Goal: Task Accomplishment & Management: Use online tool/utility

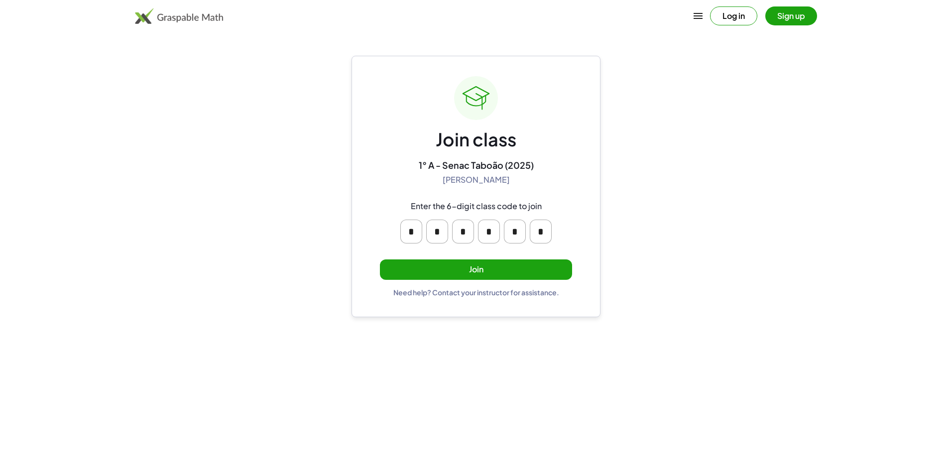
click at [506, 258] on div "Join class 1° A - Senac Taboão (2025) [PERSON_NAME] Enter the 6-digit class cod…" at bounding box center [476, 186] width 192 height 221
click at [521, 267] on button "Join" at bounding box center [476, 269] width 192 height 20
click at [503, 267] on button "Join" at bounding box center [476, 269] width 192 height 20
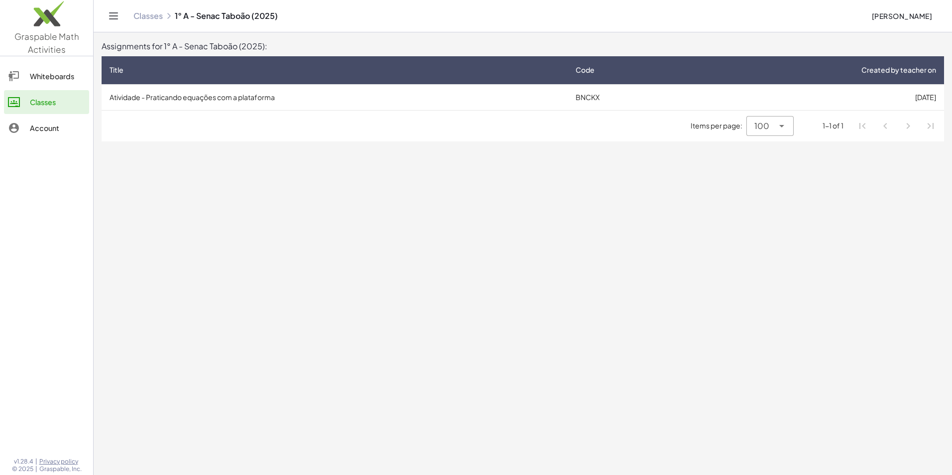
click at [229, 107] on td "Atividade - Praticando equações com a plataforma" at bounding box center [335, 97] width 466 height 26
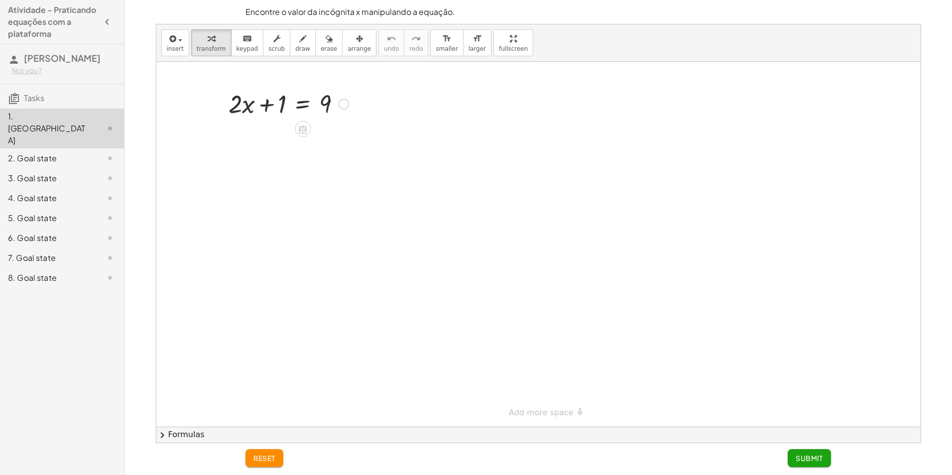
click at [343, 102] on div at bounding box center [343, 104] width 11 height 11
click at [287, 113] on div at bounding box center [289, 103] width 130 height 34
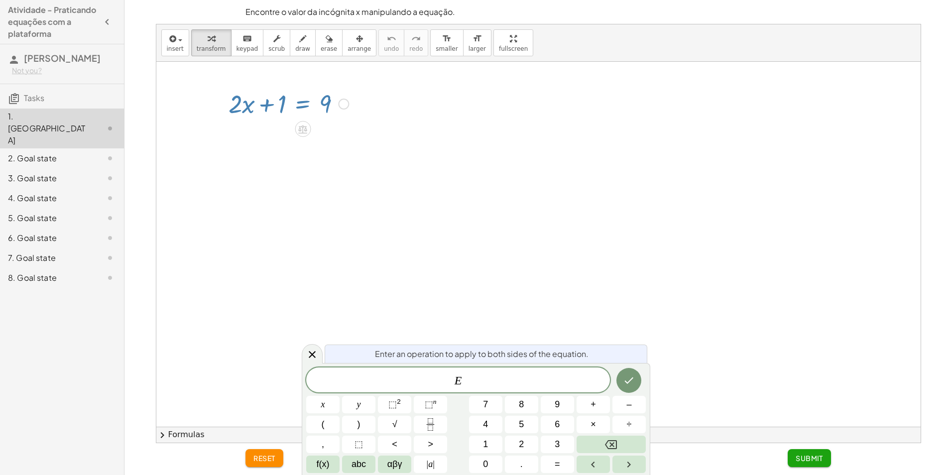
click at [244, 112] on div at bounding box center [289, 103] width 130 height 34
click at [314, 356] on icon at bounding box center [312, 355] width 12 height 12
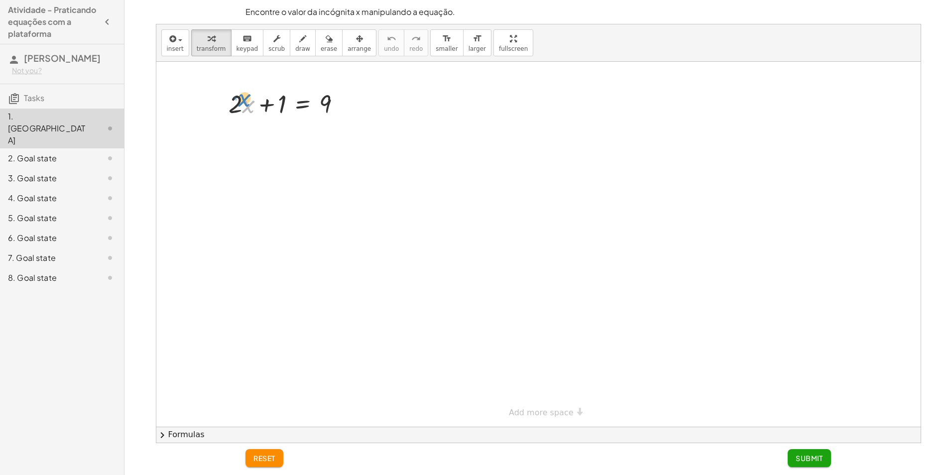
drag, startPoint x: 245, startPoint y: 113, endPoint x: 242, endPoint y: 107, distance: 7.4
click at [242, 107] on div at bounding box center [289, 103] width 130 height 34
drag, startPoint x: 277, startPoint y: 107, endPoint x: 362, endPoint y: 112, distance: 84.8
drag, startPoint x: 242, startPoint y: 143, endPoint x: 226, endPoint y: 153, distance: 19.1
click at [226, 153] on div at bounding box center [289, 137] width 194 height 34
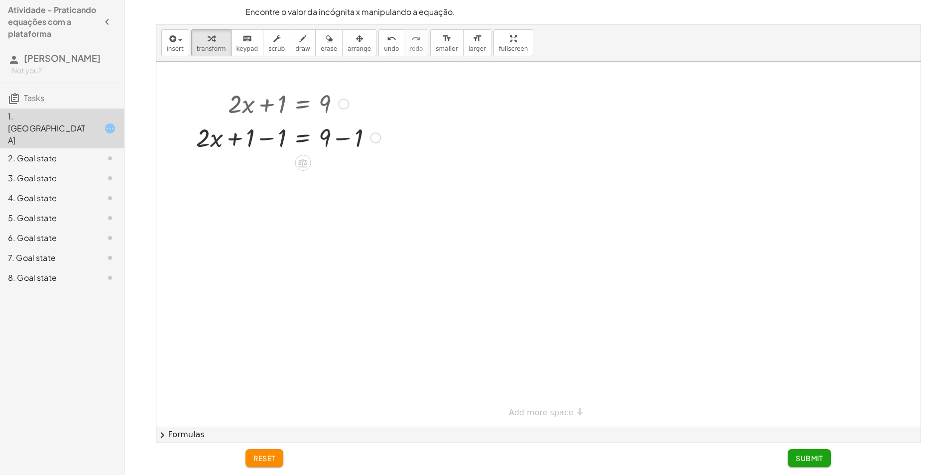
click at [232, 141] on div at bounding box center [289, 137] width 194 height 34
drag, startPoint x: 255, startPoint y: 135, endPoint x: 256, endPoint y: 145, distance: 10.0
click at [256, 145] on div at bounding box center [289, 137] width 194 height 34
drag, startPoint x: 240, startPoint y: 136, endPoint x: 386, endPoint y: 141, distance: 146.5
click at [386, 141] on div "+ · 2 · x + 1 = 9 + 1 + · 2 · x = 9 + 1 − 1 + − 1 Fix a mistake Transform line …" at bounding box center [285, 120] width 206 height 73
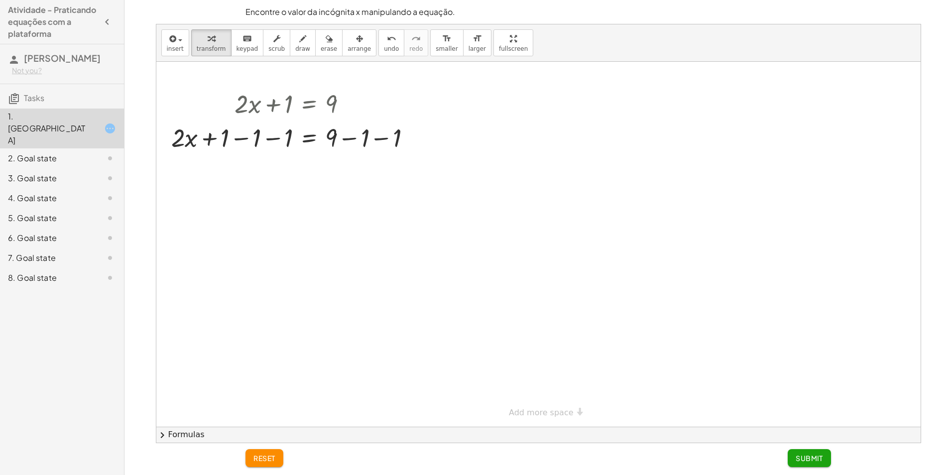
click at [274, 458] on span "reset" at bounding box center [265, 458] width 22 height 9
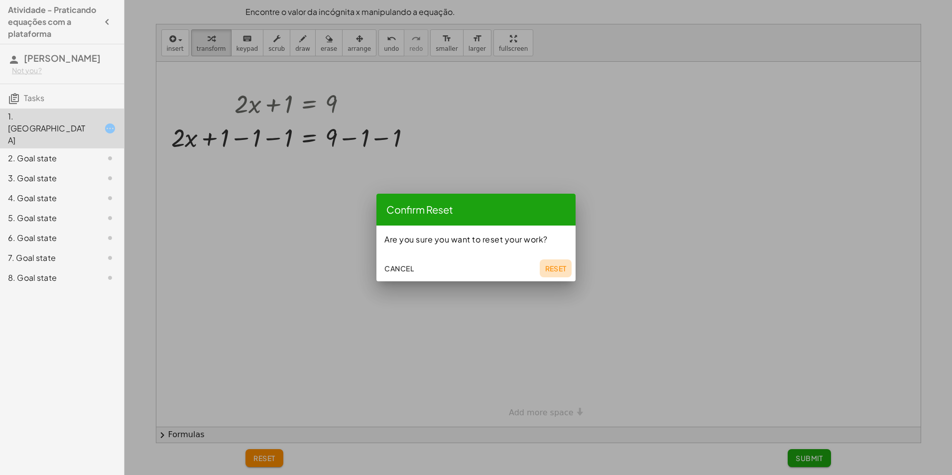
click at [556, 268] on span "Reset" at bounding box center [556, 268] width 22 height 9
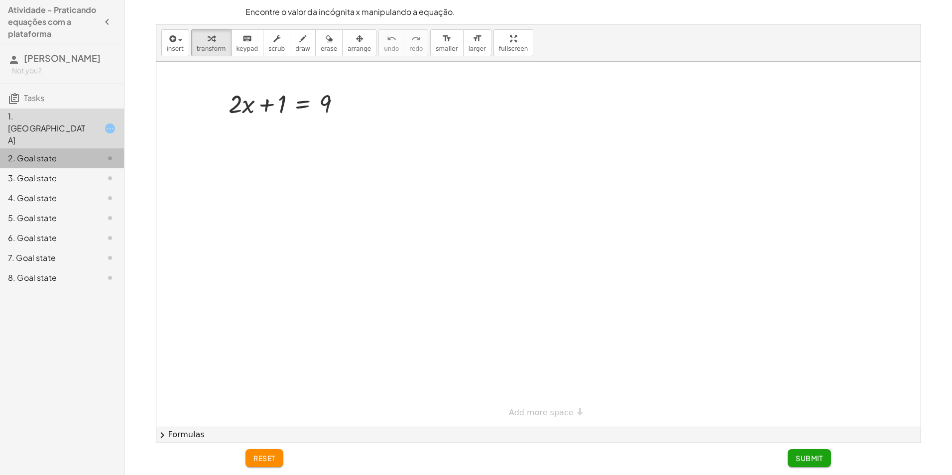
click at [85, 152] on div "2. Goal state" at bounding box center [48, 158] width 80 height 12
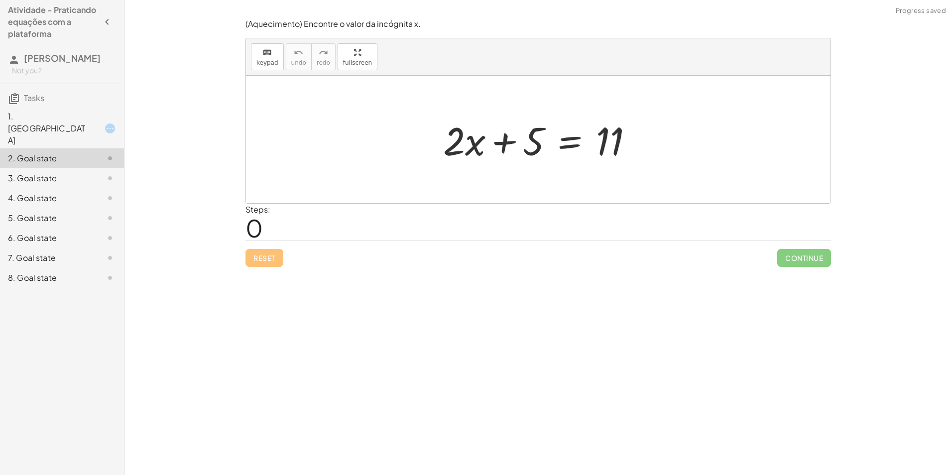
click at [82, 116] on div "1. Canvas" at bounding box center [48, 129] width 80 height 36
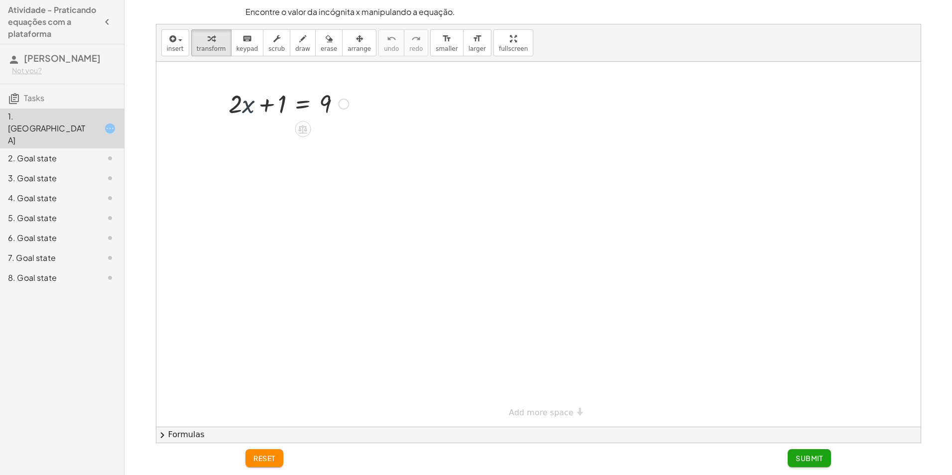
click at [249, 101] on div at bounding box center [289, 103] width 130 height 34
drag, startPoint x: 277, startPoint y: 98, endPoint x: 344, endPoint y: 80, distance: 69.7
click at [344, 80] on div "+ 1 + · 2 · x + 1 = 9" at bounding box center [538, 244] width 765 height 365
drag, startPoint x: 245, startPoint y: 142, endPoint x: 265, endPoint y: 139, distance: 20.6
click at [265, 139] on div at bounding box center [289, 137] width 194 height 34
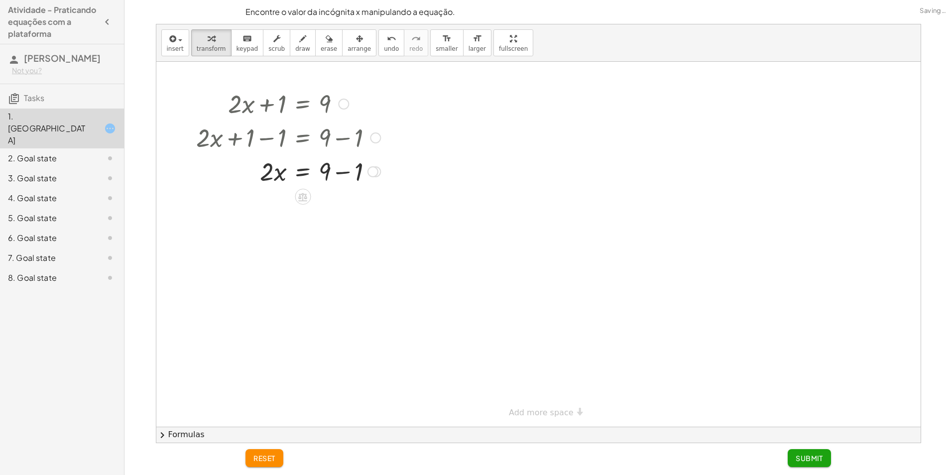
click at [334, 170] on div at bounding box center [289, 171] width 194 height 34
drag, startPoint x: 265, startPoint y: 206, endPoint x: 324, endPoint y: 239, distance: 67.5
click at [324, 239] on div "+ · 2 · x + 1 = 9 + · 2 · x + 1 − 1 = + 9 − 1 + · 2 · x + 0 = + 9 − 1 · 2 · x =…" at bounding box center [538, 244] width 765 height 365
drag, startPoint x: 267, startPoint y: 212, endPoint x: 331, endPoint y: 236, distance: 68.6
click at [268, 256] on div at bounding box center [289, 247] width 194 height 50
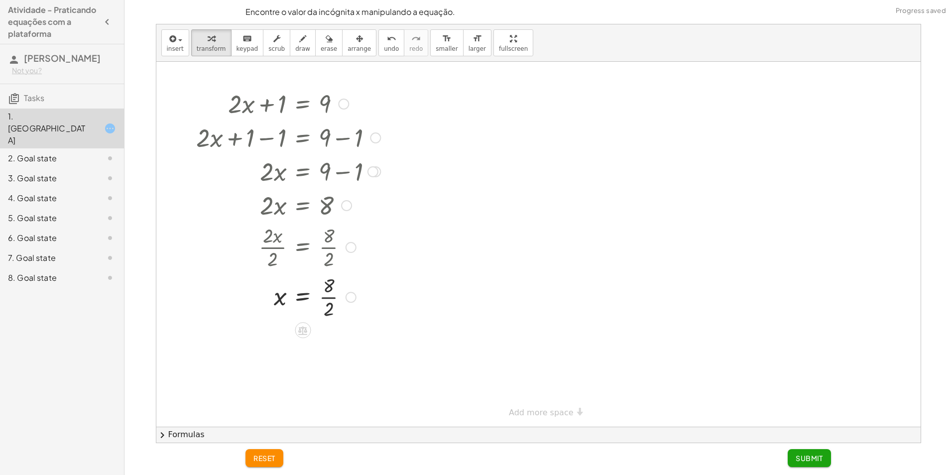
click at [329, 290] on div at bounding box center [289, 296] width 194 height 50
drag, startPoint x: 329, startPoint y: 287, endPoint x: 323, endPoint y: 304, distance: 18.0
click at [323, 304] on div at bounding box center [289, 296] width 194 height 50
click at [809, 459] on span "Submit" at bounding box center [809, 458] width 27 height 9
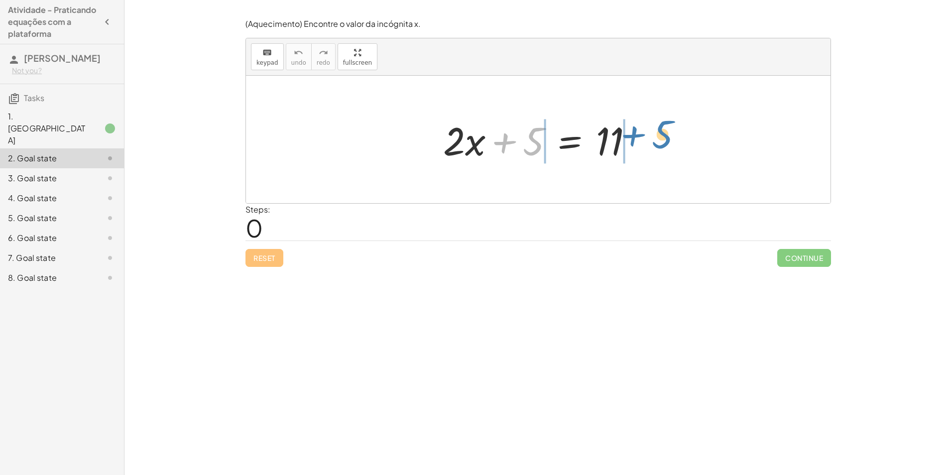
drag, startPoint x: 525, startPoint y: 143, endPoint x: 654, endPoint y: 136, distance: 129.2
click at [654, 136] on div "+ 5 + · 2 · x + 5 = 11" at bounding box center [538, 140] width 585 height 128
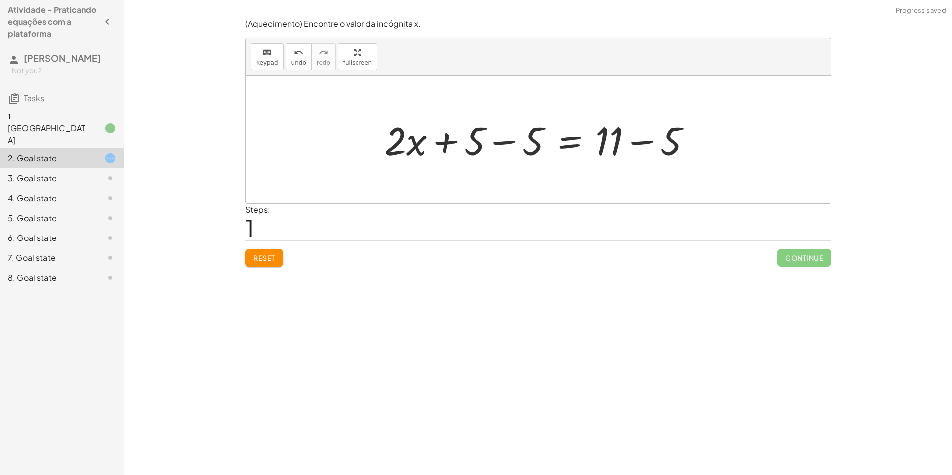
click at [478, 155] on div at bounding box center [542, 139] width 325 height 51
click at [480, 131] on div at bounding box center [542, 139] width 325 height 51
click at [487, 135] on div at bounding box center [542, 139] width 325 height 51
click at [475, 138] on div at bounding box center [538, 140] width 585 height 128
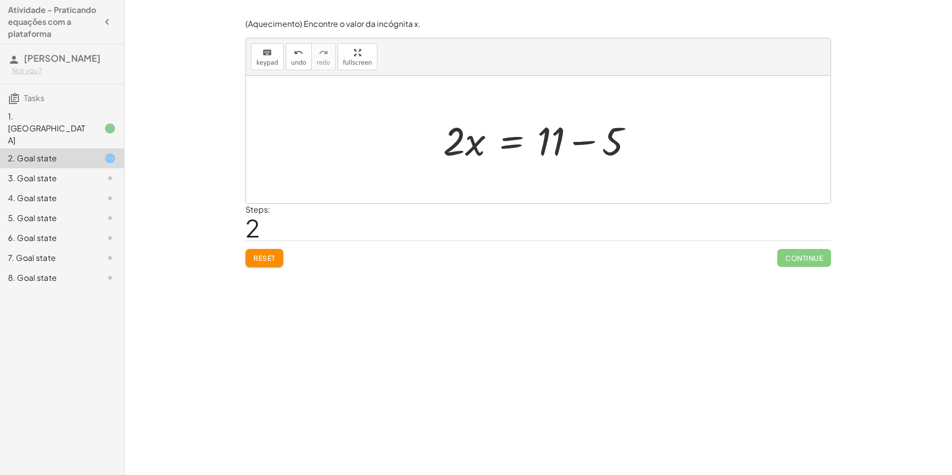
click at [539, 133] on div at bounding box center [542, 139] width 208 height 51
click at [544, 134] on div at bounding box center [542, 139] width 208 height 51
drag, startPoint x: 545, startPoint y: 134, endPoint x: 601, endPoint y: 138, distance: 56.0
click at [601, 138] on div at bounding box center [542, 139] width 208 height 51
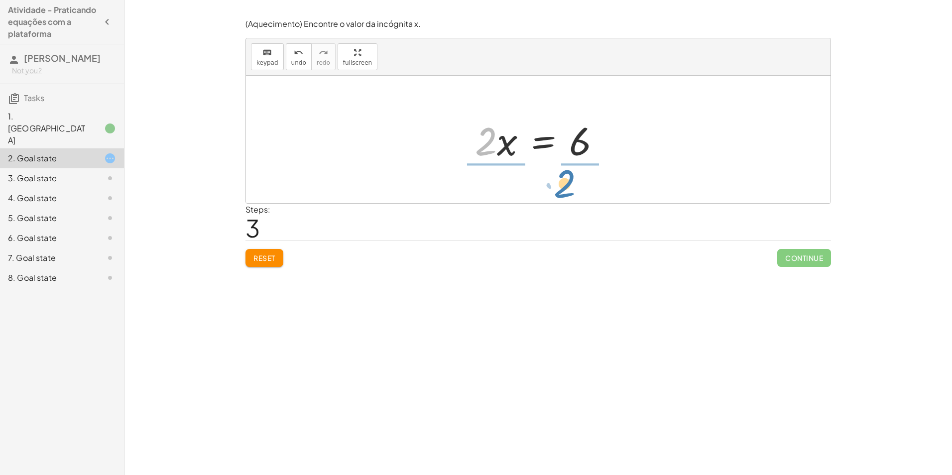
drag, startPoint x: 494, startPoint y: 143, endPoint x: 576, endPoint y: 184, distance: 91.8
click at [576, 184] on div "+ · 2 · x + 5 = 11 + · 2 · x + 5 − 5 = + 11 − 5 + · 2 · x + 0 = + 11 − 5 · 2 · …" at bounding box center [538, 140] width 585 height 128
drag, startPoint x: 499, startPoint y: 121, endPoint x: 489, endPoint y: 169, distance: 49.3
click at [489, 169] on div at bounding box center [542, 139] width 153 height 77
drag, startPoint x: 492, startPoint y: 128, endPoint x: 492, endPoint y: 144, distance: 15.9
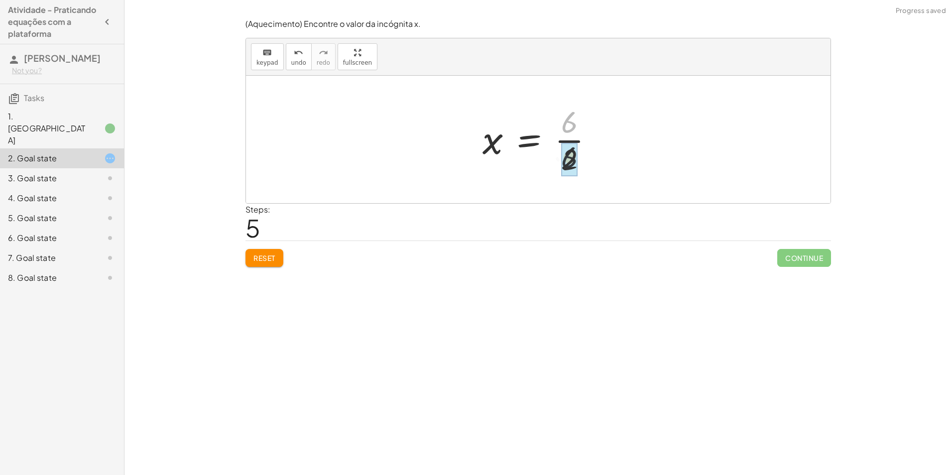
drag, startPoint x: 566, startPoint y: 124, endPoint x: 566, endPoint y: 141, distance: 17.4
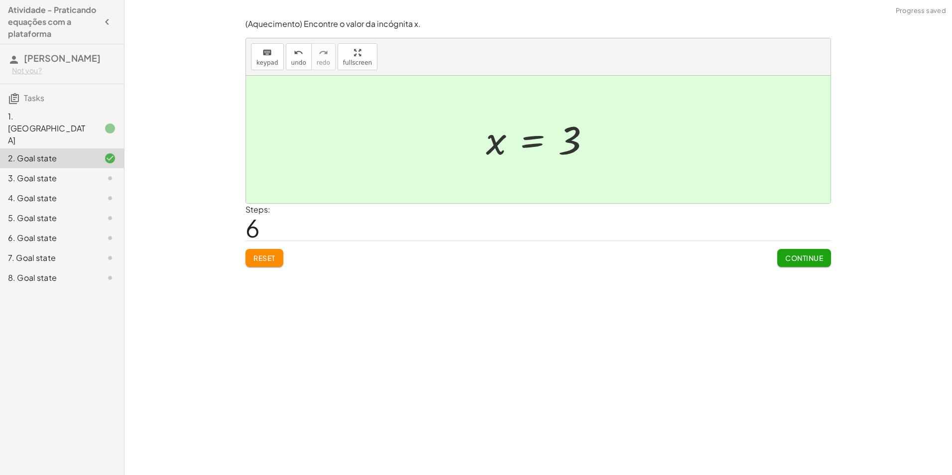
click at [797, 256] on span "Continue" at bounding box center [804, 258] width 38 height 9
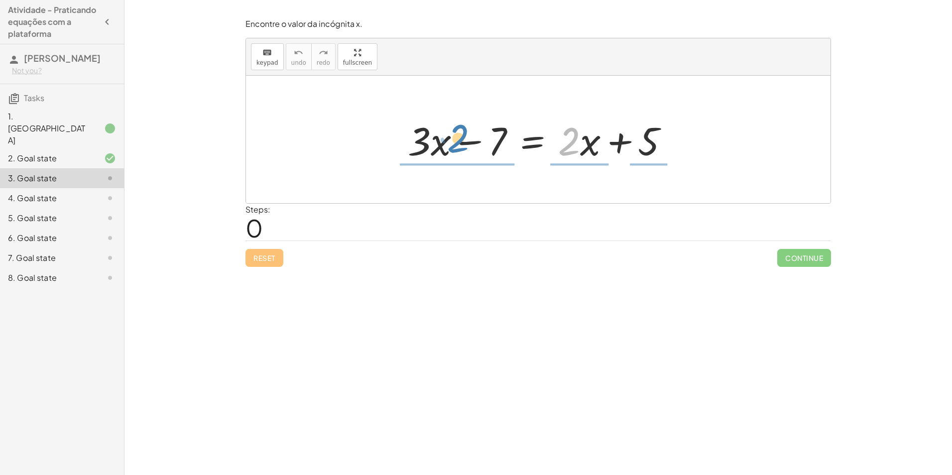
drag, startPoint x: 579, startPoint y: 147, endPoint x: 468, endPoint y: 144, distance: 110.6
click at [468, 144] on div at bounding box center [542, 139] width 279 height 51
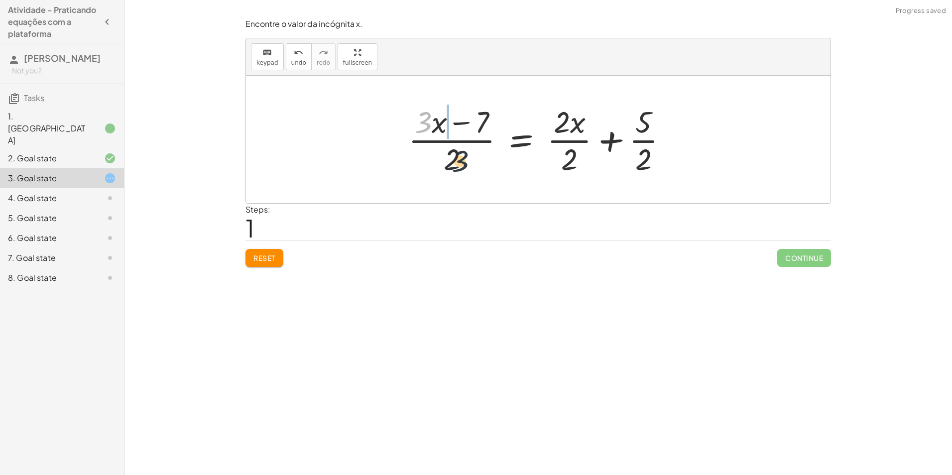
drag, startPoint x: 431, startPoint y: 119, endPoint x: 474, endPoint y: 167, distance: 64.2
click at [474, 167] on div at bounding box center [541, 139] width 277 height 77
click at [265, 264] on button "Reset" at bounding box center [265, 258] width 38 height 18
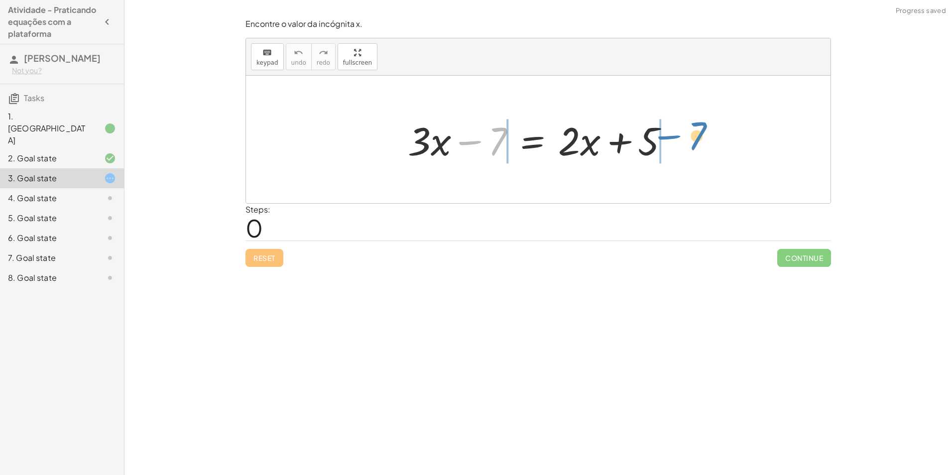
drag, startPoint x: 498, startPoint y: 142, endPoint x: 698, endPoint y: 140, distance: 200.2
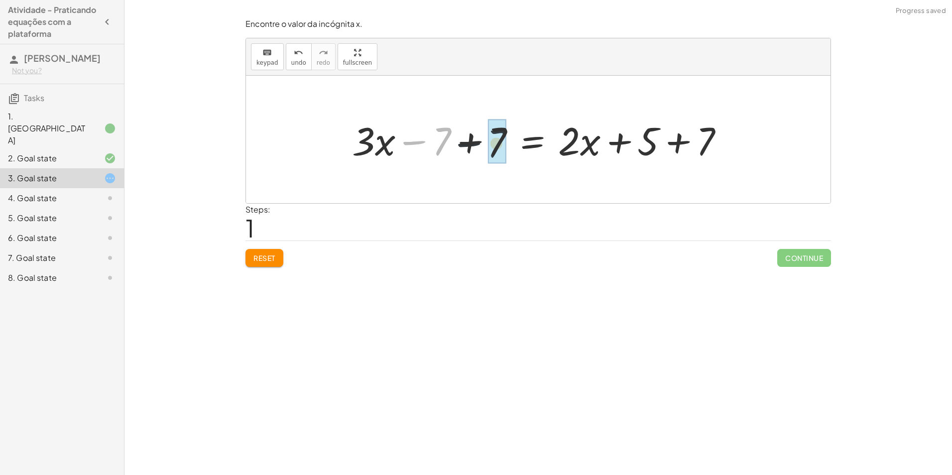
drag, startPoint x: 435, startPoint y: 140, endPoint x: 478, endPoint y: 142, distance: 42.4
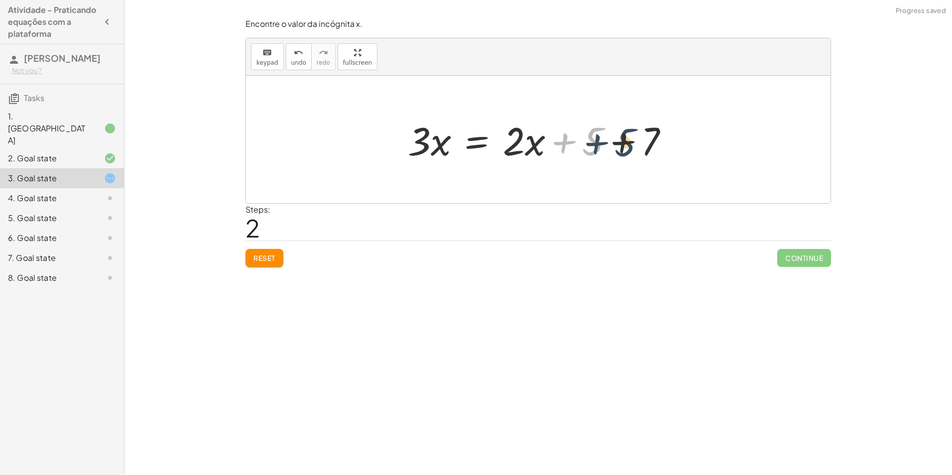
drag, startPoint x: 590, startPoint y: 148, endPoint x: 623, endPoint y: 149, distance: 33.4
click at [623, 149] on div at bounding box center [542, 139] width 279 height 51
drag, startPoint x: 597, startPoint y: 149, endPoint x: 652, endPoint y: 149, distance: 55.3
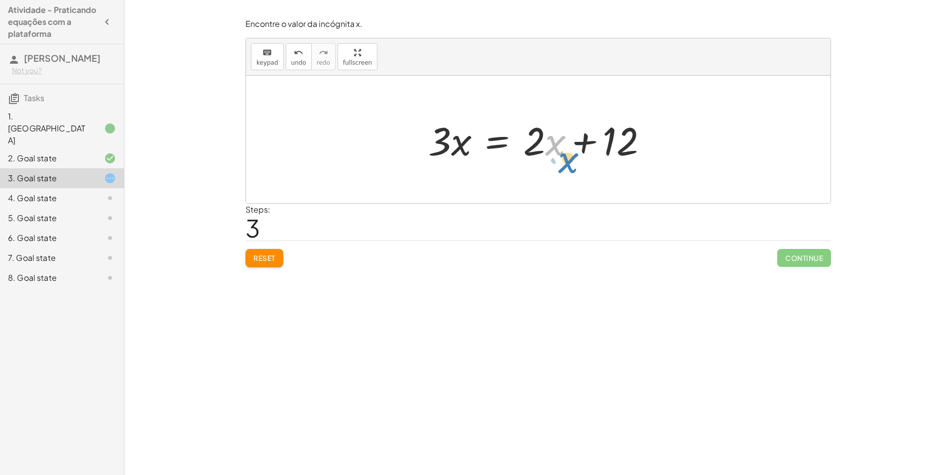
drag, startPoint x: 550, startPoint y: 143, endPoint x: 564, endPoint y: 143, distance: 14.0
click at [564, 143] on div at bounding box center [542, 139] width 238 height 51
drag, startPoint x: 541, startPoint y: 144, endPoint x: 561, endPoint y: 131, distance: 24.2
click at [561, 131] on div at bounding box center [542, 139] width 238 height 51
drag, startPoint x: 549, startPoint y: 146, endPoint x: 539, endPoint y: 158, distance: 16.3
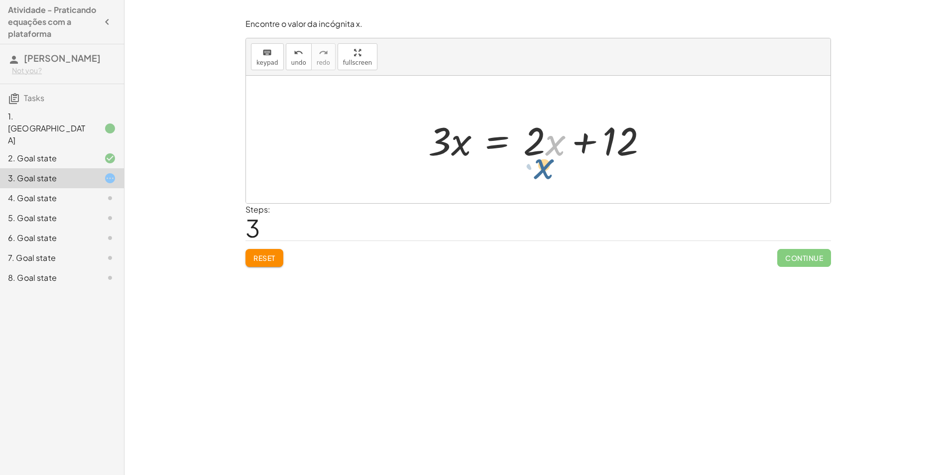
click at [538, 161] on div at bounding box center [542, 139] width 238 height 51
drag, startPoint x: 541, startPoint y: 140, endPoint x: 488, endPoint y: 143, distance: 53.4
click at [488, 143] on div at bounding box center [542, 139] width 238 height 51
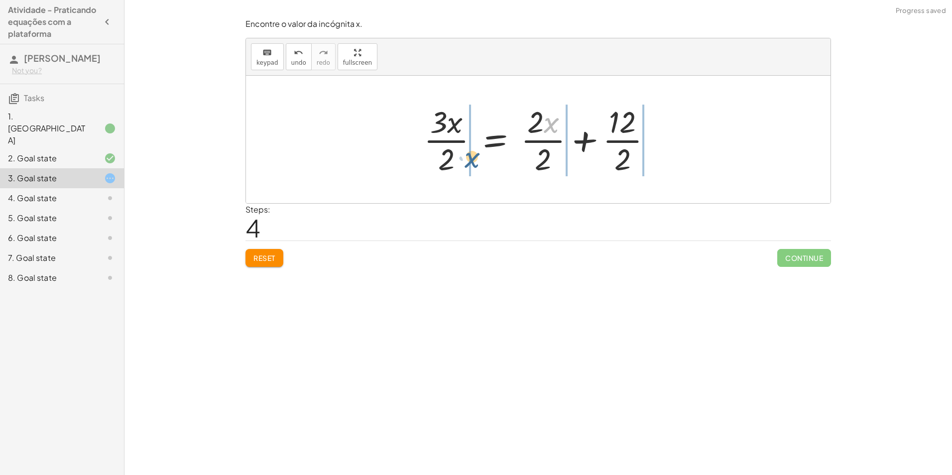
drag, startPoint x: 556, startPoint y: 129, endPoint x: 463, endPoint y: 169, distance: 101.6
click at [463, 169] on div at bounding box center [542, 139] width 246 height 77
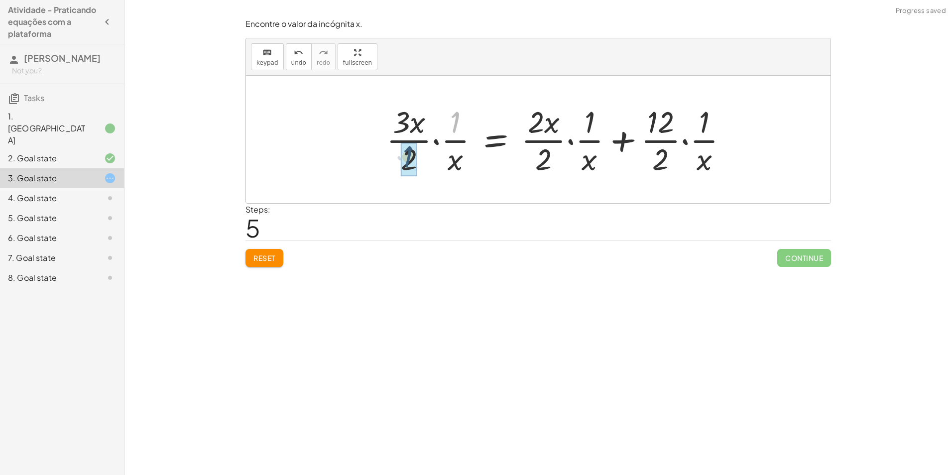
drag, startPoint x: 461, startPoint y: 127, endPoint x: 419, endPoint y: 152, distance: 48.9
drag, startPoint x: 401, startPoint y: 169, endPoint x: 463, endPoint y: 130, distance: 73.0
click at [463, 130] on div at bounding box center [561, 139] width 359 height 77
drag, startPoint x: 407, startPoint y: 123, endPoint x: 462, endPoint y: 157, distance: 64.7
click at [462, 157] on div at bounding box center [561, 139] width 359 height 77
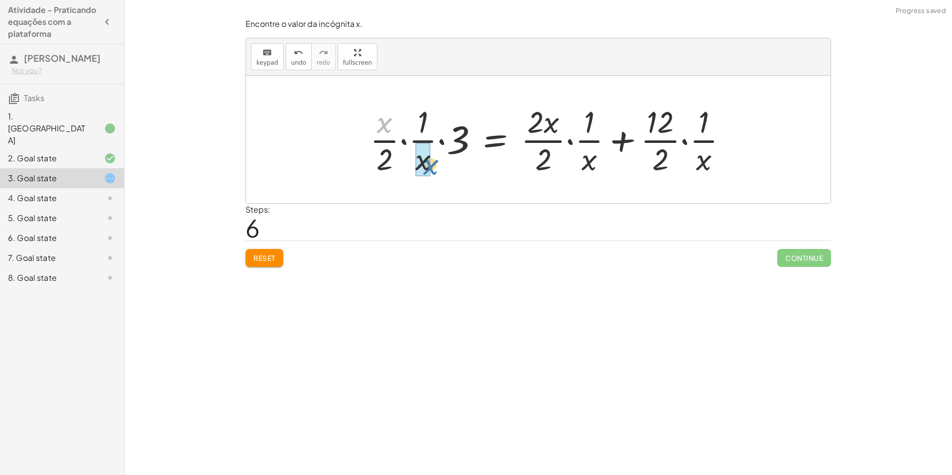
drag, startPoint x: 383, startPoint y: 110, endPoint x: 429, endPoint y: 167, distance: 73.3
drag, startPoint x: 418, startPoint y: 115, endPoint x: 418, endPoint y: 141, distance: 26.4
drag, startPoint x: 529, startPoint y: 121, endPoint x: 594, endPoint y: 163, distance: 77.6
click at [594, 163] on div at bounding box center [572, 139] width 338 height 77
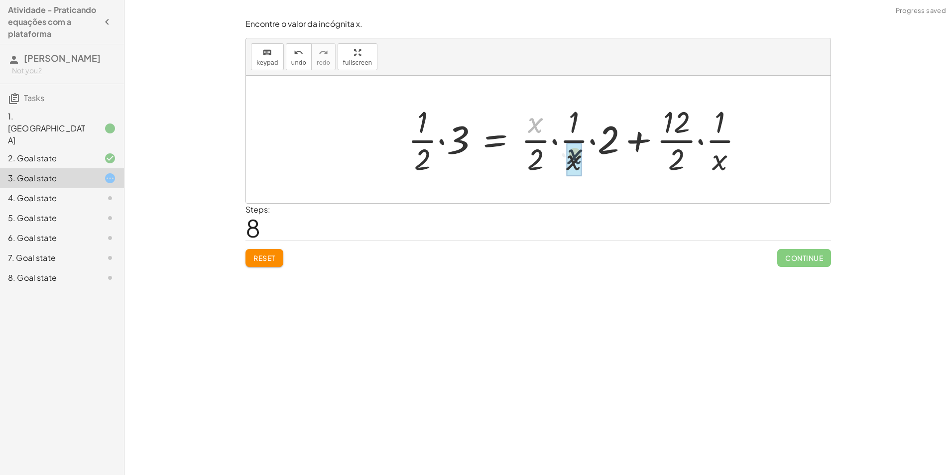
drag, startPoint x: 530, startPoint y: 126, endPoint x: 572, endPoint y: 159, distance: 53.8
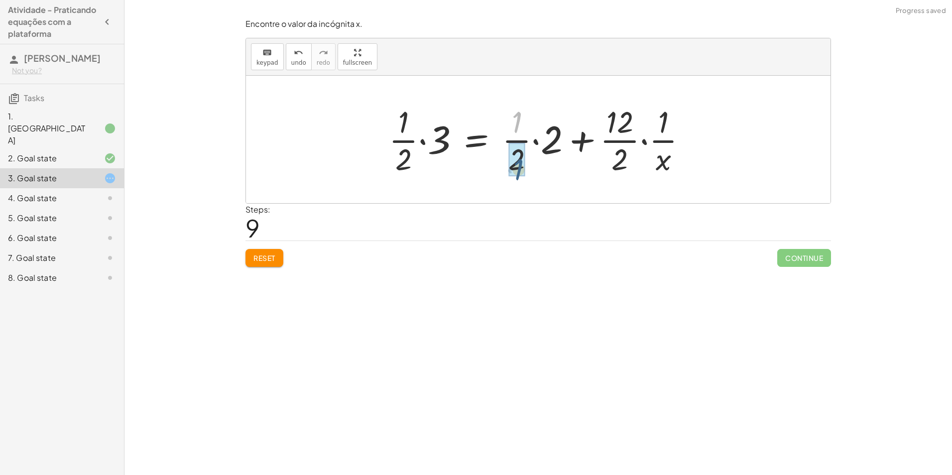
drag, startPoint x: 514, startPoint y: 125, endPoint x: 516, endPoint y: 172, distance: 47.4
drag, startPoint x: 607, startPoint y: 121, endPoint x: 650, endPoint y: 161, distance: 59.6
click at [650, 161] on div at bounding box center [542, 139] width 316 height 77
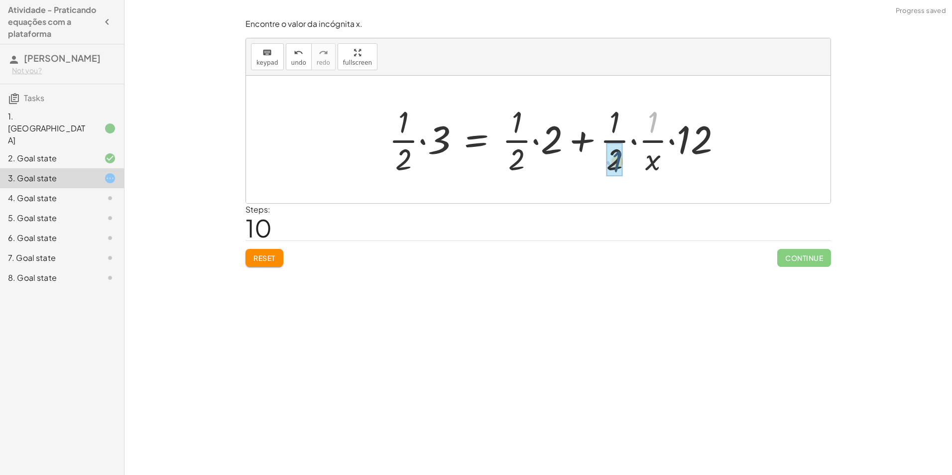
drag, startPoint x: 653, startPoint y: 114, endPoint x: 614, endPoint y: 154, distance: 57.1
drag, startPoint x: 611, startPoint y: 117, endPoint x: 641, endPoint y: 112, distance: 30.9
click at [641, 112] on div at bounding box center [559, 139] width 351 height 77
drag, startPoint x: 615, startPoint y: 128, endPoint x: 654, endPoint y: 129, distance: 39.4
click at [654, 129] on div at bounding box center [559, 139] width 351 height 77
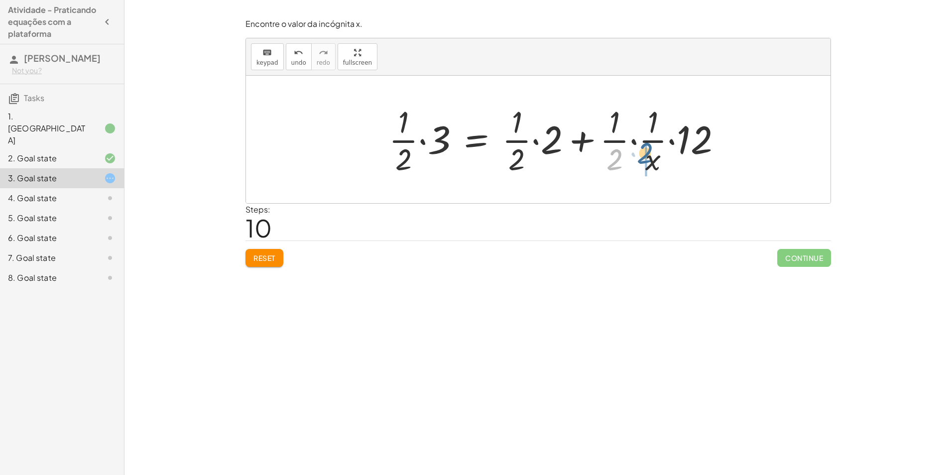
drag, startPoint x: 617, startPoint y: 163, endPoint x: 648, endPoint y: 156, distance: 32.5
click at [648, 156] on div at bounding box center [559, 139] width 351 height 77
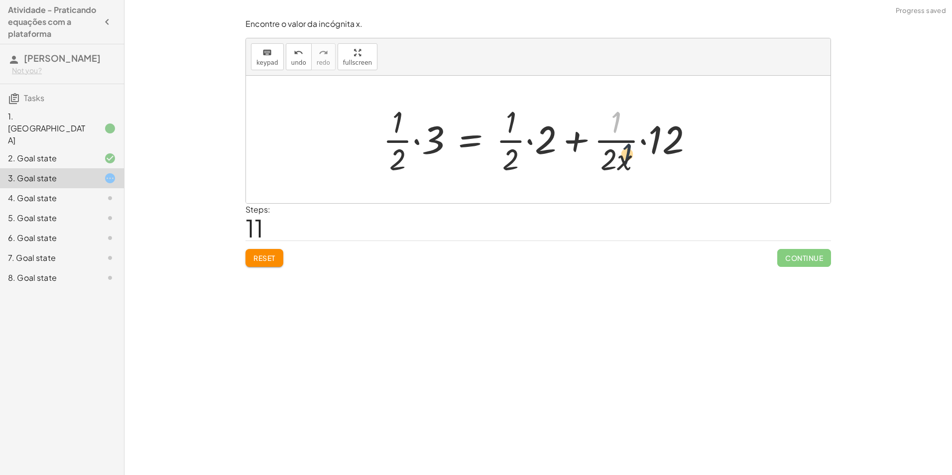
drag, startPoint x: 611, startPoint y: 118, endPoint x: 622, endPoint y: 165, distance: 49.1
click at [622, 165] on div at bounding box center [542, 139] width 328 height 77
drag, startPoint x: 426, startPoint y: 134, endPoint x: 389, endPoint y: 144, distance: 38.3
click at [389, 144] on div at bounding box center [542, 139] width 328 height 77
drag, startPoint x: 394, startPoint y: 138, endPoint x: 442, endPoint y: 137, distance: 47.8
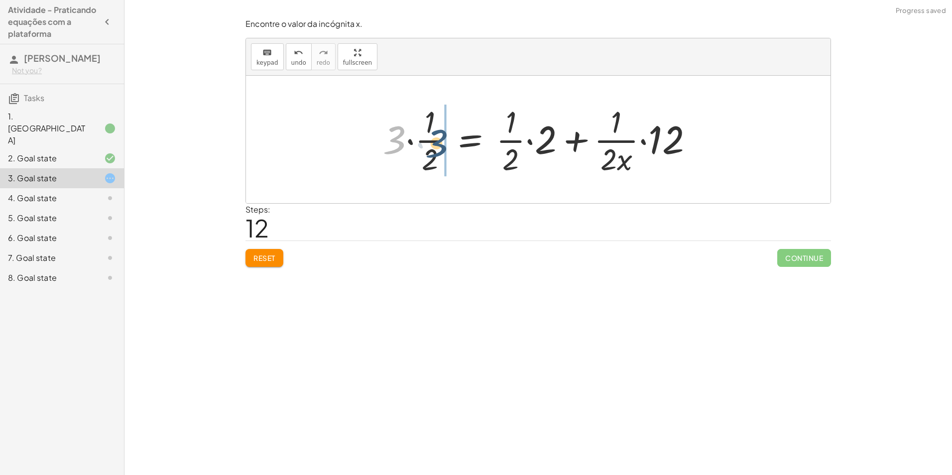
click at [442, 137] on div at bounding box center [542, 139] width 328 height 77
drag, startPoint x: 388, startPoint y: 123, endPoint x: 385, endPoint y: 174, distance: 51.4
drag, startPoint x: 611, startPoint y: 163, endPoint x: 620, endPoint y: 166, distance: 9.6
click at [620, 166] on div at bounding box center [542, 139] width 328 height 77
click at [270, 261] on span "Reset" at bounding box center [265, 258] width 22 height 9
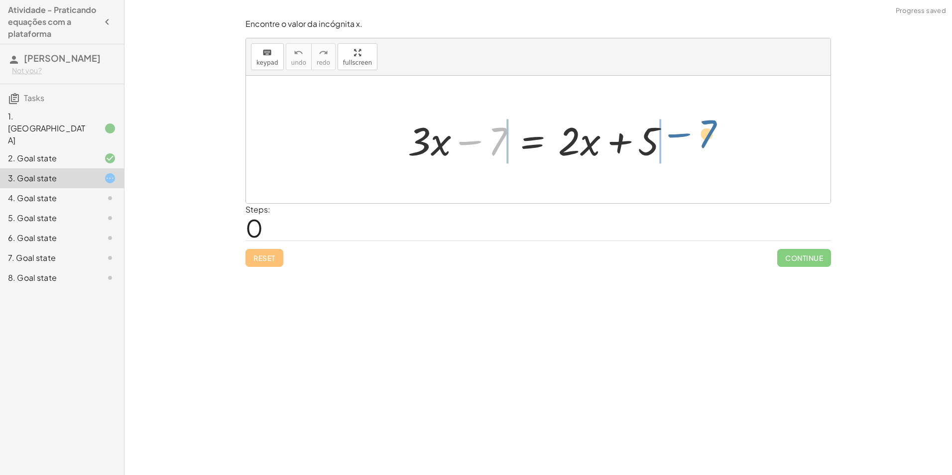
drag, startPoint x: 475, startPoint y: 145, endPoint x: 686, endPoint y: 138, distance: 210.8
click at [686, 138] on div "− 7 + · 3 · x − 7 = + · 2 · x + 5" at bounding box center [538, 140] width 585 height 128
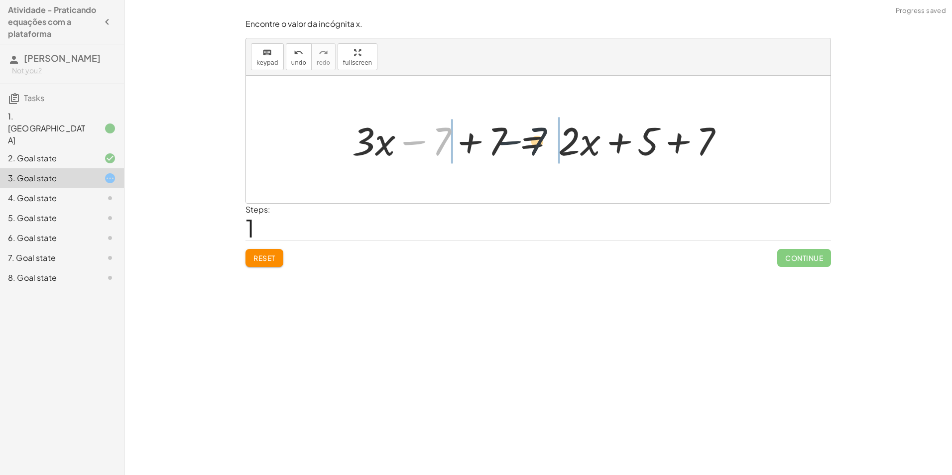
drag, startPoint x: 409, startPoint y: 133, endPoint x: 508, endPoint y: 133, distance: 98.1
click at [508, 133] on div at bounding box center [542, 139] width 390 height 51
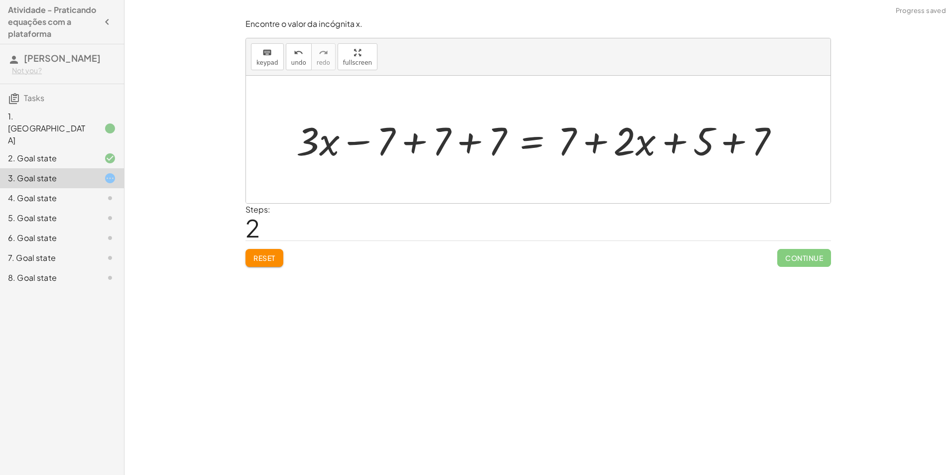
click at [262, 258] on span "Reset" at bounding box center [265, 258] width 22 height 9
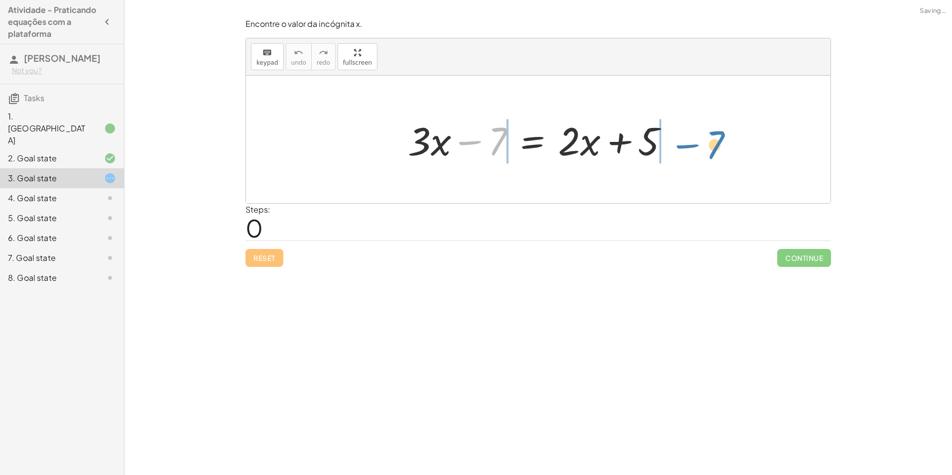
drag, startPoint x: 482, startPoint y: 143, endPoint x: 699, endPoint y: 149, distance: 216.7
click at [699, 149] on div "− 7 + · 3 · x − 7 = + · 2 · x + 5" at bounding box center [538, 140] width 585 height 128
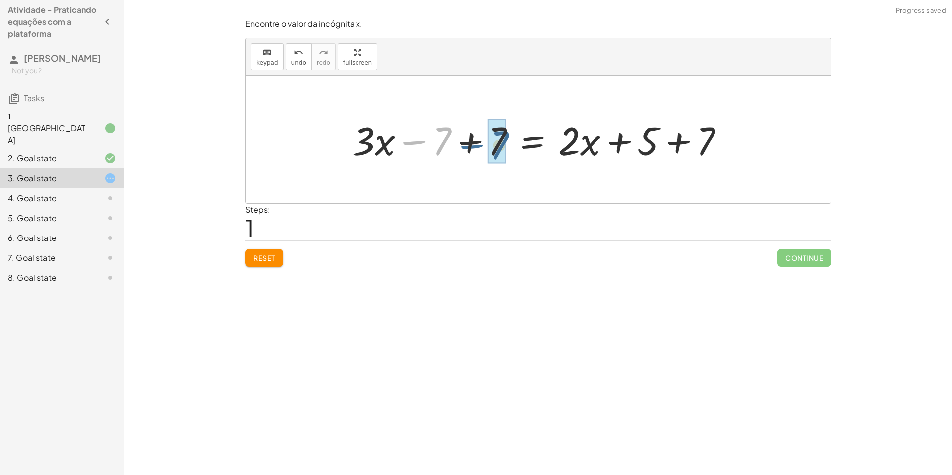
drag, startPoint x: 420, startPoint y: 141, endPoint x: 478, endPoint y: 145, distance: 57.9
click at [478, 145] on div at bounding box center [542, 139] width 390 height 51
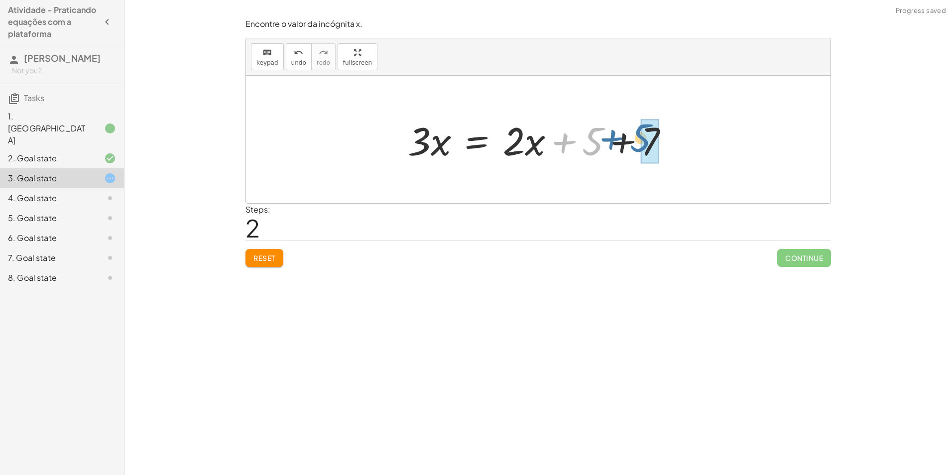
drag, startPoint x: 589, startPoint y: 143, endPoint x: 637, endPoint y: 139, distance: 47.9
click at [637, 139] on div at bounding box center [542, 139] width 279 height 51
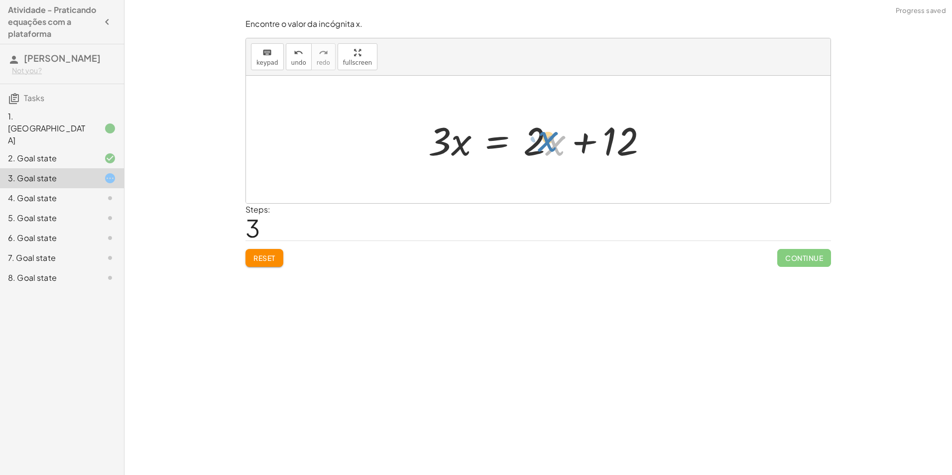
drag, startPoint x: 549, startPoint y: 146, endPoint x: 542, endPoint y: 142, distance: 8.0
click at [542, 142] on div at bounding box center [542, 139] width 238 height 51
click at [536, 132] on div at bounding box center [542, 139] width 238 height 51
drag, startPoint x: 450, startPoint y: 150, endPoint x: 446, endPoint y: 154, distance: 6.0
click at [446, 154] on div at bounding box center [542, 139] width 238 height 51
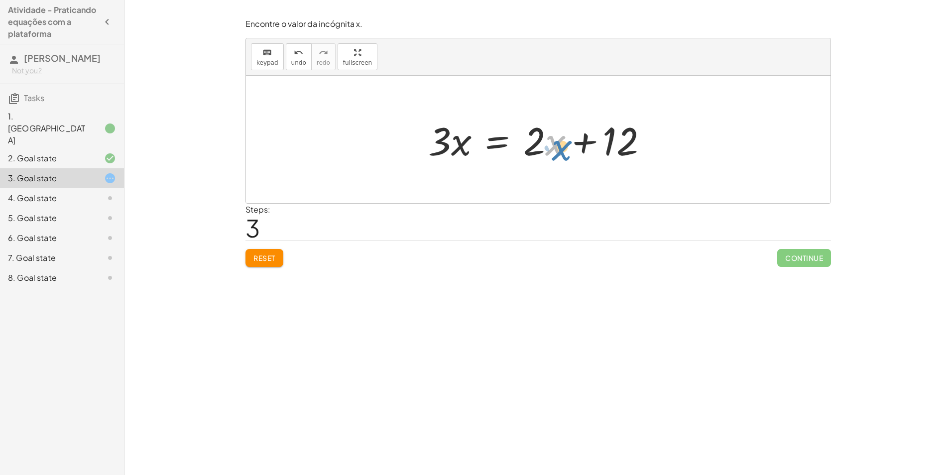
drag, startPoint x: 549, startPoint y: 146, endPoint x: 559, endPoint y: 146, distance: 9.5
click at [559, 146] on div at bounding box center [542, 139] width 238 height 51
drag, startPoint x: 529, startPoint y: 143, endPoint x: 473, endPoint y: 138, distance: 56.0
click at [473, 138] on div at bounding box center [542, 139] width 238 height 51
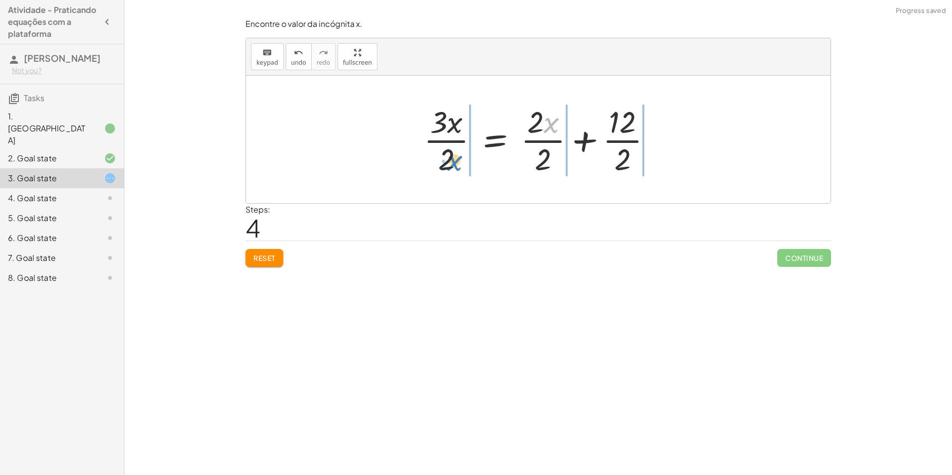
drag, startPoint x: 555, startPoint y: 125, endPoint x: 458, endPoint y: 163, distance: 104.0
click at [458, 163] on div at bounding box center [542, 139] width 246 height 77
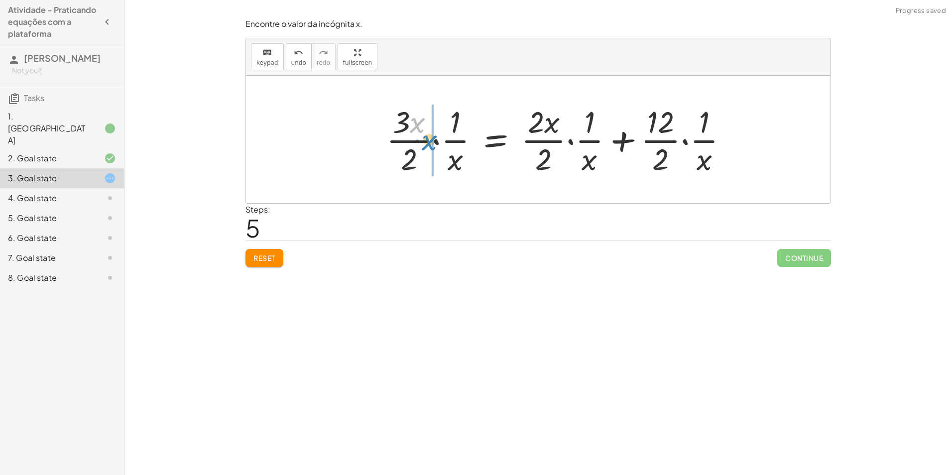
drag, startPoint x: 420, startPoint y: 126, endPoint x: 425, endPoint y: 135, distance: 10.5
click at [425, 135] on div at bounding box center [561, 139] width 359 height 77
drag, startPoint x: 463, startPoint y: 170, endPoint x: 417, endPoint y: 126, distance: 63.8
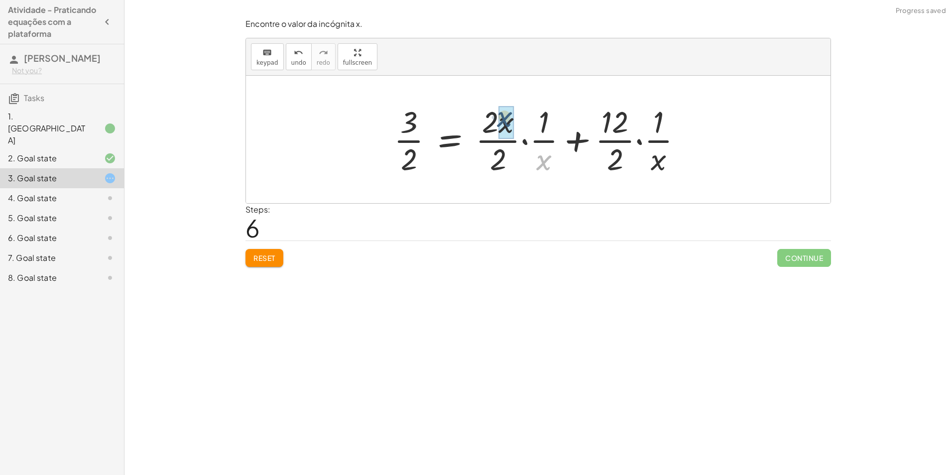
drag, startPoint x: 542, startPoint y: 171, endPoint x: 499, endPoint y: 125, distance: 63.1
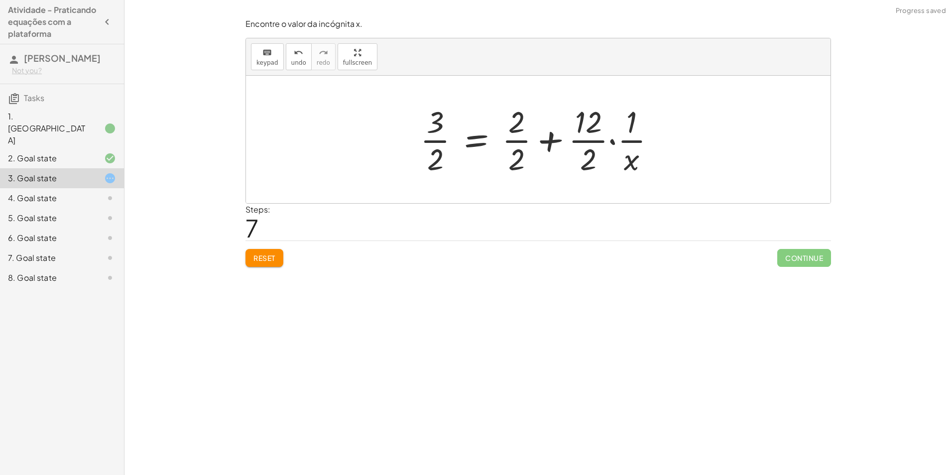
click at [598, 169] on div at bounding box center [541, 139] width 253 height 77
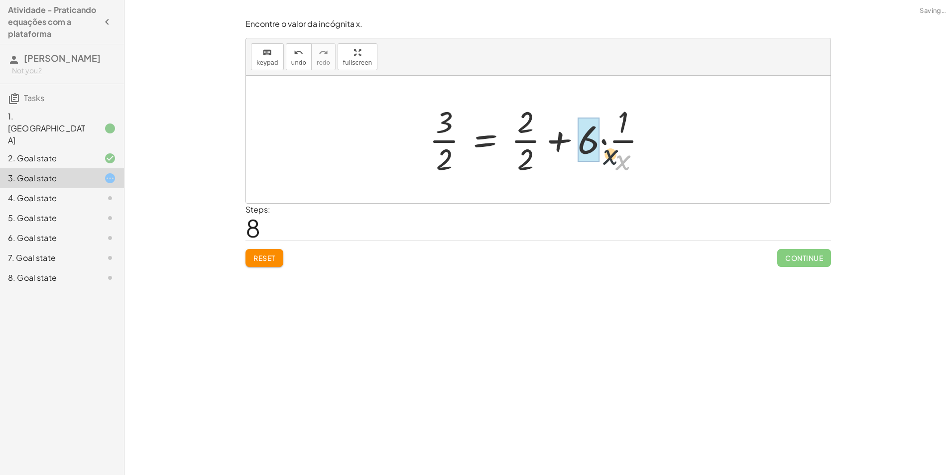
drag, startPoint x: 627, startPoint y: 161, endPoint x: 592, endPoint y: 145, distance: 38.3
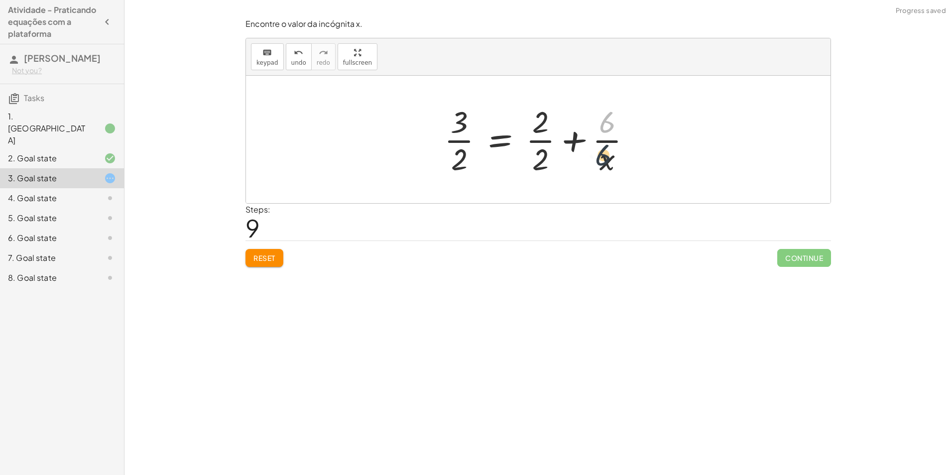
drag, startPoint x: 610, startPoint y: 113, endPoint x: 605, endPoint y: 153, distance: 41.2
click at [605, 153] on div at bounding box center [541, 139] width 205 height 77
drag, startPoint x: 599, startPoint y: 169, endPoint x: 605, endPoint y: 128, distance: 41.8
click at [605, 128] on div at bounding box center [541, 139] width 205 height 77
click at [604, 162] on div at bounding box center [541, 139] width 205 height 77
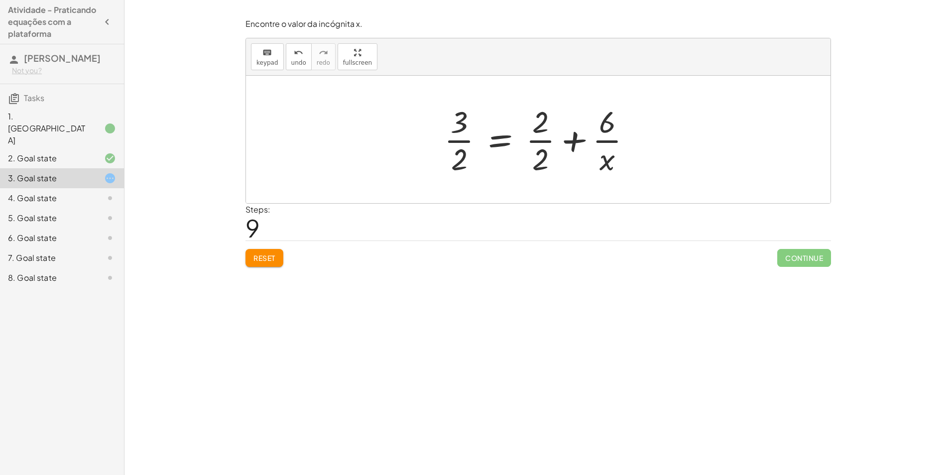
click at [543, 148] on div at bounding box center [541, 139] width 205 height 77
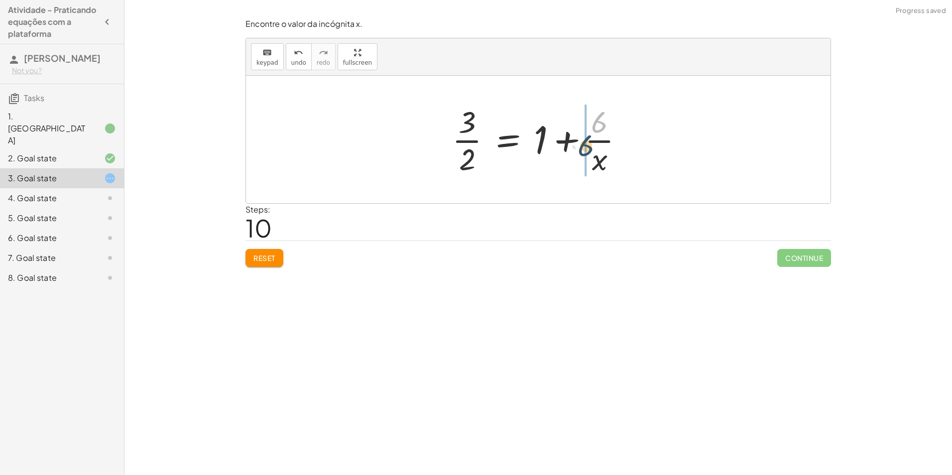
drag, startPoint x: 600, startPoint y: 129, endPoint x: 596, endPoint y: 148, distance: 19.3
click at [595, 148] on div at bounding box center [542, 139] width 190 height 77
drag, startPoint x: 465, startPoint y: 124, endPoint x: 465, endPoint y: 161, distance: 36.9
click at [465, 169] on div at bounding box center [542, 139] width 190 height 77
drag, startPoint x: 470, startPoint y: 160, endPoint x: 549, endPoint y: 167, distance: 79.5
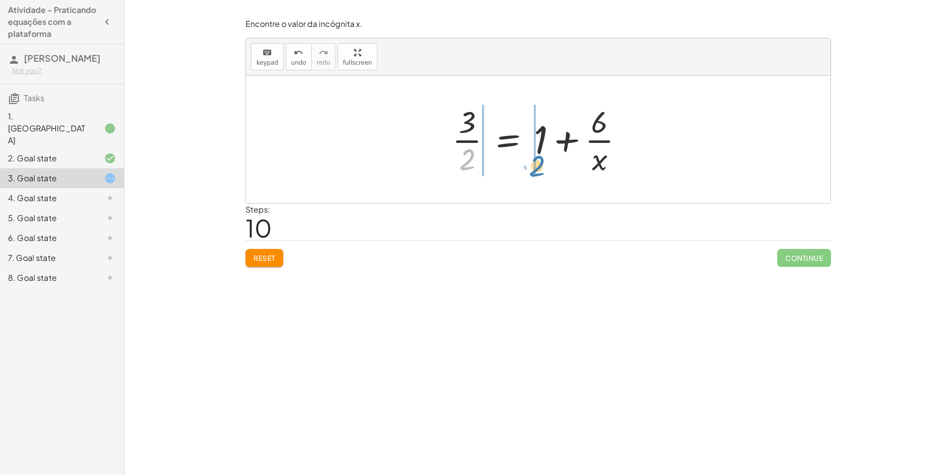
click at [549, 167] on div at bounding box center [542, 139] width 190 height 77
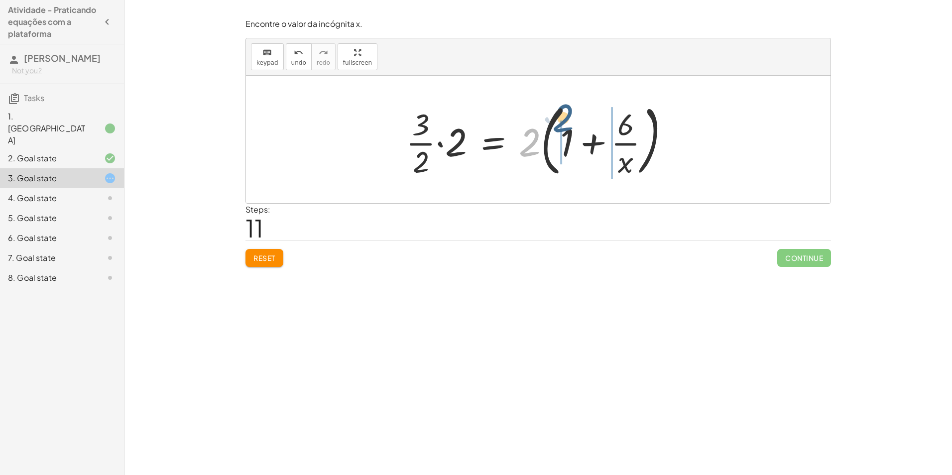
drag, startPoint x: 522, startPoint y: 147, endPoint x: 559, endPoint y: 133, distance: 39.6
click at [559, 133] on div at bounding box center [542, 139] width 282 height 83
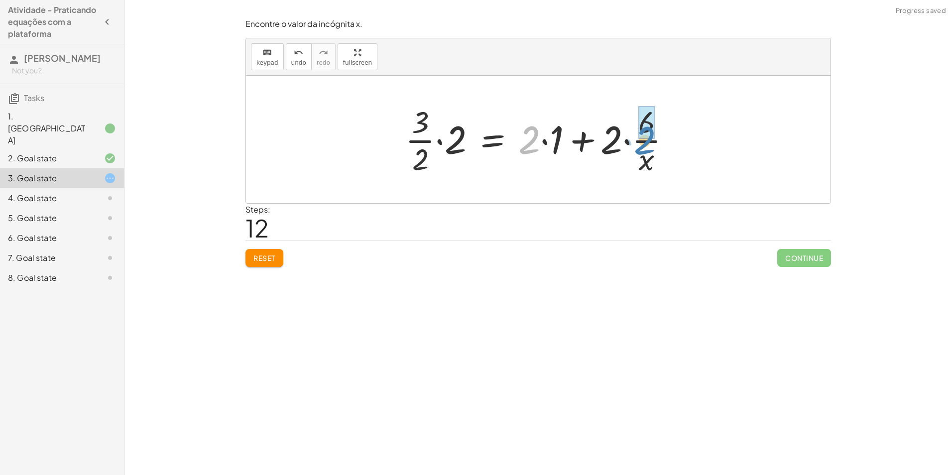
drag, startPoint x: 525, startPoint y: 142, endPoint x: 640, endPoint y: 143, distance: 115.6
click at [640, 143] on div at bounding box center [541, 139] width 283 height 77
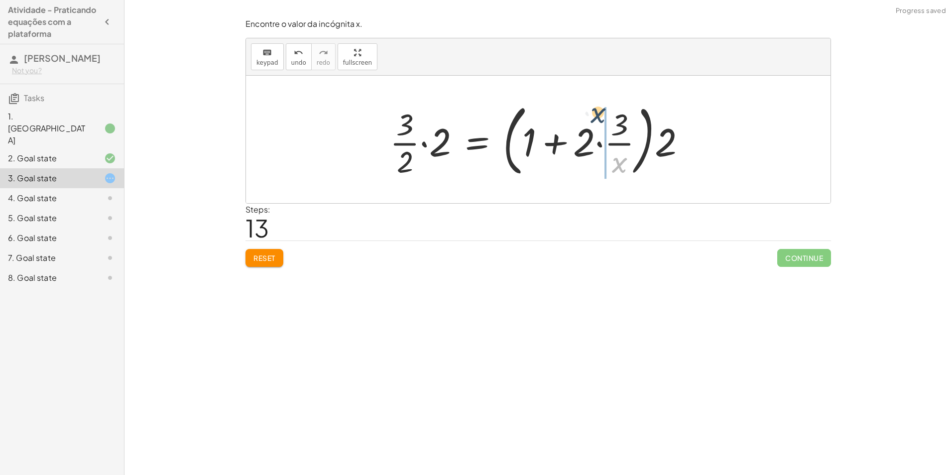
drag, startPoint x: 636, startPoint y: 159, endPoint x: 617, endPoint y: 108, distance: 55.1
click at [617, 108] on div at bounding box center [542, 139] width 314 height 83
drag, startPoint x: 617, startPoint y: 153, endPoint x: 505, endPoint y: 139, distance: 112.9
click at [509, 139] on div at bounding box center [557, 139] width 345 height 83
drag, startPoint x: 283, startPoint y: 251, endPoint x: 279, endPoint y: 255, distance: 5.6
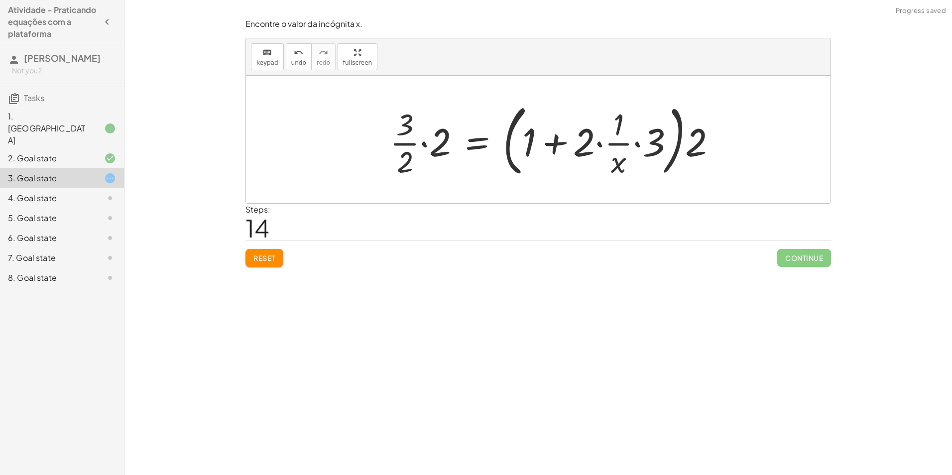
click at [279, 255] on div "Reset Continue" at bounding box center [539, 254] width 586 height 26
click at [279, 255] on button "Reset" at bounding box center [265, 258] width 38 height 18
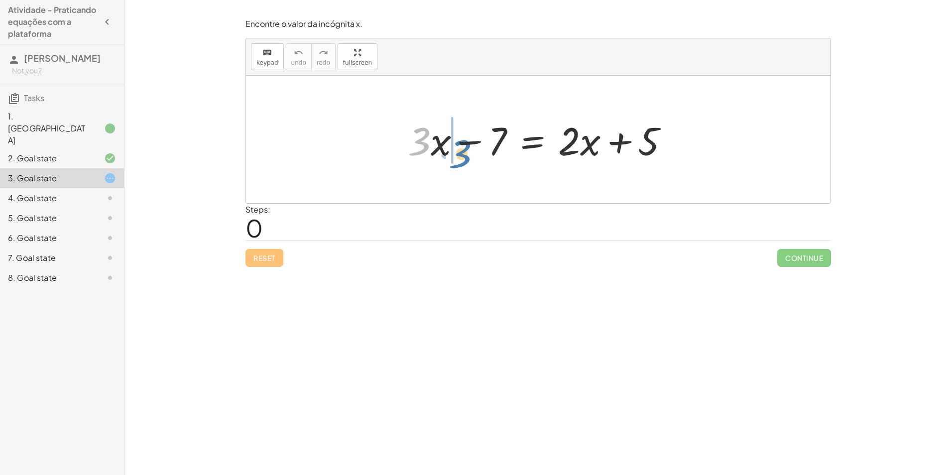
drag, startPoint x: 423, startPoint y: 151, endPoint x: 461, endPoint y: 164, distance: 39.8
click at [461, 164] on div at bounding box center [542, 139] width 279 height 51
click at [279, 254] on button "Reset" at bounding box center [265, 258] width 38 height 18
drag, startPoint x: 425, startPoint y: 151, endPoint x: 424, endPoint y: 159, distance: 8.5
click at [424, 159] on div at bounding box center [542, 139] width 279 height 51
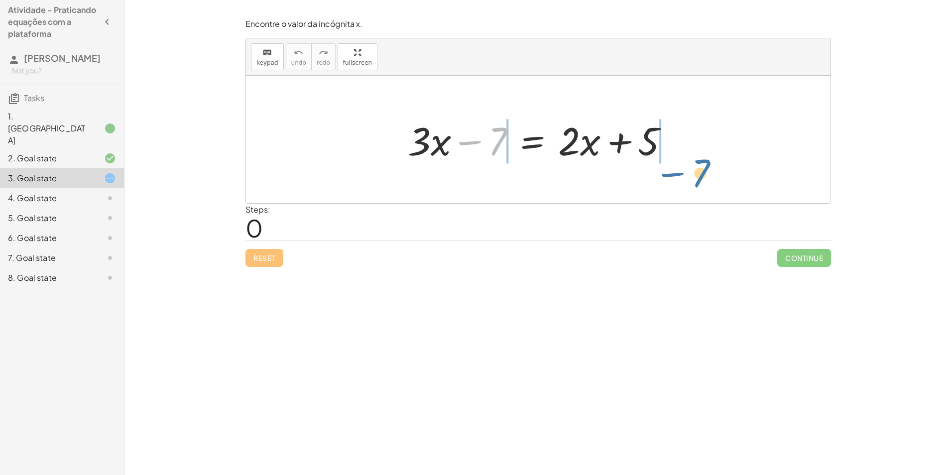
drag, startPoint x: 498, startPoint y: 146, endPoint x: 705, endPoint y: 143, distance: 206.7
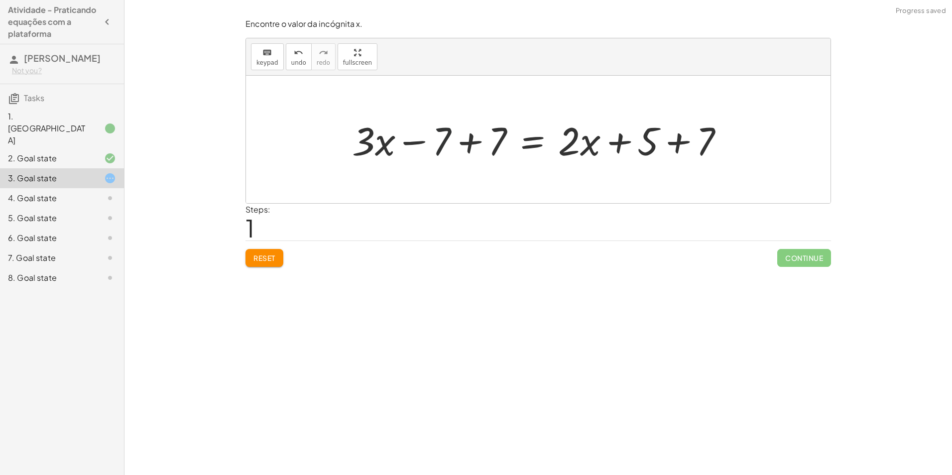
click at [438, 133] on div at bounding box center [542, 139] width 390 height 51
click at [449, 136] on div at bounding box center [542, 139] width 390 height 51
drag, startPoint x: 447, startPoint y: 138, endPoint x: 483, endPoint y: 144, distance: 35.9
click at [483, 144] on div at bounding box center [542, 139] width 390 height 51
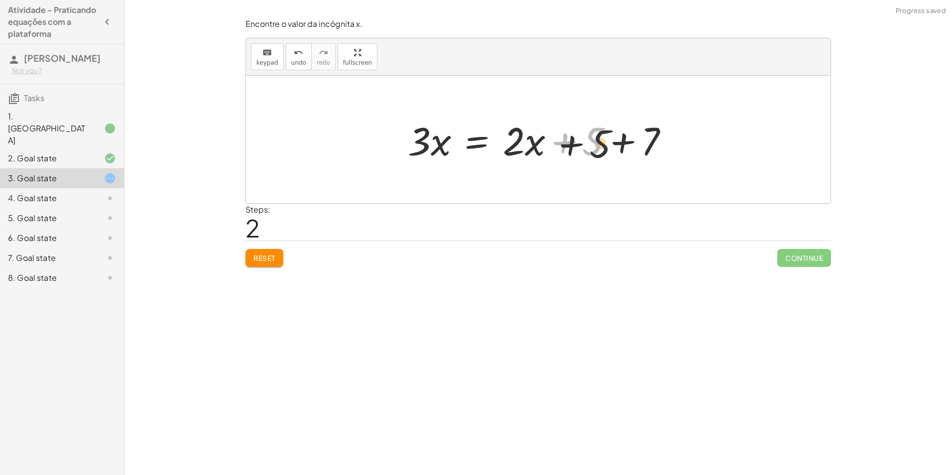
drag, startPoint x: 591, startPoint y: 139, endPoint x: 630, endPoint y: 149, distance: 40.0
click at [630, 149] on div at bounding box center [542, 139] width 279 height 51
drag, startPoint x: 586, startPoint y: 144, endPoint x: 638, endPoint y: 141, distance: 52.4
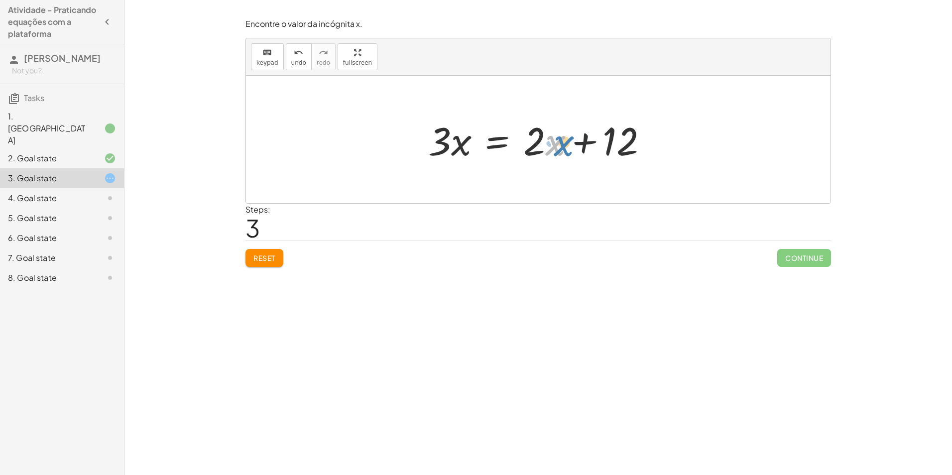
drag, startPoint x: 551, startPoint y: 146, endPoint x: 558, endPoint y: 146, distance: 7.0
click at [558, 146] on div at bounding box center [542, 139] width 238 height 51
drag, startPoint x: 534, startPoint y: 146, endPoint x: 377, endPoint y: 142, distance: 157.4
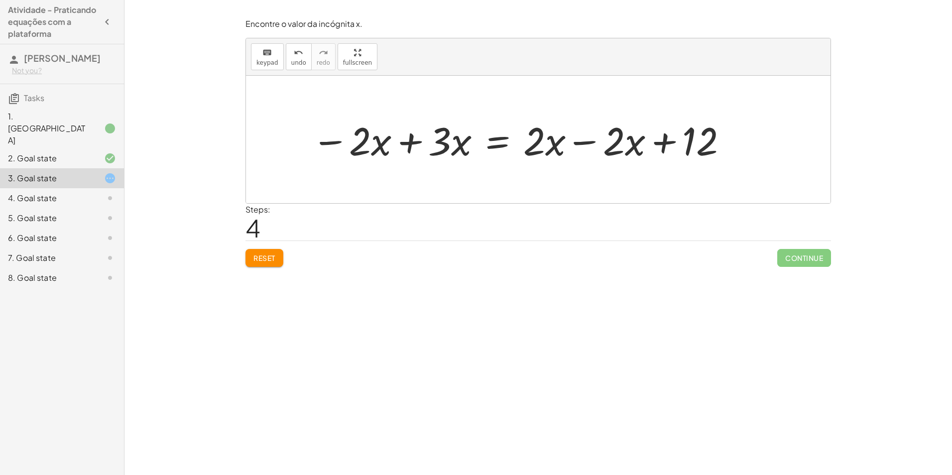
click at [541, 145] on div at bounding box center [520, 139] width 427 height 51
drag, startPoint x: 551, startPoint y: 151, endPoint x: 635, endPoint y: 155, distance: 84.3
click at [553, 148] on div at bounding box center [530, 139] width 446 height 57
click at [302, 61] on span "undo" at bounding box center [298, 62] width 15 height 7
drag, startPoint x: 532, startPoint y: 149, endPoint x: 602, endPoint y: 150, distance: 69.7
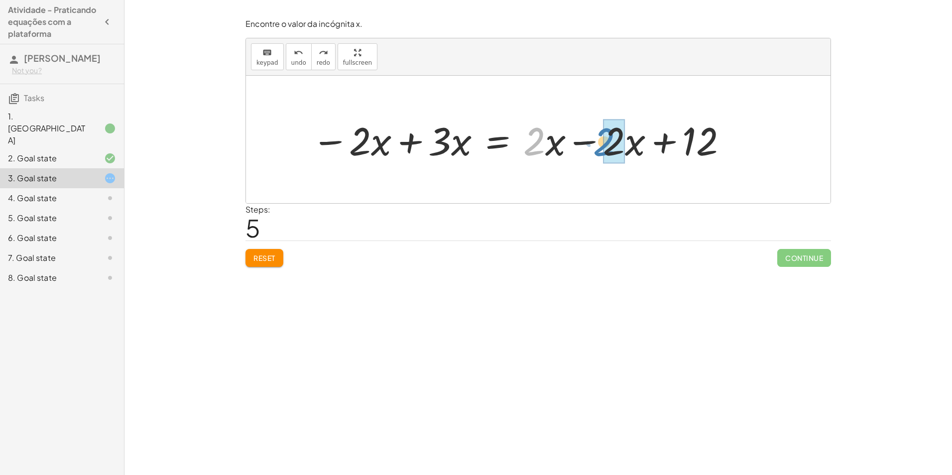
click at [602, 150] on div at bounding box center [520, 139] width 427 height 51
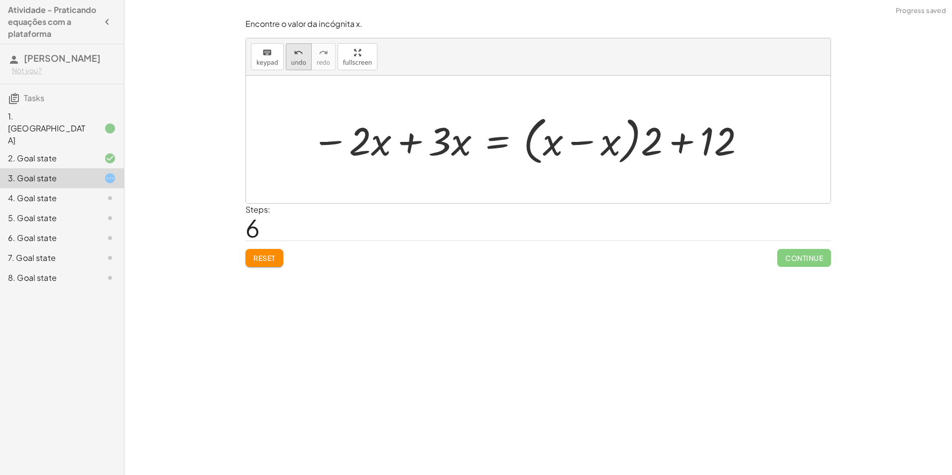
click at [300, 68] on button "undo undo" at bounding box center [299, 56] width 26 height 27
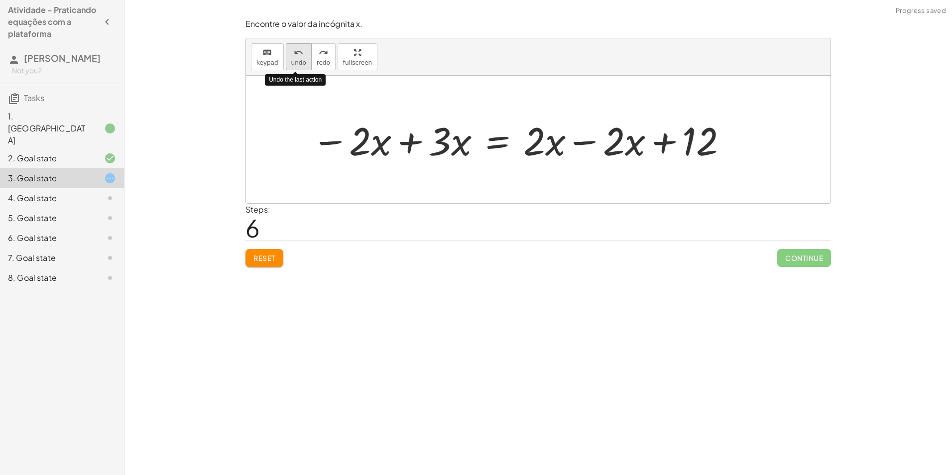
click at [300, 61] on span "undo" at bounding box center [298, 62] width 15 height 7
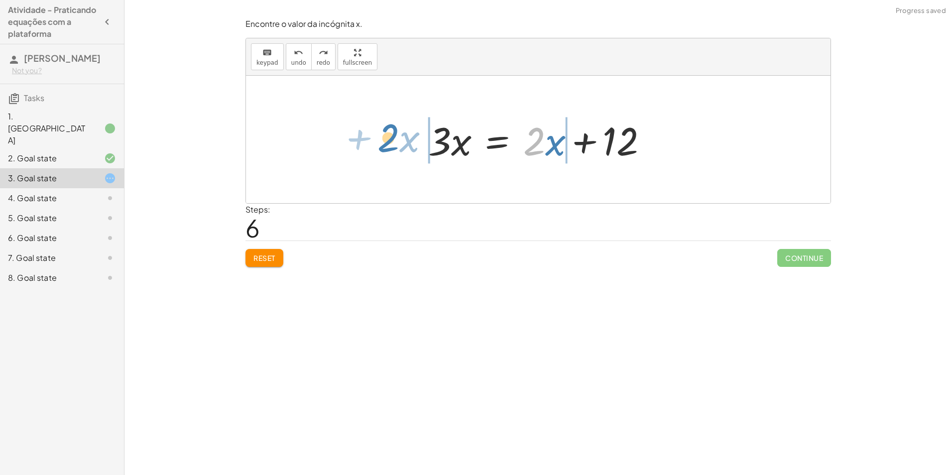
drag, startPoint x: 537, startPoint y: 145, endPoint x: 391, endPoint y: 141, distance: 146.0
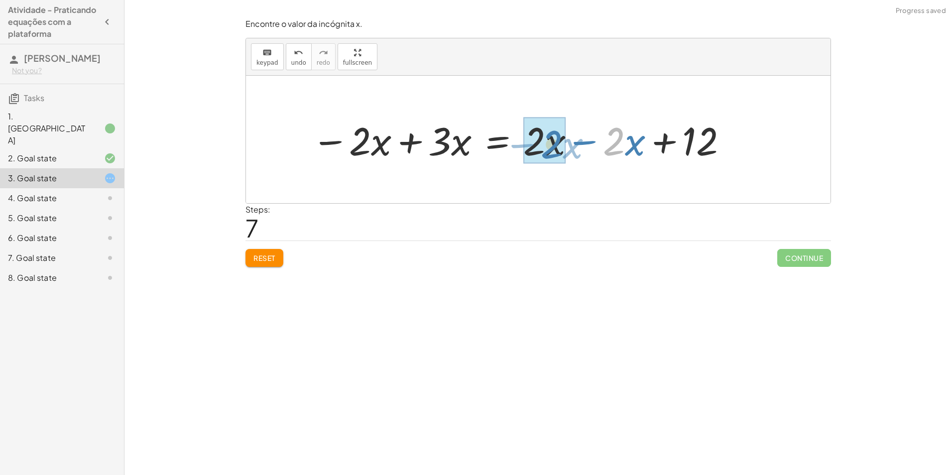
drag, startPoint x: 618, startPoint y: 139, endPoint x: 555, endPoint y: 142, distance: 62.3
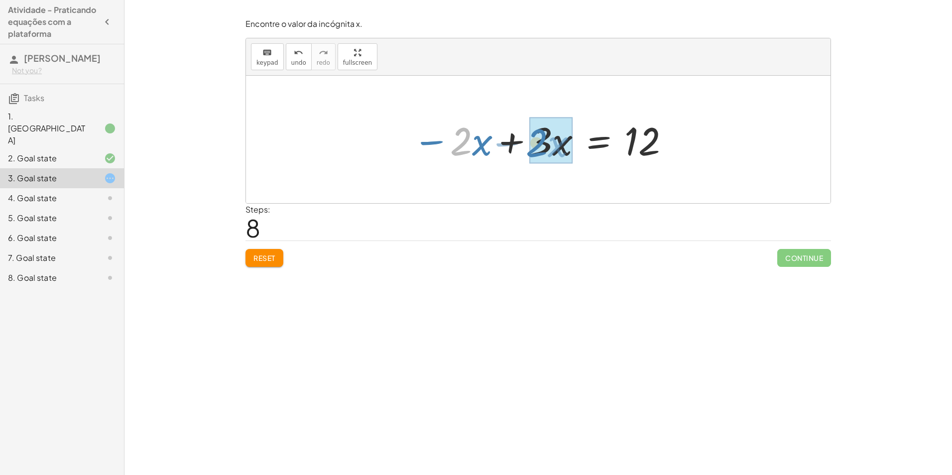
drag, startPoint x: 463, startPoint y: 142, endPoint x: 539, endPoint y: 143, distance: 75.7
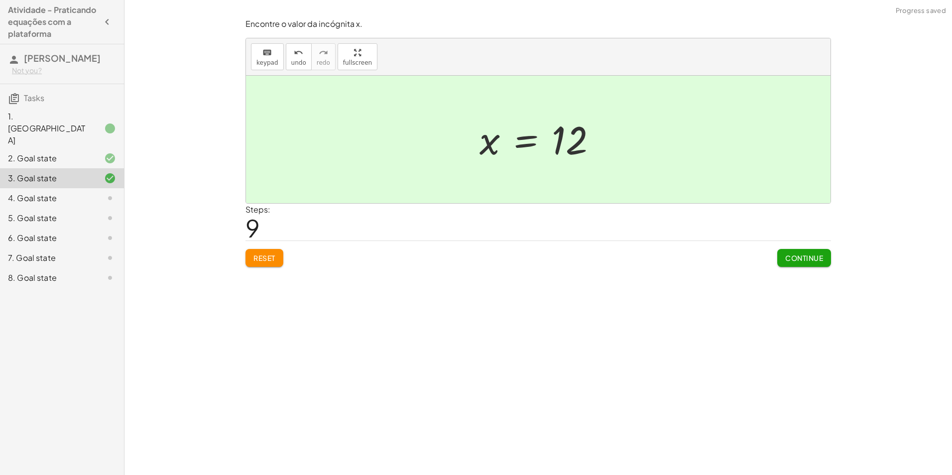
click at [798, 263] on button "Continue" at bounding box center [804, 258] width 54 height 18
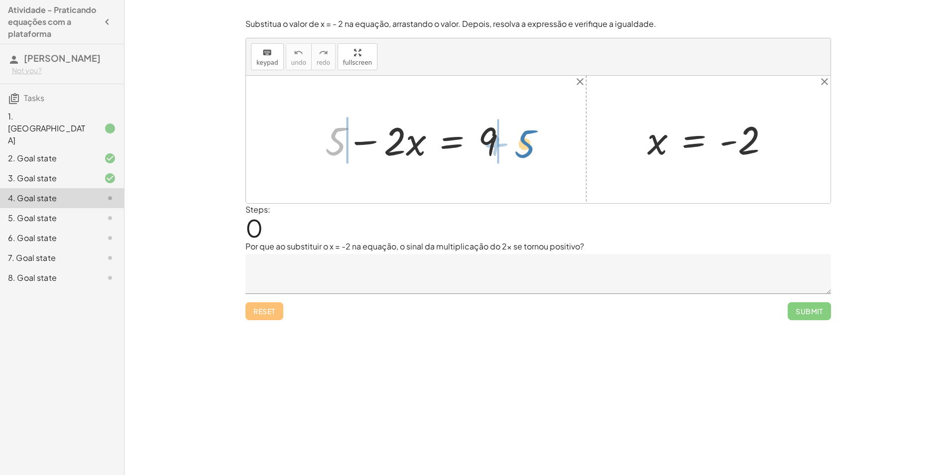
drag, startPoint x: 338, startPoint y: 148, endPoint x: 528, endPoint y: 151, distance: 190.8
click at [528, 151] on div "+ 5 + 5 − · 2 · x = 9 x = - 2" at bounding box center [538, 140] width 585 height 128
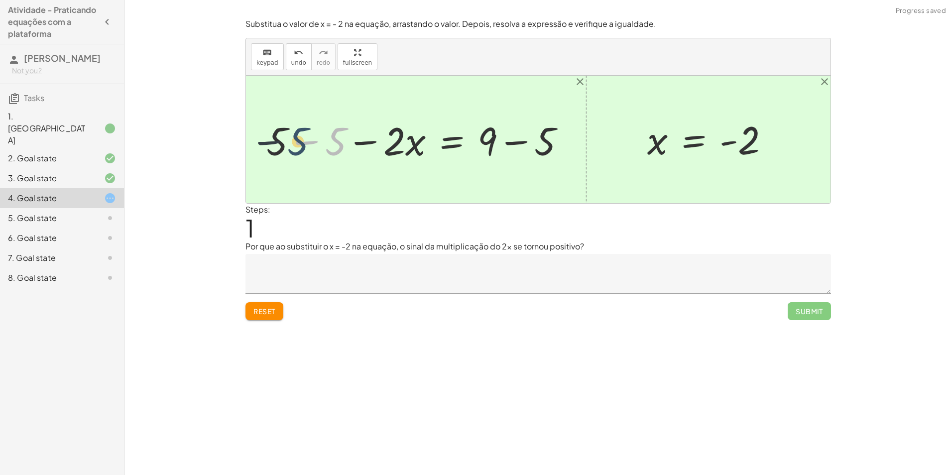
drag, startPoint x: 339, startPoint y: 150, endPoint x: 290, endPoint y: 150, distance: 48.8
click at [290, 150] on div at bounding box center [419, 139] width 317 height 51
drag, startPoint x: 484, startPoint y: 152, endPoint x: 536, endPoint y: 150, distance: 52.8
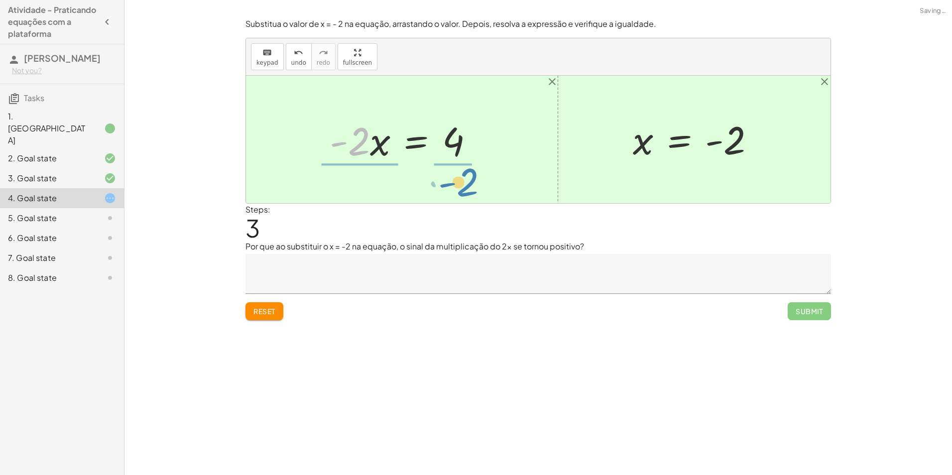
drag, startPoint x: 358, startPoint y: 150, endPoint x: 466, endPoint y: 191, distance: 115.5
click at [466, 191] on div "+ 5 − · 2 · x = 9 + 5 − 5 − · 2 · x = + 9 − 5 + 0 − · 2 · x = + 9 − 5 · - 2 · x…" at bounding box center [538, 140] width 585 height 128
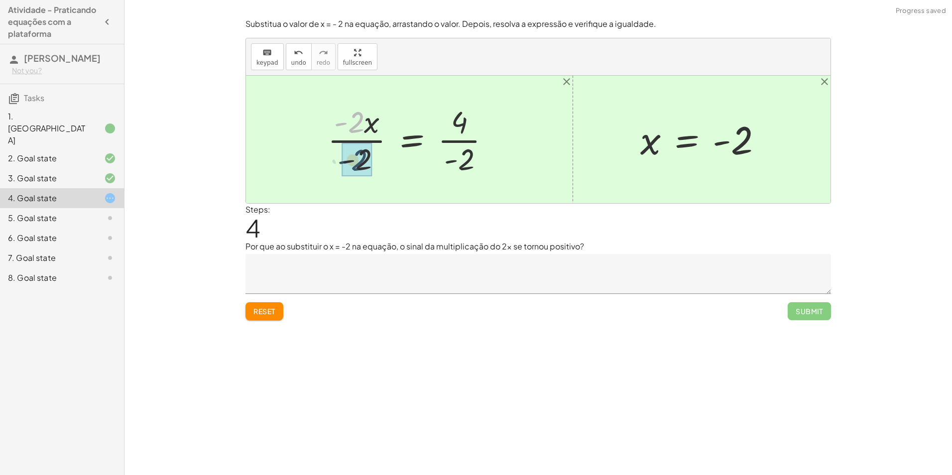
drag, startPoint x: 355, startPoint y: 122, endPoint x: 359, endPoint y: 161, distance: 39.0
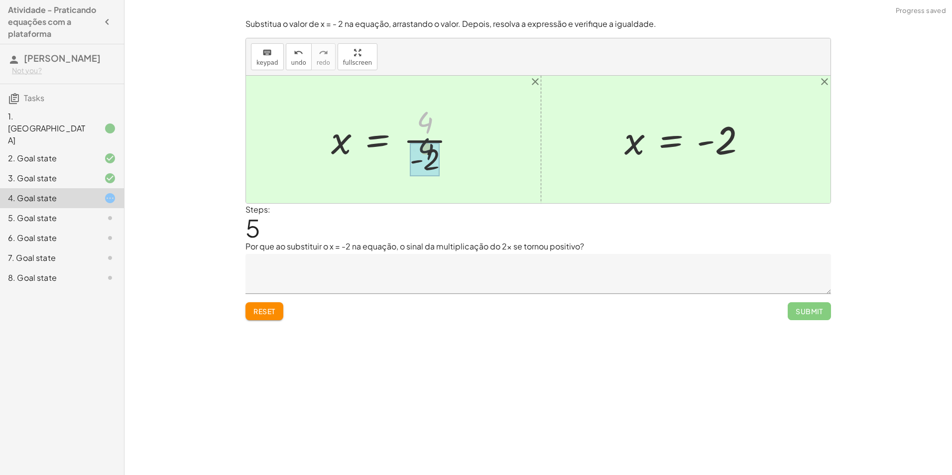
drag, startPoint x: 423, startPoint y: 121, endPoint x: 423, endPoint y: 139, distance: 18.4
drag, startPoint x: 415, startPoint y: 118, endPoint x: 422, endPoint y: 184, distance: 66.6
click at [422, 184] on div "+ 5 − · 2 · x = 9 + 5 − 5 − · 2 · x = + 9 − 5 + 0 − · 2 · x = + 9 − 5 · - 2 · x…" at bounding box center [538, 140] width 585 height 128
drag, startPoint x: 422, startPoint y: 184, endPoint x: 423, endPoint y: 178, distance: 5.6
click at [422, 180] on div "+ 5 − · 2 · x = 9 + 5 − 5 − · 2 · x = + 9 − 5 + 0 − · 2 · x = + 9 − 5 · - 2 · x…" at bounding box center [538, 140] width 585 height 128
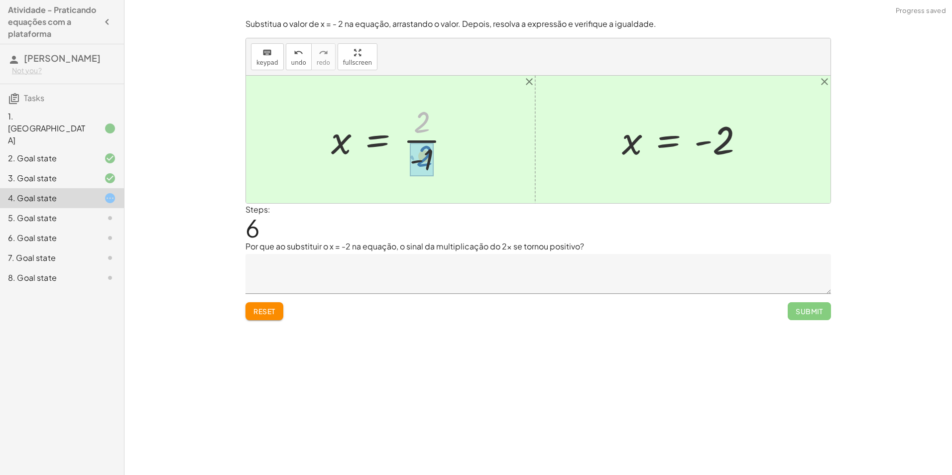
drag, startPoint x: 417, startPoint y: 109, endPoint x: 419, endPoint y: 142, distance: 33.0
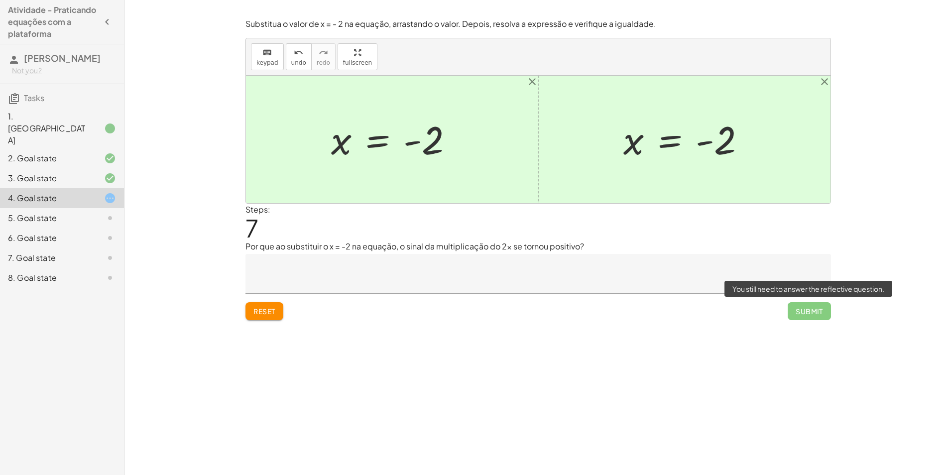
click at [810, 315] on span "Submit" at bounding box center [809, 311] width 43 height 18
click at [807, 307] on span "Submit" at bounding box center [809, 311] width 43 height 18
click at [803, 311] on span "Submit" at bounding box center [809, 311] width 43 height 18
click at [359, 156] on div at bounding box center [396, 139] width 140 height 49
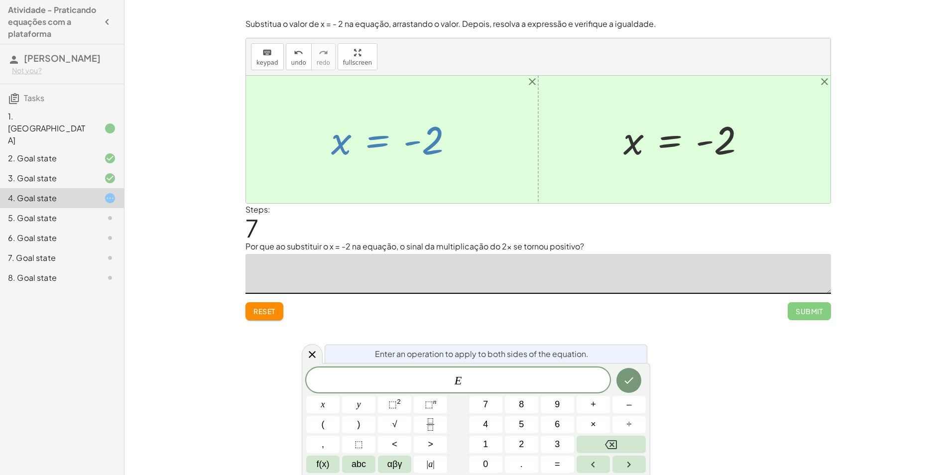
click at [328, 261] on textarea at bounding box center [539, 274] width 586 height 40
click at [316, 260] on textarea at bounding box center [539, 274] width 586 height 40
click at [317, 263] on textarea at bounding box center [539, 274] width 586 height 40
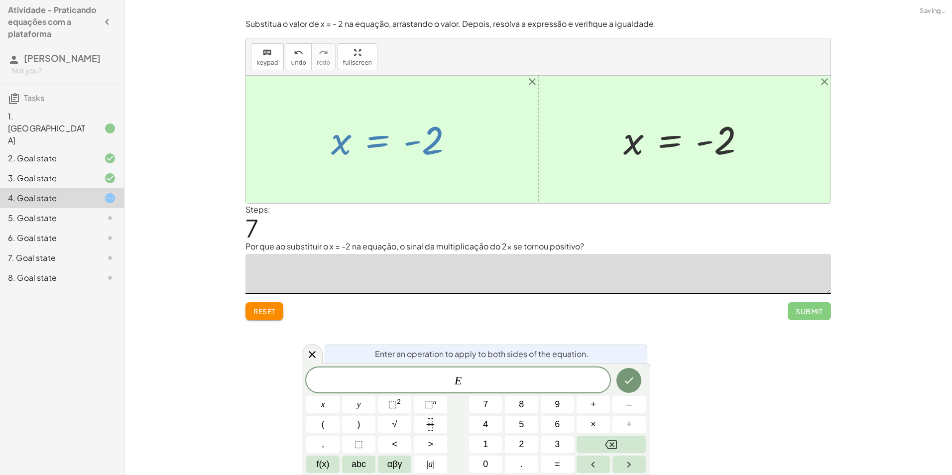
click at [393, 375] on span "E" at bounding box center [458, 381] width 304 height 14
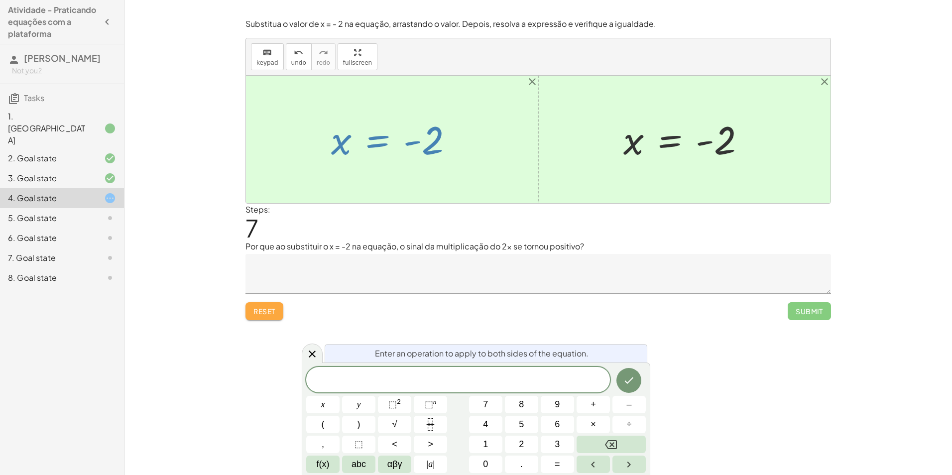
click at [265, 314] on span "Reset" at bounding box center [265, 311] width 22 height 9
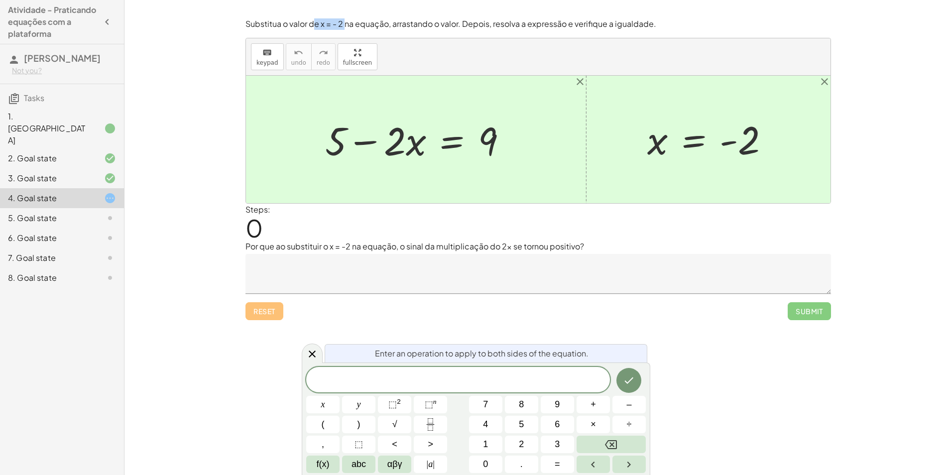
drag, startPoint x: 316, startPoint y: 23, endPoint x: 344, endPoint y: 24, distance: 27.4
click at [344, 24] on p "Substitua o valor de x = - 2 na equação, arrastando o valor. Depois, resolva a …" at bounding box center [539, 23] width 586 height 11
drag, startPoint x: 344, startPoint y: 24, endPoint x: 515, endPoint y: 75, distance: 179.0
click at [514, 75] on div "keyboard keypad undo undo redo redo fullscreen" at bounding box center [538, 56] width 585 height 37
drag, startPoint x: 662, startPoint y: 143, endPoint x: 419, endPoint y: 148, distance: 243.1
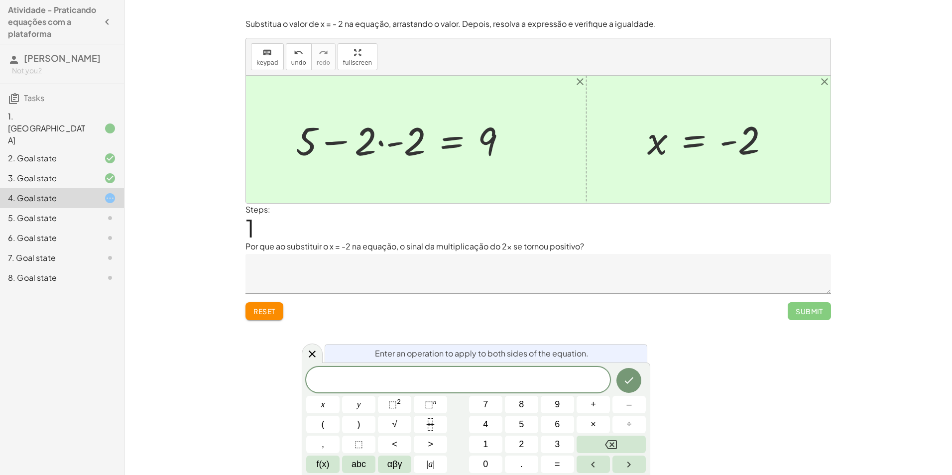
click at [369, 145] on div at bounding box center [405, 139] width 229 height 51
drag, startPoint x: 369, startPoint y: 145, endPoint x: 435, endPoint y: 155, distance: 66.5
click at [435, 155] on div at bounding box center [405, 139] width 229 height 51
drag, startPoint x: 416, startPoint y: 148, endPoint x: 390, endPoint y: 147, distance: 25.9
drag, startPoint x: 343, startPoint y: 140, endPoint x: 351, endPoint y: 137, distance: 8.3
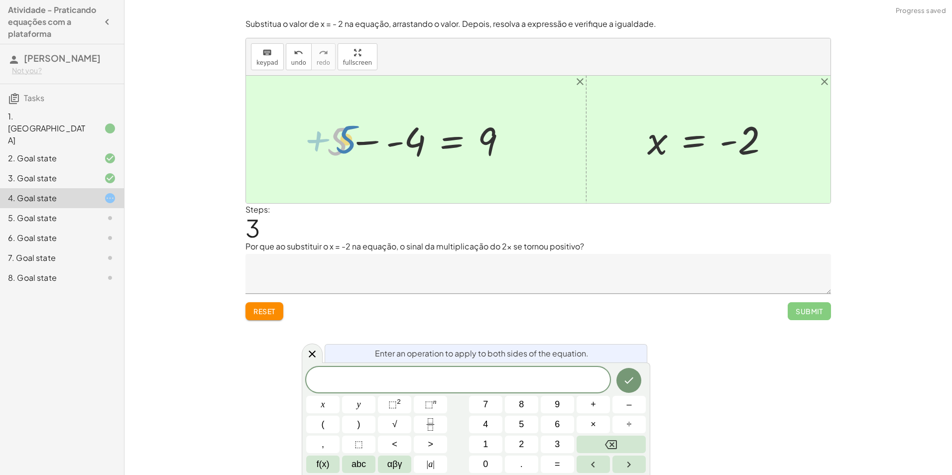
click at [351, 137] on div at bounding box center [420, 139] width 197 height 51
click at [367, 139] on div at bounding box center [420, 139] width 197 height 51
click at [367, 139] on div at bounding box center [430, 139] width 179 height 51
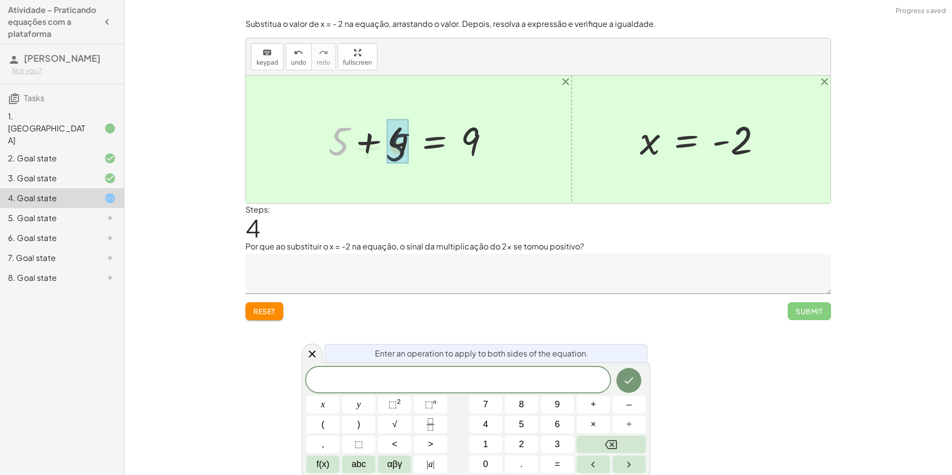
drag, startPoint x: 346, startPoint y: 140, endPoint x: 393, endPoint y: 144, distance: 48.0
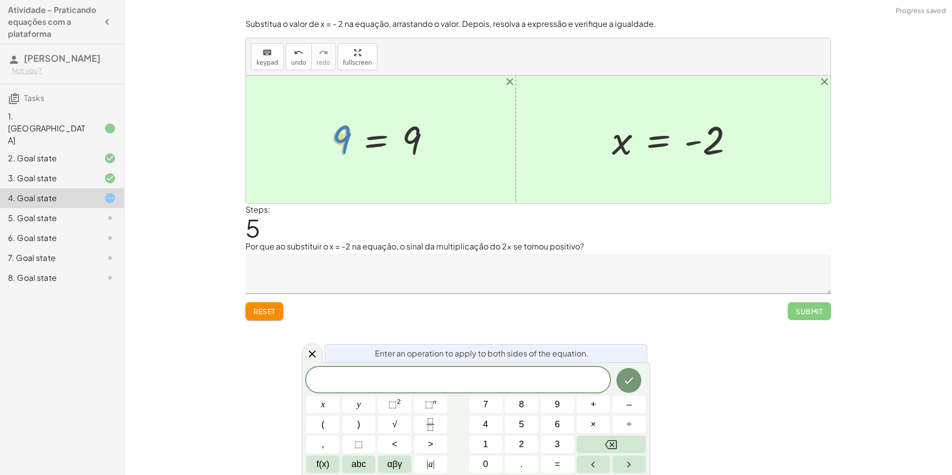
click at [342, 136] on div at bounding box center [385, 139] width 118 height 49
click at [286, 64] on button "undo undo" at bounding box center [299, 56] width 26 height 27
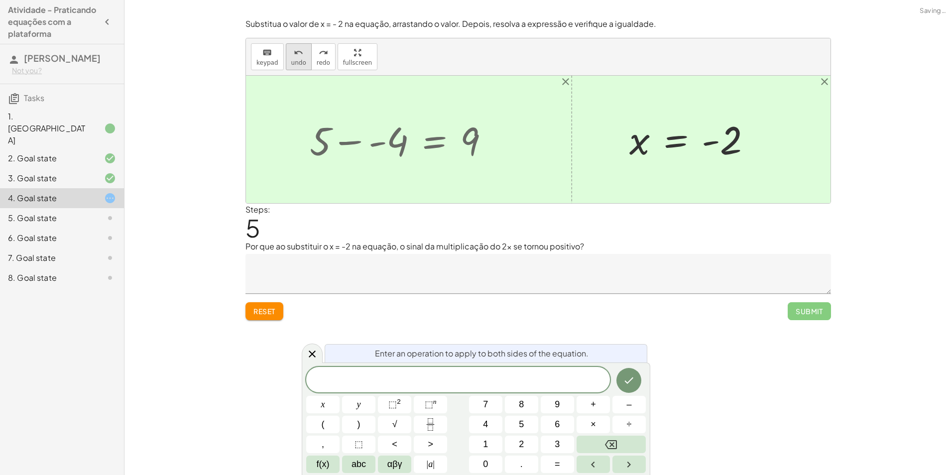
click at [286, 64] on button "undo undo" at bounding box center [299, 56] width 26 height 27
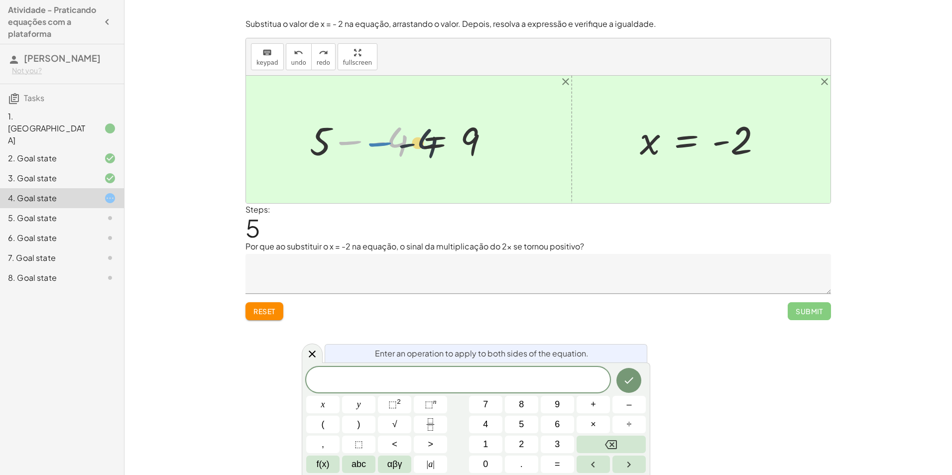
drag, startPoint x: 353, startPoint y: 143, endPoint x: 373, endPoint y: 144, distance: 20.0
click at [373, 144] on div at bounding box center [403, 139] width 197 height 51
click at [370, 144] on div at bounding box center [403, 139] width 197 height 51
click at [408, 282] on textarea at bounding box center [539, 274] width 586 height 40
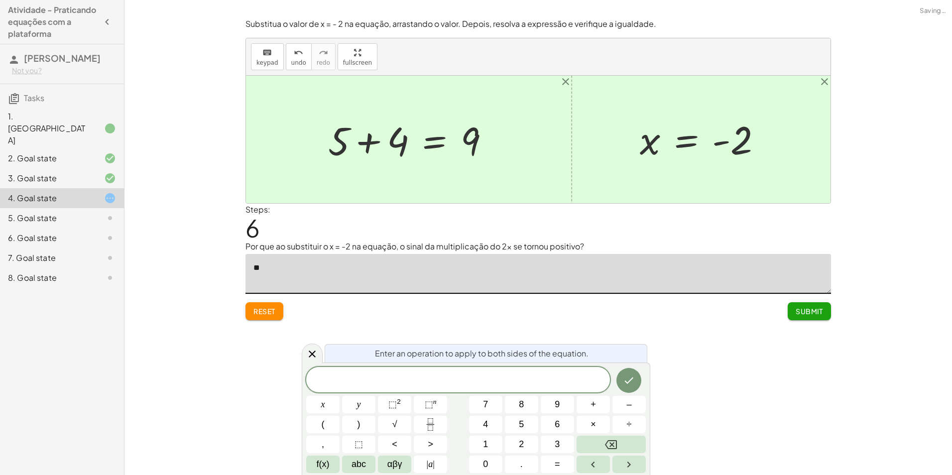
type textarea "*"
type textarea "**********"
click at [802, 316] on span "Submit" at bounding box center [809, 311] width 27 height 9
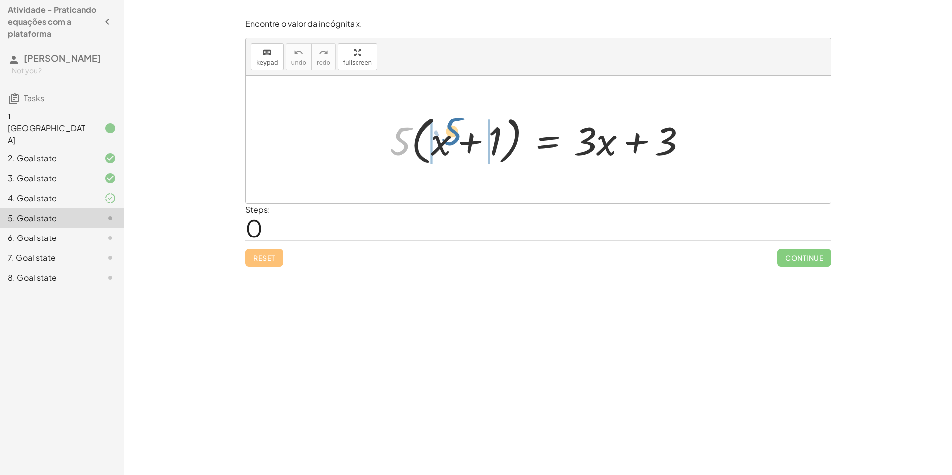
drag, startPoint x: 402, startPoint y: 137, endPoint x: 450, endPoint y: 130, distance: 48.3
click at [450, 130] on div at bounding box center [542, 139] width 315 height 57
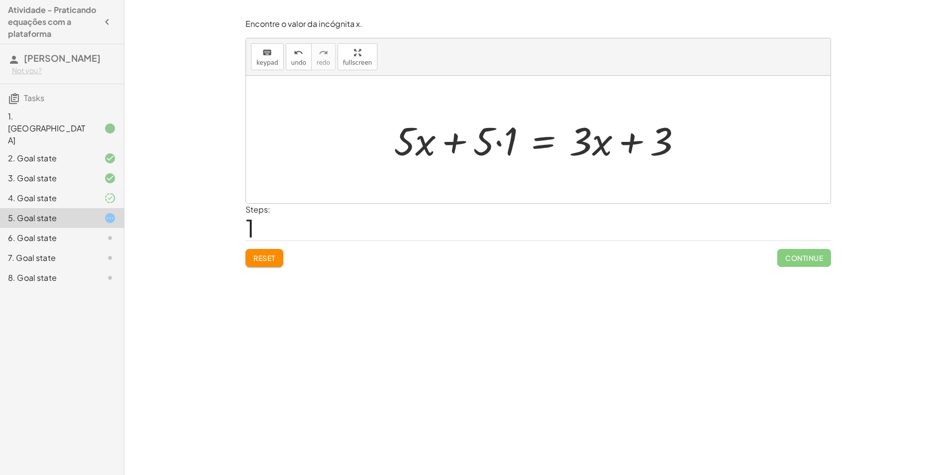
click at [275, 260] on span "Reset" at bounding box center [265, 258] width 22 height 9
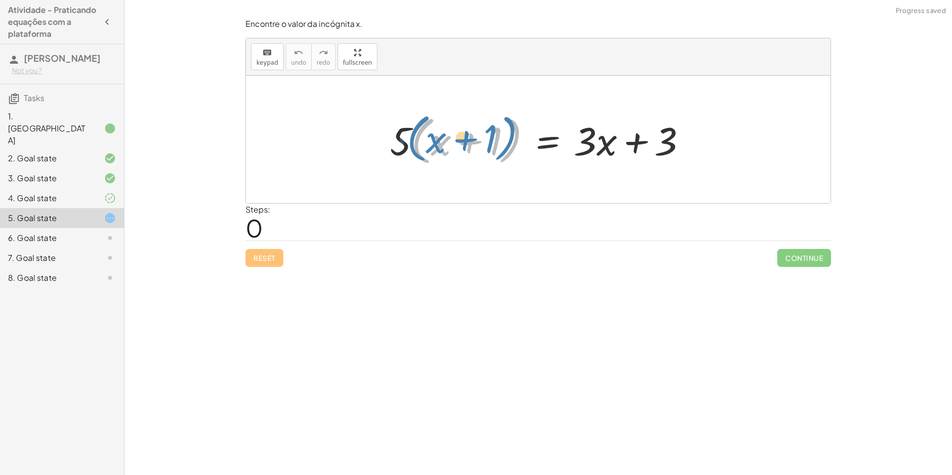
click at [421, 144] on div at bounding box center [542, 139] width 315 height 57
drag, startPoint x: 444, startPoint y: 148, endPoint x: 406, endPoint y: 146, distance: 37.9
click at [406, 146] on div at bounding box center [542, 139] width 315 height 57
drag, startPoint x: 394, startPoint y: 143, endPoint x: 469, endPoint y: 151, distance: 75.1
click at [469, 151] on div at bounding box center [542, 139] width 315 height 57
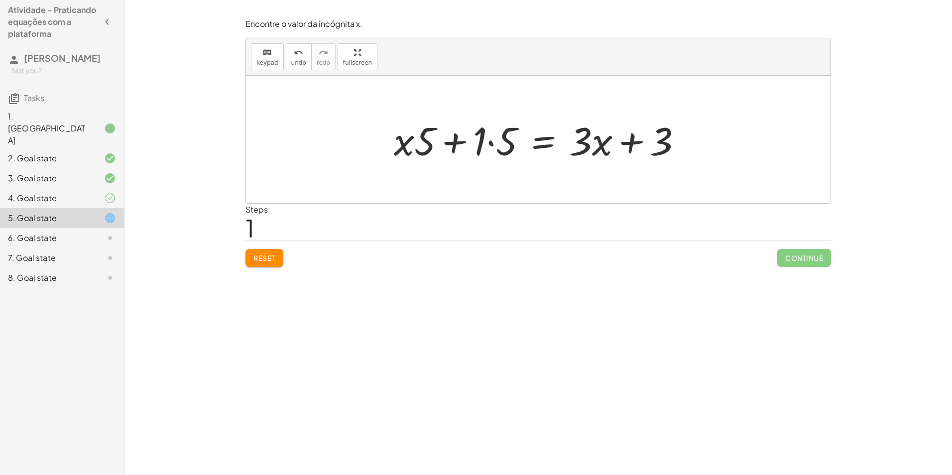
click at [482, 145] on div at bounding box center [542, 139] width 306 height 51
drag, startPoint x: 482, startPoint y: 145, endPoint x: 490, endPoint y: 145, distance: 8.5
click at [490, 145] on div at bounding box center [553, 139] width 283 height 51
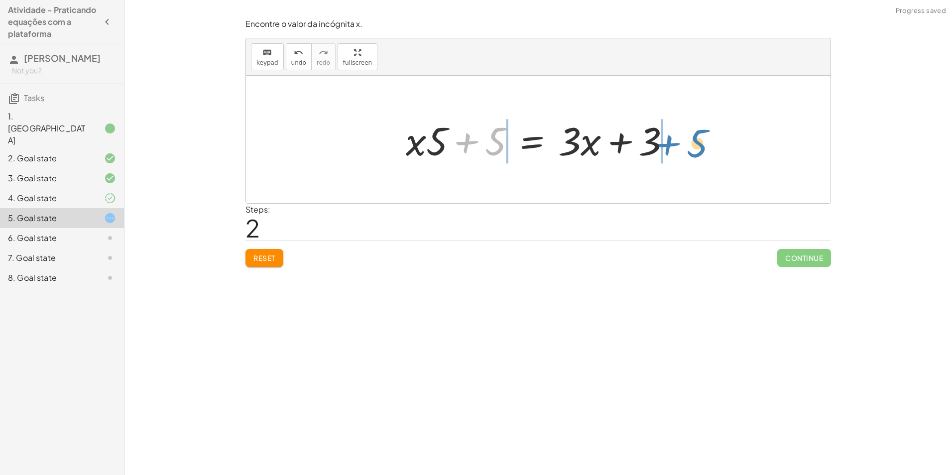
drag, startPoint x: 471, startPoint y: 147, endPoint x: 672, endPoint y: 149, distance: 201.7
click at [672, 149] on div at bounding box center [542, 139] width 283 height 51
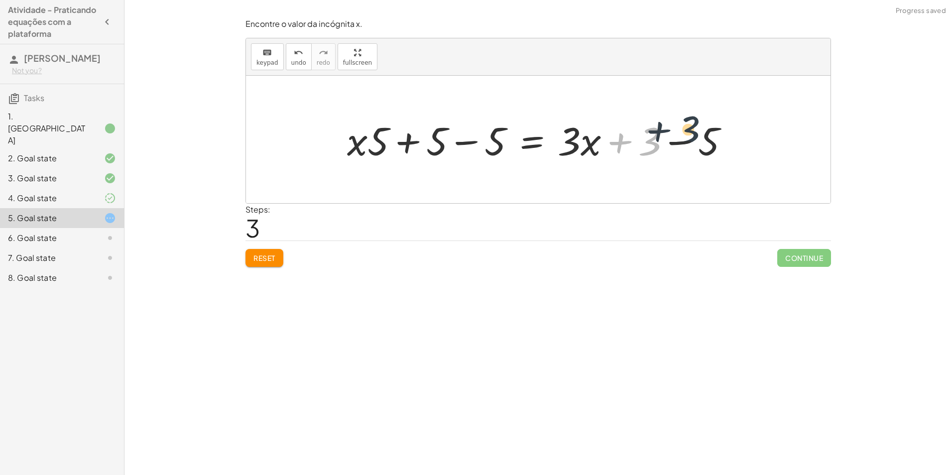
drag, startPoint x: 651, startPoint y: 148, endPoint x: 692, endPoint y: 136, distance: 42.6
click at [692, 136] on div at bounding box center [542, 139] width 400 height 51
drag, startPoint x: 711, startPoint y: 141, endPoint x: 664, endPoint y: 148, distance: 47.9
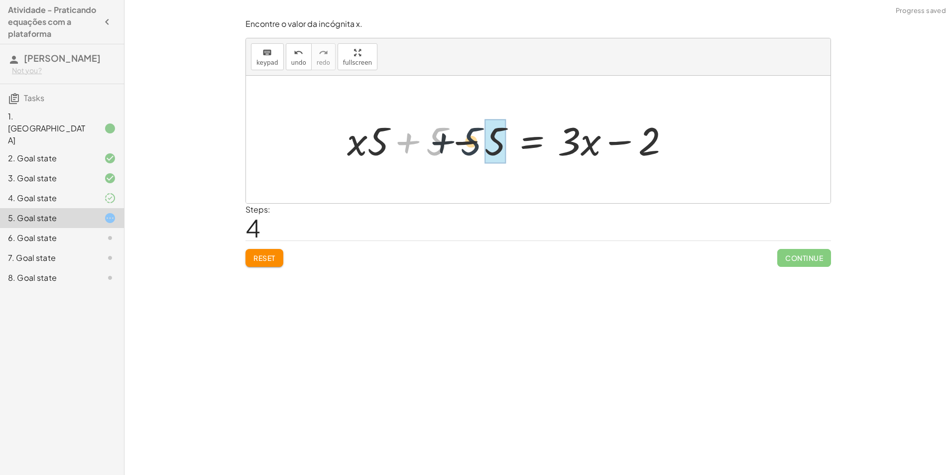
drag, startPoint x: 443, startPoint y: 139, endPoint x: 479, endPoint y: 139, distance: 35.9
click at [479, 139] on div at bounding box center [512, 139] width 341 height 51
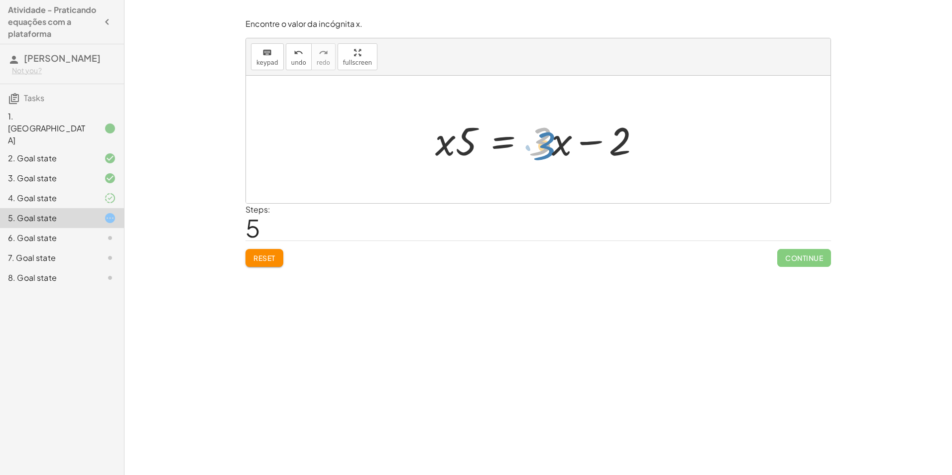
drag, startPoint x: 543, startPoint y: 145, endPoint x: 547, endPoint y: 150, distance: 6.0
click at [547, 150] on div at bounding box center [541, 139] width 223 height 51
click at [524, 145] on div at bounding box center [541, 139] width 223 height 51
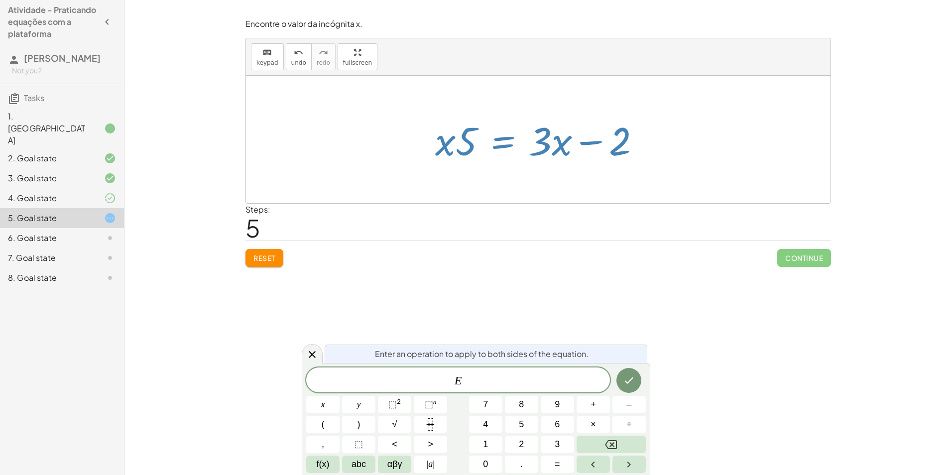
drag, startPoint x: 589, startPoint y: 143, endPoint x: 650, endPoint y: 210, distance: 90.9
click at [591, 157] on div at bounding box center [541, 139] width 223 height 51
click at [722, 291] on div "Encontre o valor da incógnita x manipulando a equação. insert select one: Math …" at bounding box center [539, 237] width 828 height 475
click at [699, 294] on div "Encontre o valor da incógnita x manipulando a equação. insert select one: Math …" at bounding box center [539, 237] width 828 height 475
drag, startPoint x: 658, startPoint y: 314, endPoint x: 662, endPoint y: 310, distance: 5.3
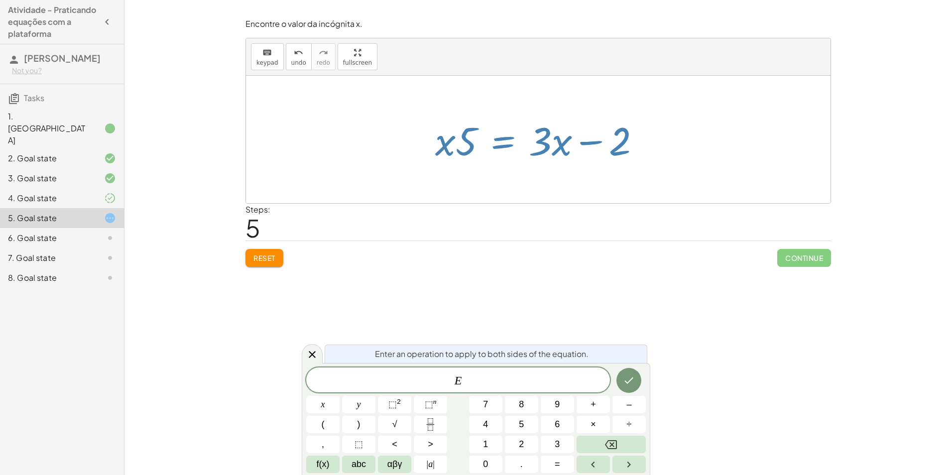
click at [662, 310] on div "Encontre o valor da incógnita x manipulando a equação. insert select one: Math …" at bounding box center [539, 237] width 828 height 475
click at [305, 350] on div at bounding box center [312, 353] width 21 height 19
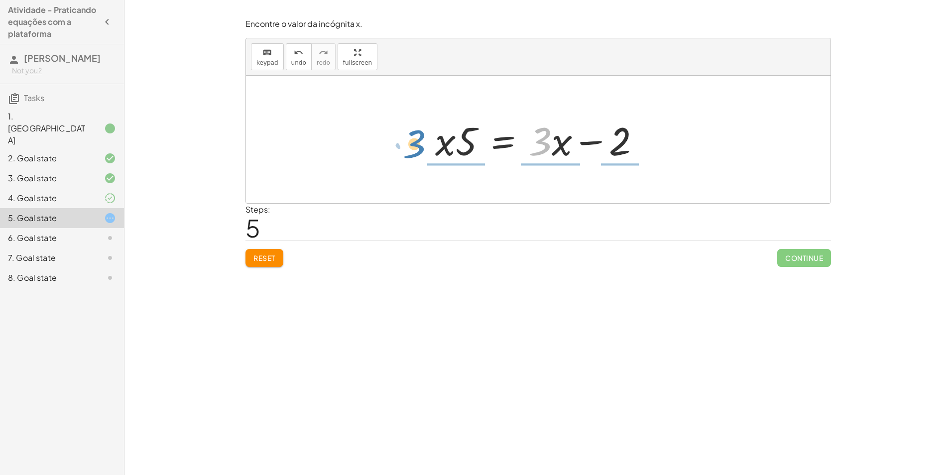
drag, startPoint x: 551, startPoint y: 157, endPoint x: 480, endPoint y: 159, distance: 71.2
click at [426, 161] on div "· 5 · ( + x + 1 ) = + · 3 · x + 3 + · x · 5 + · 1 · 5 = + · 3 · x + 3 + · x · 5…" at bounding box center [538, 140] width 236 height 56
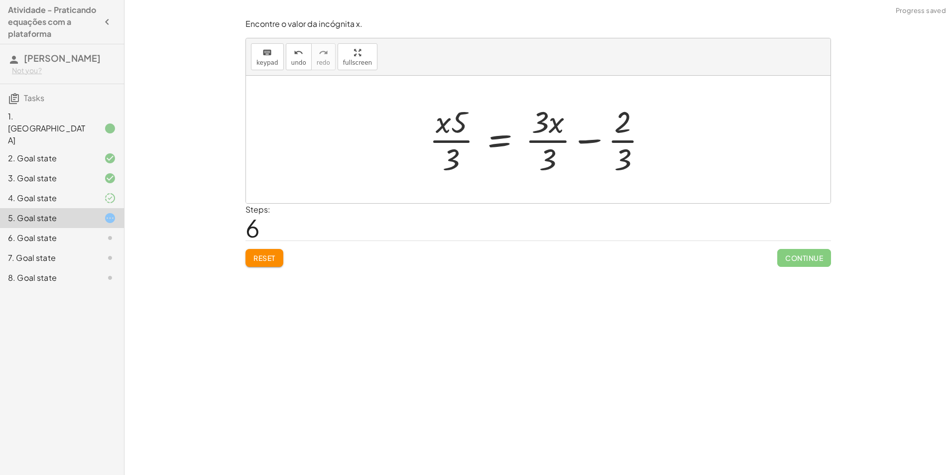
click at [275, 258] on span "Reset" at bounding box center [265, 258] width 22 height 9
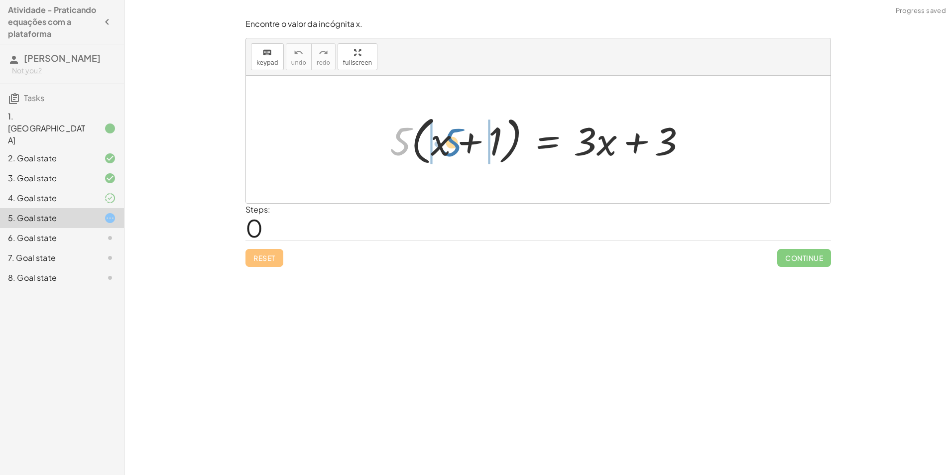
drag, startPoint x: 396, startPoint y: 143, endPoint x: 447, endPoint y: 144, distance: 50.8
click at [447, 144] on div at bounding box center [542, 139] width 315 height 57
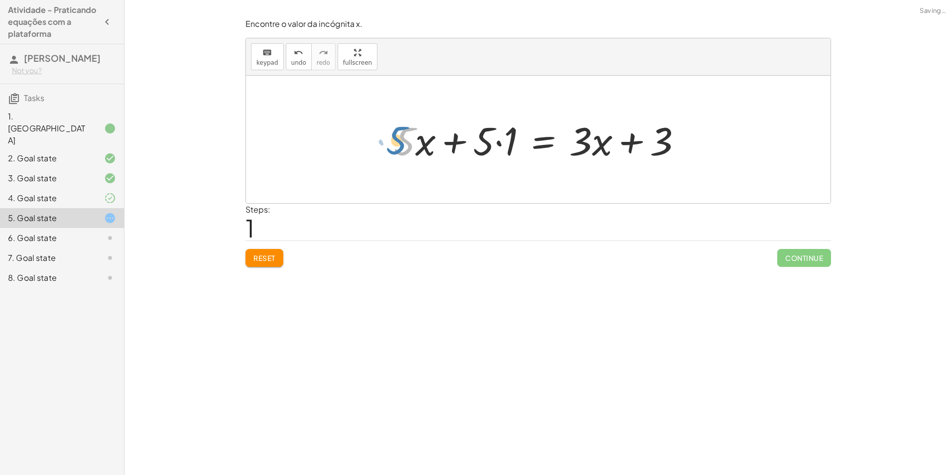
drag, startPoint x: 395, startPoint y: 148, endPoint x: 387, endPoint y: 148, distance: 7.5
click at [387, 148] on div "· 5 · ( + x + 1 ) = + · 3 · x + 3 · 5 + x + 1 = + · 3 · x + 3 · 5 · · 5 ·" at bounding box center [538, 140] width 318 height 56
drag, startPoint x: 484, startPoint y: 146, endPoint x: 502, endPoint y: 146, distance: 17.9
click at [502, 146] on div at bounding box center [542, 139] width 306 height 51
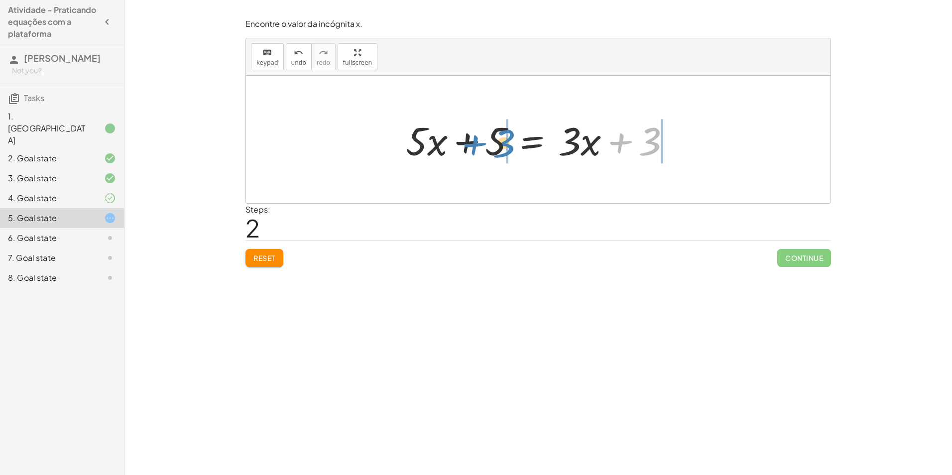
drag, startPoint x: 655, startPoint y: 151, endPoint x: 509, endPoint y: 153, distance: 145.9
click at [509, 153] on div at bounding box center [542, 139] width 283 height 51
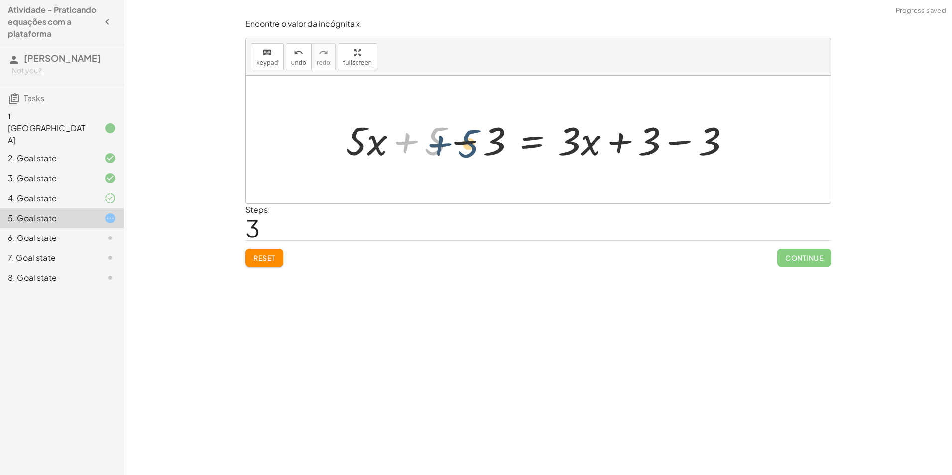
drag, startPoint x: 429, startPoint y: 135, endPoint x: 478, endPoint y: 138, distance: 48.9
click at [478, 138] on div at bounding box center [542, 139] width 402 height 51
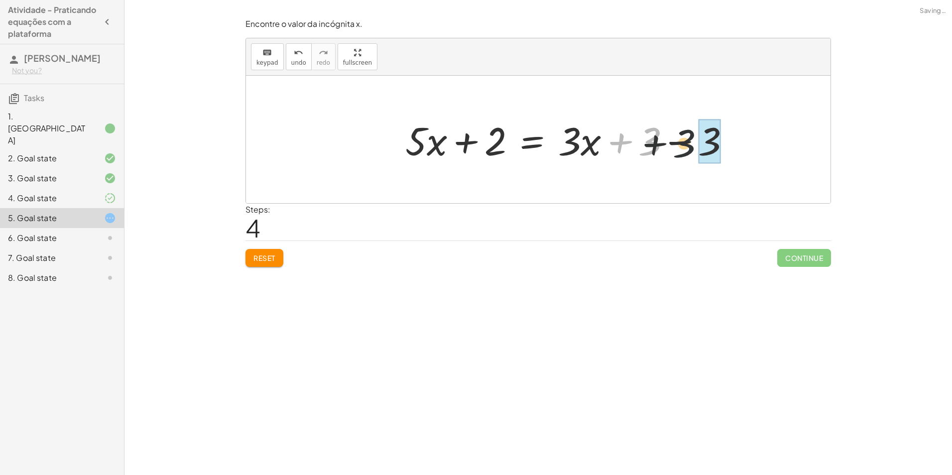
drag, startPoint x: 648, startPoint y: 150, endPoint x: 712, endPoint y: 154, distance: 63.3
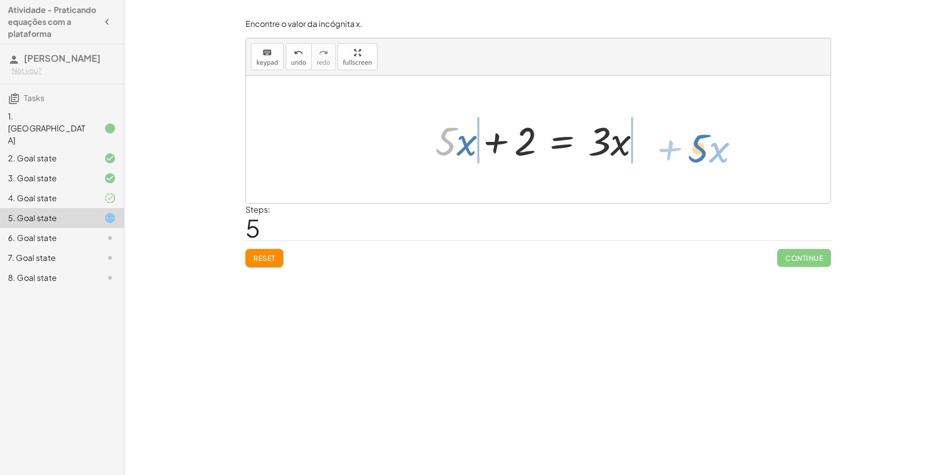
drag, startPoint x: 444, startPoint y: 152, endPoint x: 696, endPoint y: 158, distance: 252.6
click at [696, 158] on div "· 5 · ( + x + 1 ) = + · 3 · x + 3 + · 5 · x + · 5 · 1 = + · 3 · x + 3 + · 5 · x…" at bounding box center [538, 140] width 585 height 128
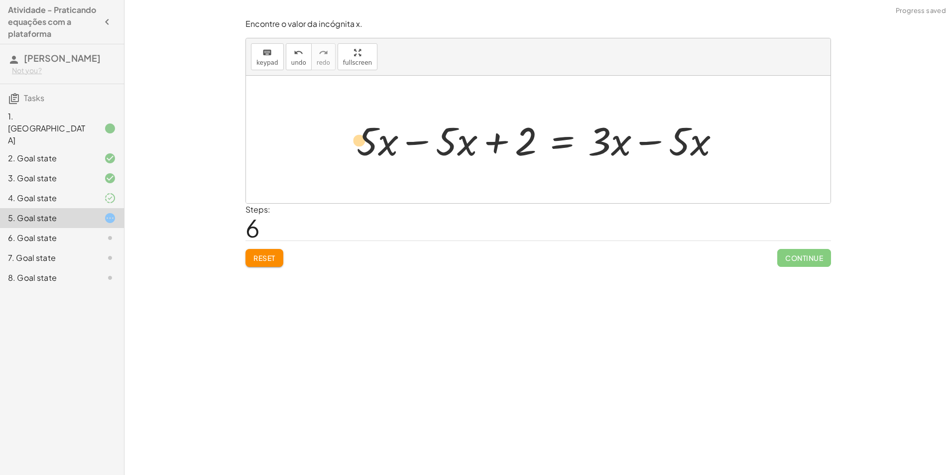
drag, startPoint x: 368, startPoint y: 142, endPoint x: 357, endPoint y: 141, distance: 11.0
click at [357, 141] on div at bounding box center [543, 139] width 382 height 51
click at [421, 141] on div at bounding box center [543, 139] width 382 height 51
drag, startPoint x: 426, startPoint y: 141, endPoint x: 377, endPoint y: 143, distance: 49.3
click at [377, 143] on div at bounding box center [543, 139] width 382 height 51
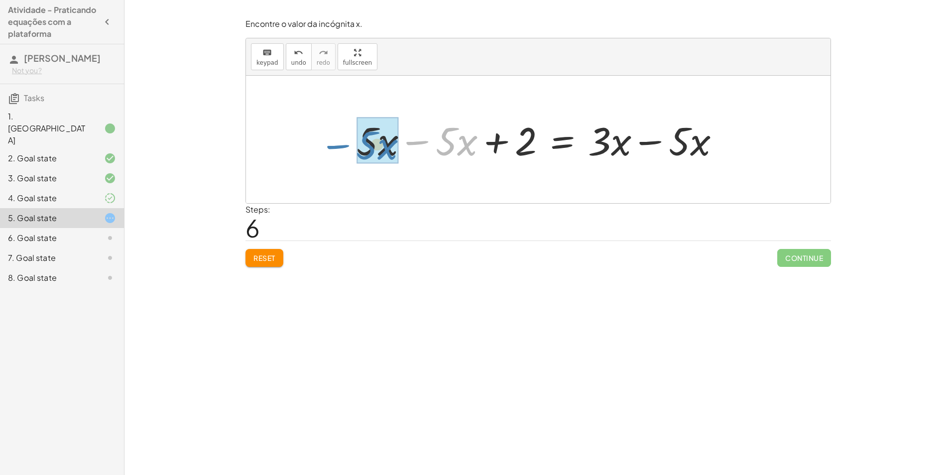
drag, startPoint x: 422, startPoint y: 144, endPoint x: 343, endPoint y: 148, distance: 79.8
click at [343, 148] on div "· 5 · ( + x + 1 ) = + · 3 · x + 3 + · 5 · x + · 5 · 1 = + · 3 · x + 3 + · 5 · x…" at bounding box center [539, 140] width 394 height 56
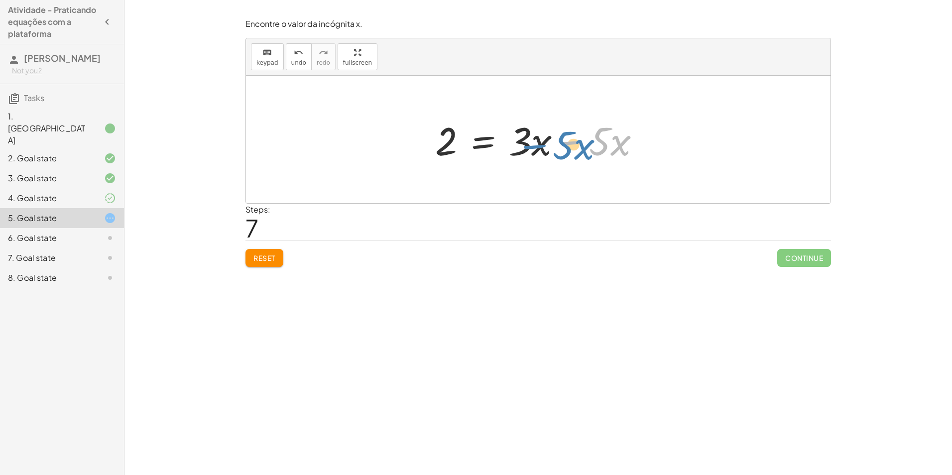
drag, startPoint x: 567, startPoint y: 143, endPoint x: 529, endPoint y: 145, distance: 38.4
click at [529, 145] on div at bounding box center [541, 139] width 223 height 51
drag, startPoint x: 574, startPoint y: 147, endPoint x: 503, endPoint y: 141, distance: 71.5
click at [503, 141] on div at bounding box center [541, 139] width 223 height 51
drag, startPoint x: 569, startPoint y: 151, endPoint x: 465, endPoint y: 143, distance: 103.9
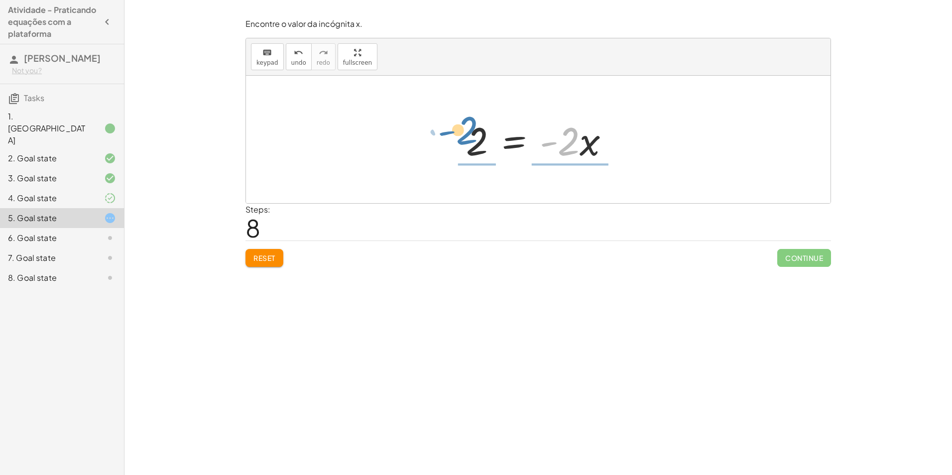
click at [465, 143] on div at bounding box center [542, 139] width 162 height 51
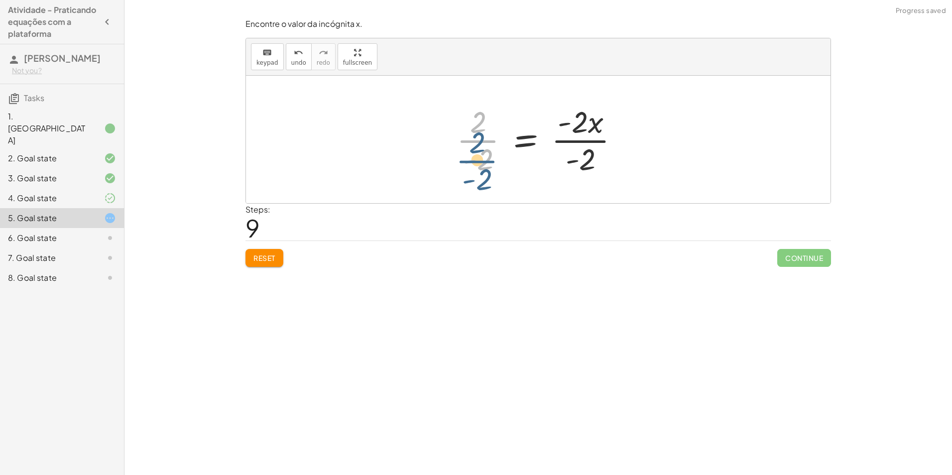
drag, startPoint x: 485, startPoint y: 132, endPoint x: 484, endPoint y: 144, distance: 11.5
click at [484, 144] on div at bounding box center [542, 139] width 181 height 77
drag, startPoint x: 585, startPoint y: 128, endPoint x: 596, endPoint y: 169, distance: 42.3
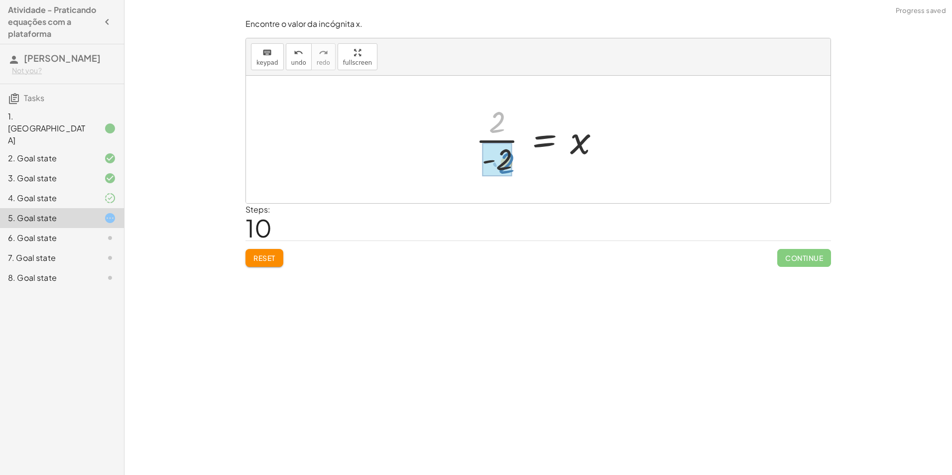
drag, startPoint x: 479, startPoint y: 125, endPoint x: 489, endPoint y: 166, distance: 41.9
drag, startPoint x: 501, startPoint y: 122, endPoint x: 497, endPoint y: 160, distance: 39.0
drag, startPoint x: 493, startPoint y: 116, endPoint x: 495, endPoint y: 124, distance: 8.7
click at [495, 124] on div at bounding box center [542, 139] width 136 height 77
drag, startPoint x: 498, startPoint y: 148, endPoint x: 498, endPoint y: 153, distance: 5.0
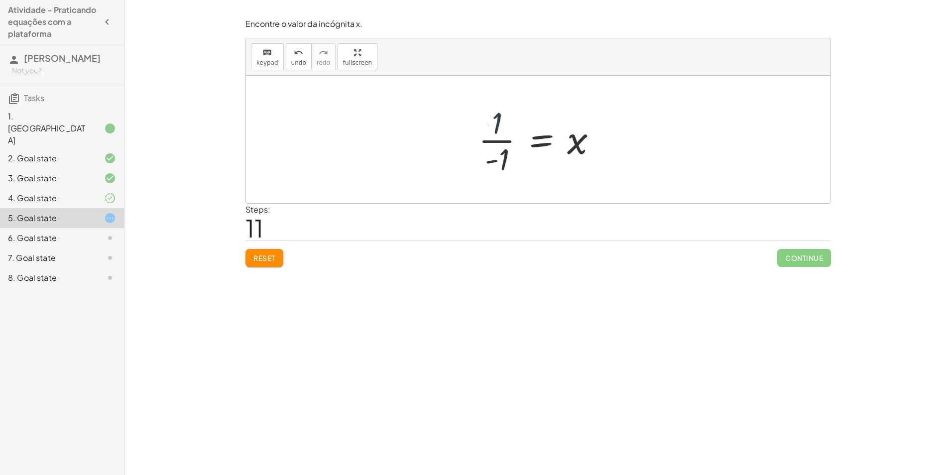
click at [498, 153] on div at bounding box center [542, 139] width 136 height 77
drag, startPoint x: 500, startPoint y: 157, endPoint x: 501, endPoint y: 116, distance: 41.4
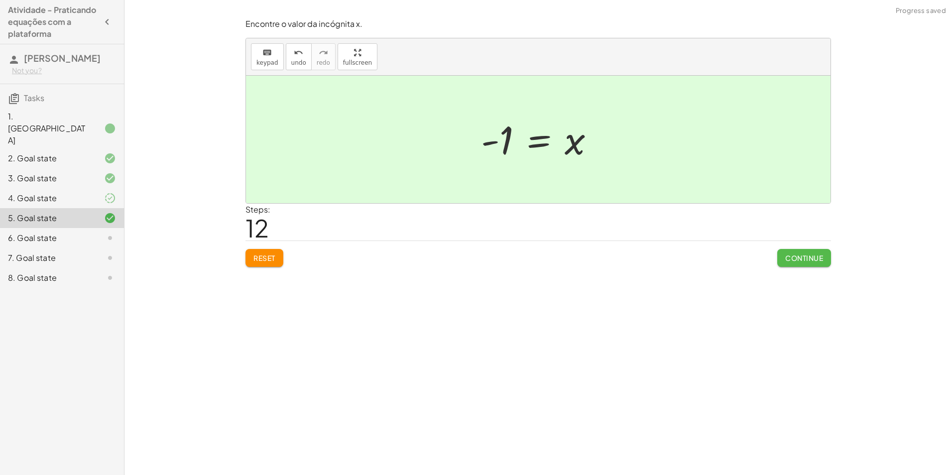
click at [808, 260] on span "Continue" at bounding box center [804, 258] width 38 height 9
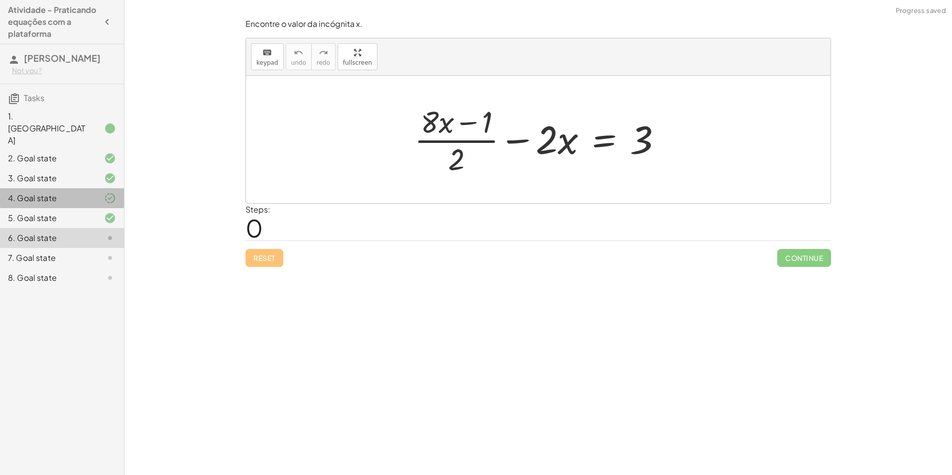
click at [102, 228] on div "4. Goal state" at bounding box center [62, 238] width 124 height 20
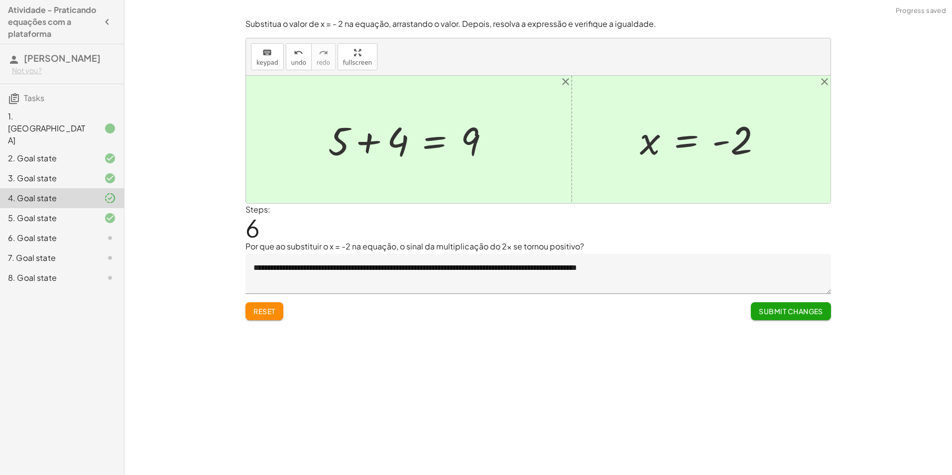
click at [770, 312] on span "Submit Changes" at bounding box center [791, 311] width 64 height 9
click at [783, 311] on button "Continue" at bounding box center [804, 311] width 54 height 18
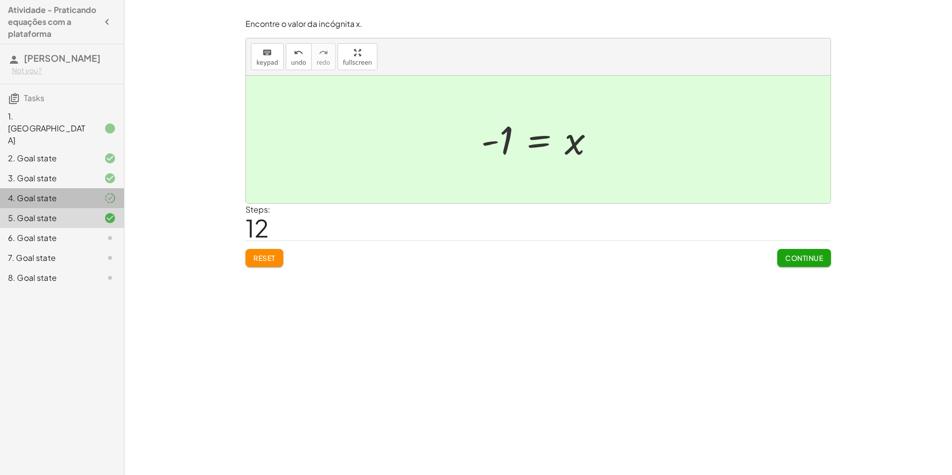
click at [108, 192] on icon at bounding box center [110, 198] width 12 height 12
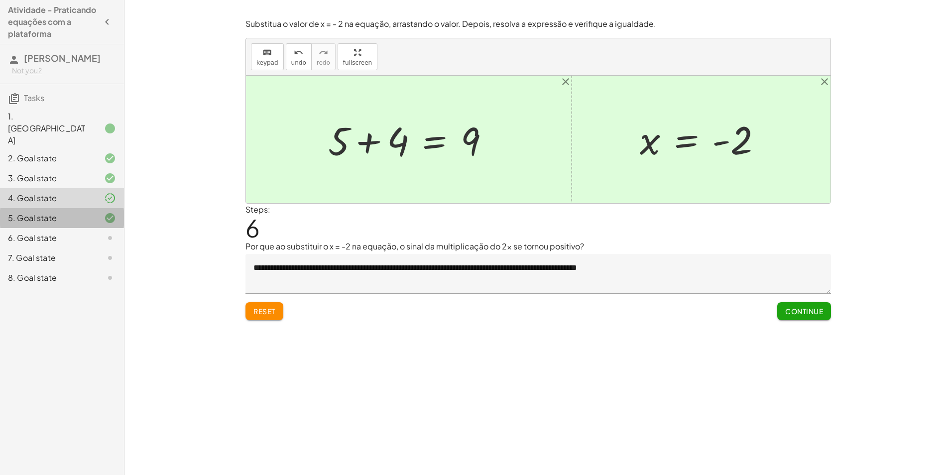
click at [83, 212] on div "5. Goal state" at bounding box center [48, 218] width 80 height 12
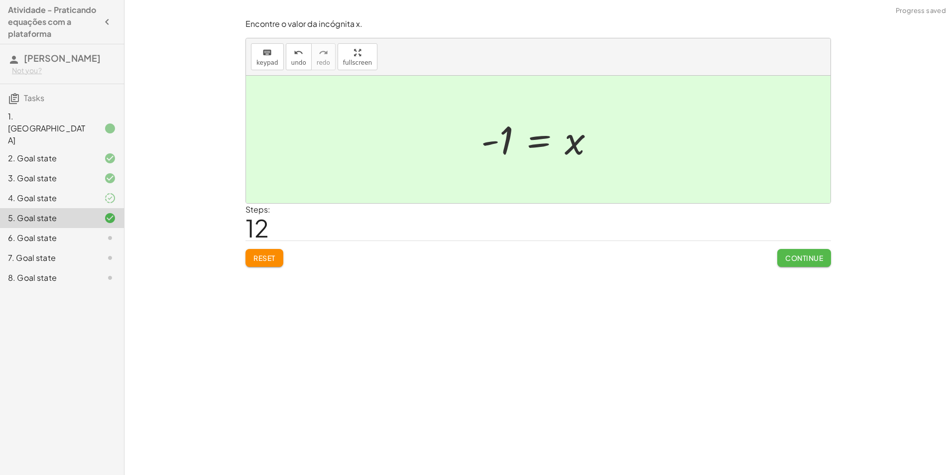
click at [799, 256] on span "Continue" at bounding box center [804, 258] width 38 height 9
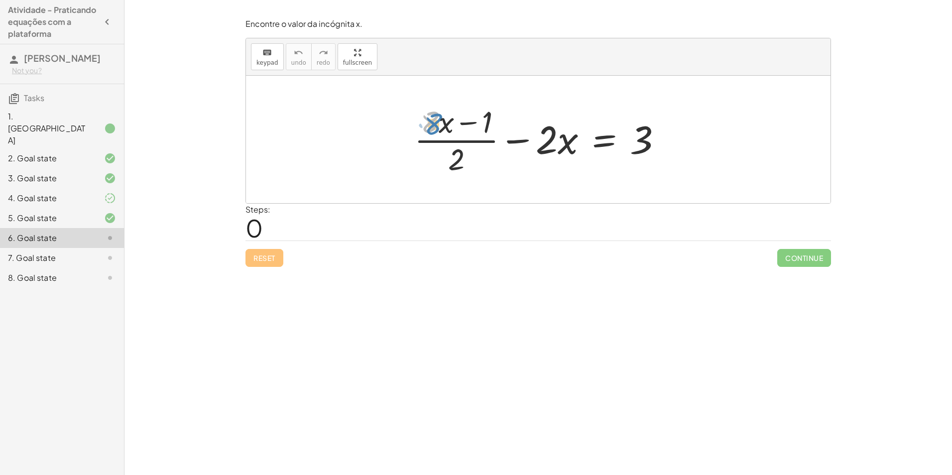
click at [434, 126] on div at bounding box center [542, 139] width 266 height 77
drag, startPoint x: 471, startPoint y: 124, endPoint x: 525, endPoint y: 151, distance: 61.5
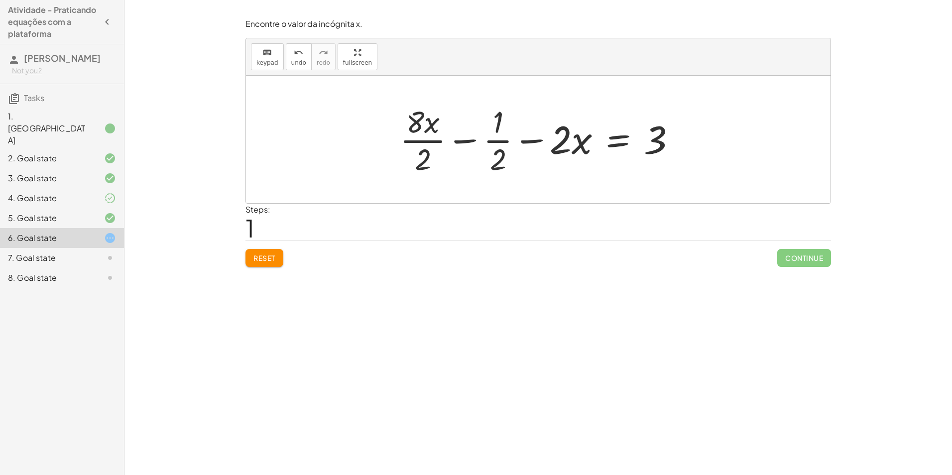
click at [275, 257] on span "Reset" at bounding box center [265, 258] width 22 height 9
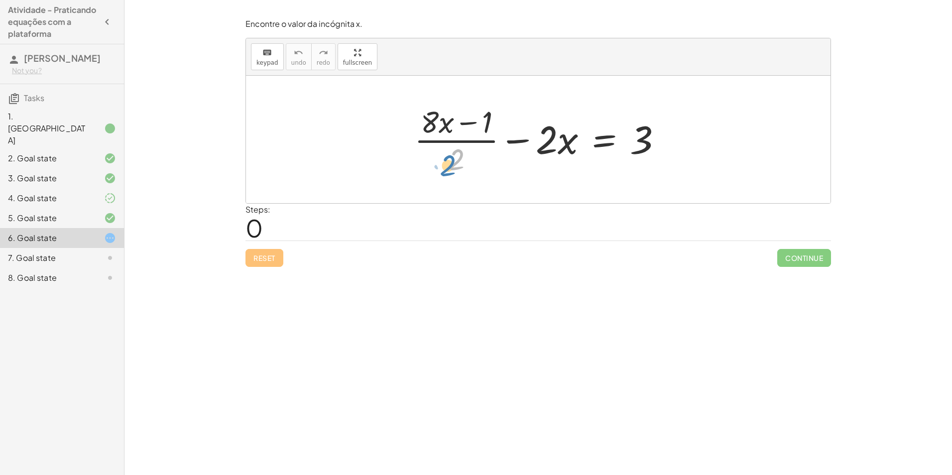
drag, startPoint x: 458, startPoint y: 170, endPoint x: 450, endPoint y: 176, distance: 10.4
click at [450, 176] on div at bounding box center [542, 139] width 266 height 77
drag, startPoint x: 648, startPoint y: 145, endPoint x: 497, endPoint y: 150, distance: 151.5
click at [497, 150] on div at bounding box center [542, 139] width 266 height 77
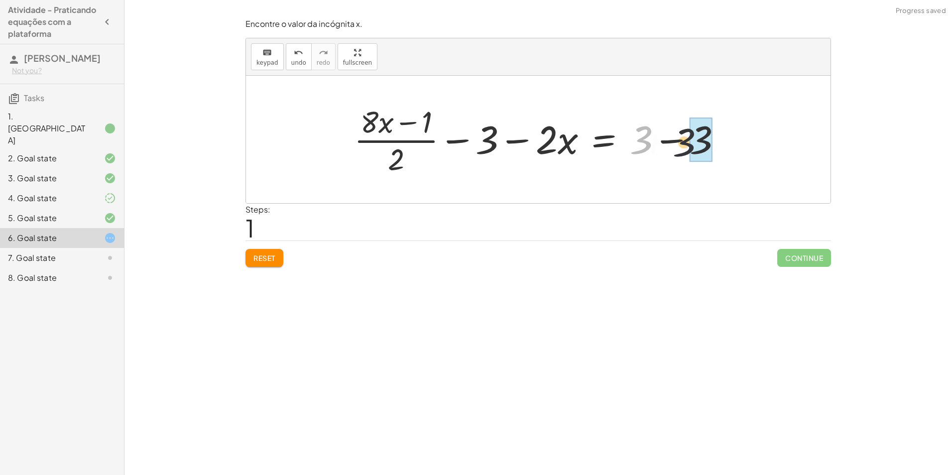
drag, startPoint x: 638, startPoint y: 146, endPoint x: 682, endPoint y: 148, distance: 44.4
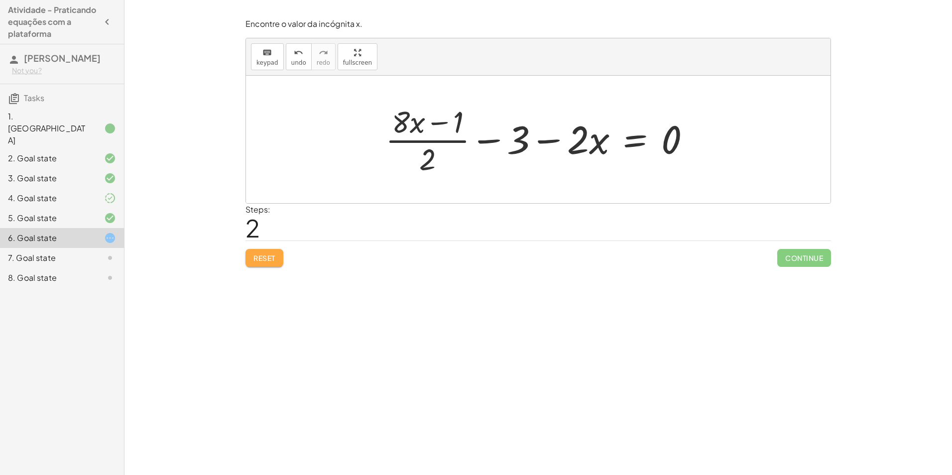
click at [266, 255] on span "Reset" at bounding box center [265, 258] width 22 height 9
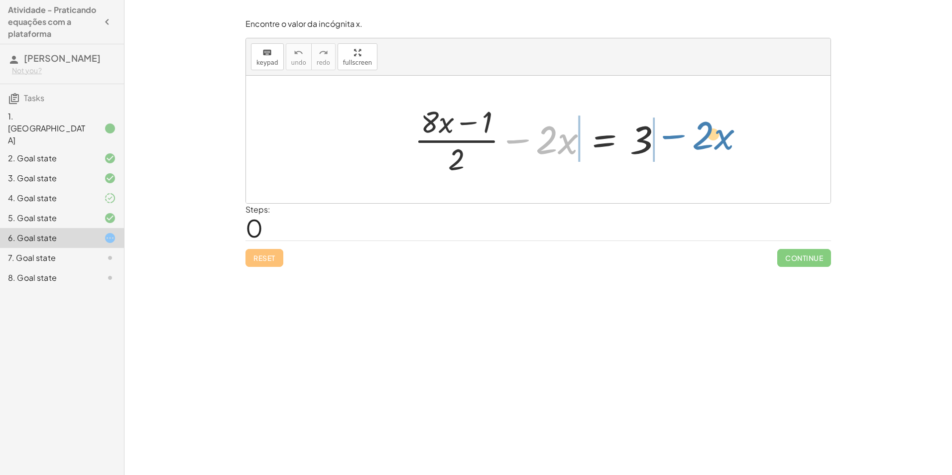
drag, startPoint x: 510, startPoint y: 143, endPoint x: 666, endPoint y: 142, distance: 156.4
click at [666, 142] on div at bounding box center [542, 139] width 266 height 77
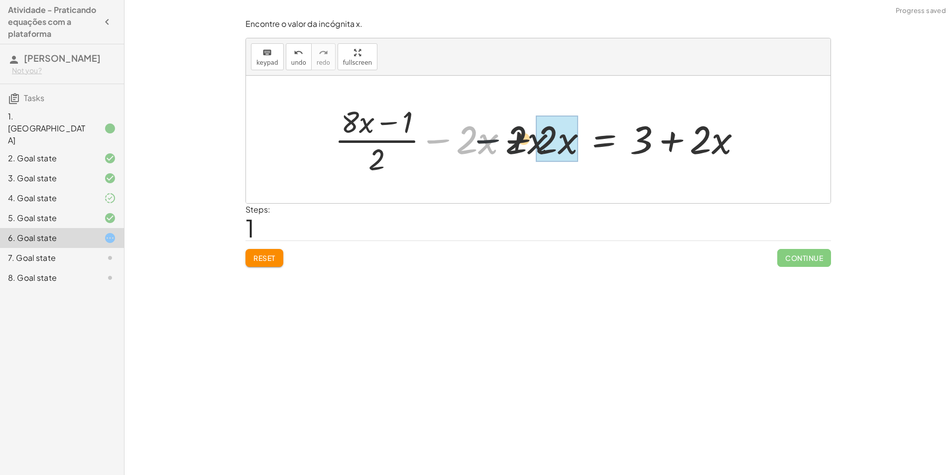
drag, startPoint x: 439, startPoint y: 141, endPoint x: 515, endPoint y: 144, distance: 76.8
click at [515, 144] on div at bounding box center [542, 139] width 425 height 77
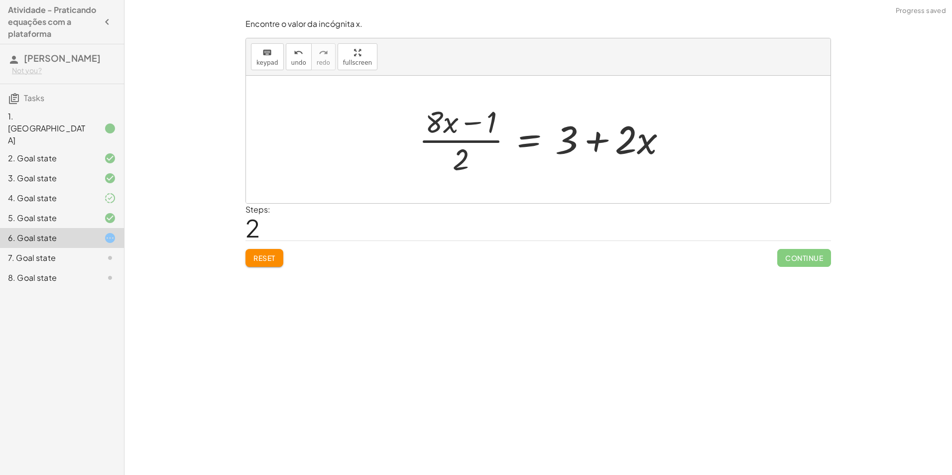
click at [638, 149] on div at bounding box center [547, 139] width 266 height 77
click at [569, 137] on div at bounding box center [542, 139] width 266 height 77
click at [456, 155] on div at bounding box center [542, 139] width 266 height 77
drag, startPoint x: 623, startPoint y: 144, endPoint x: 567, endPoint y: 147, distance: 55.9
click at [567, 147] on div at bounding box center [542, 139] width 266 height 77
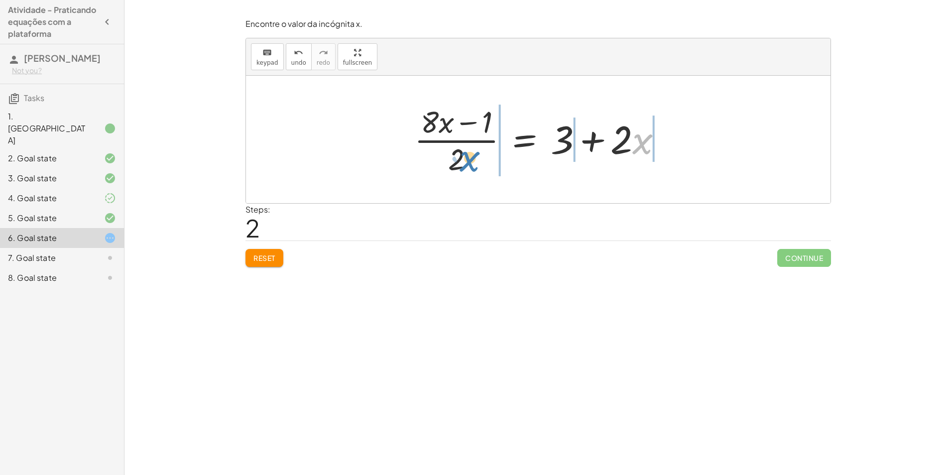
drag, startPoint x: 640, startPoint y: 146, endPoint x: 467, endPoint y: 164, distance: 174.2
click at [467, 164] on div at bounding box center [542, 139] width 266 height 77
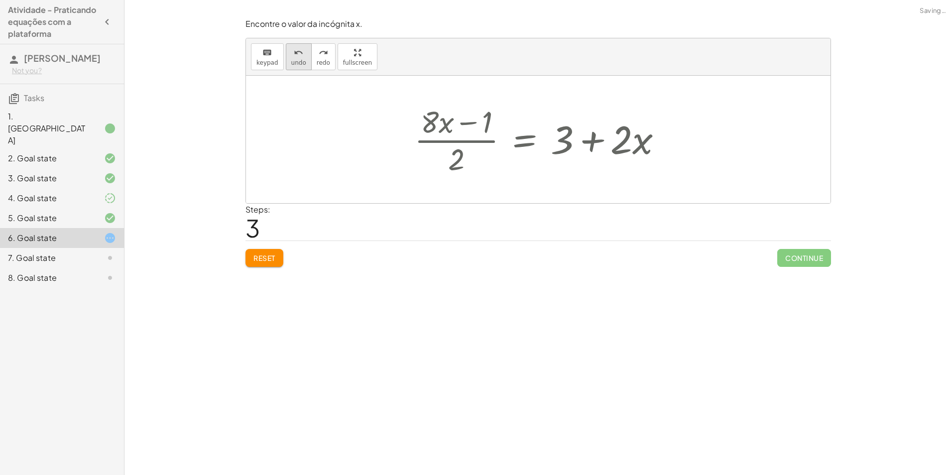
click at [303, 59] on button "undo undo" at bounding box center [299, 56] width 26 height 27
drag, startPoint x: 463, startPoint y: 156, endPoint x: 497, endPoint y: 133, distance: 40.5
click at [497, 133] on div at bounding box center [542, 139] width 266 height 77
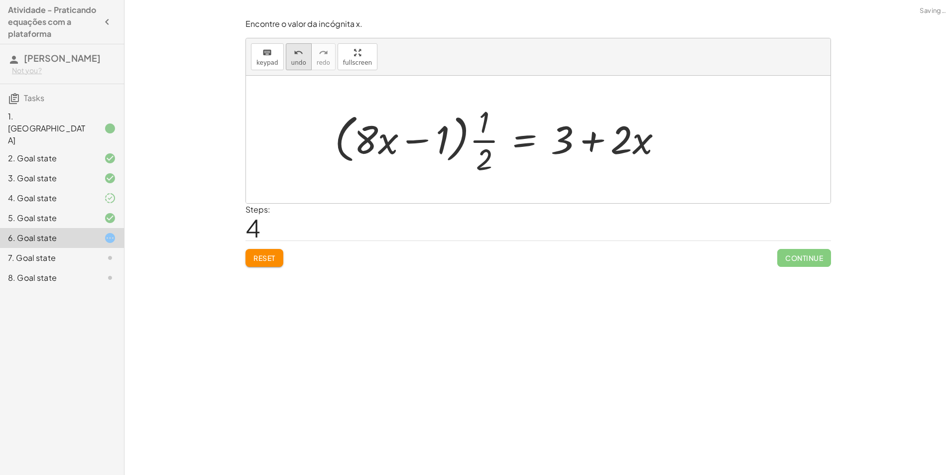
click at [304, 63] on button "undo undo" at bounding box center [299, 56] width 26 height 27
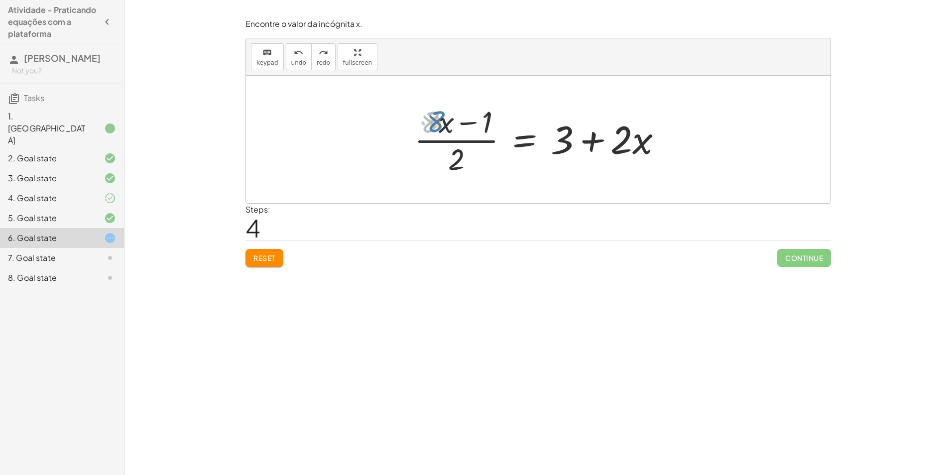
drag, startPoint x: 420, startPoint y: 120, endPoint x: 426, endPoint y: 120, distance: 6.0
click at [426, 120] on div at bounding box center [542, 139] width 266 height 77
drag, startPoint x: 449, startPoint y: 121, endPoint x: 651, endPoint y: 145, distance: 203.7
click at [651, 145] on div at bounding box center [542, 139] width 266 height 77
drag, startPoint x: 449, startPoint y: 128, endPoint x: 639, endPoint y: 141, distance: 190.2
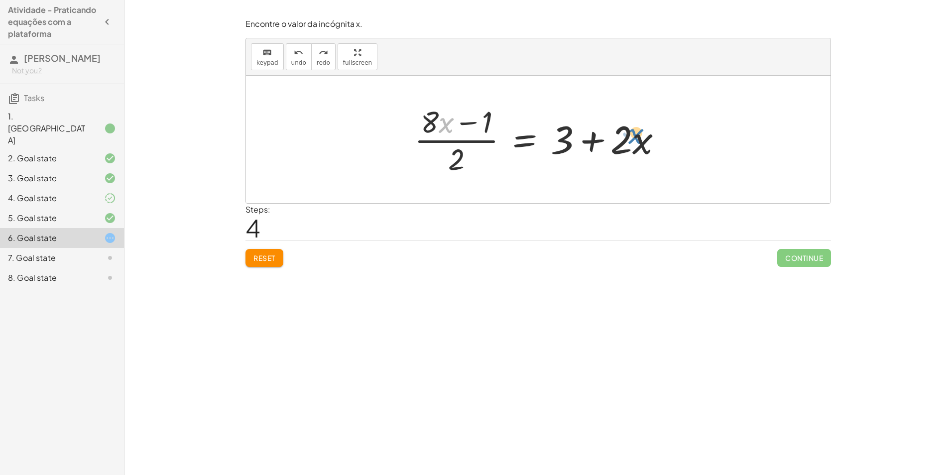
click at [639, 141] on div at bounding box center [542, 139] width 266 height 77
drag, startPoint x: 456, startPoint y: 161, endPoint x: 669, endPoint y: 147, distance: 213.6
click at [669, 147] on div at bounding box center [542, 139] width 266 height 77
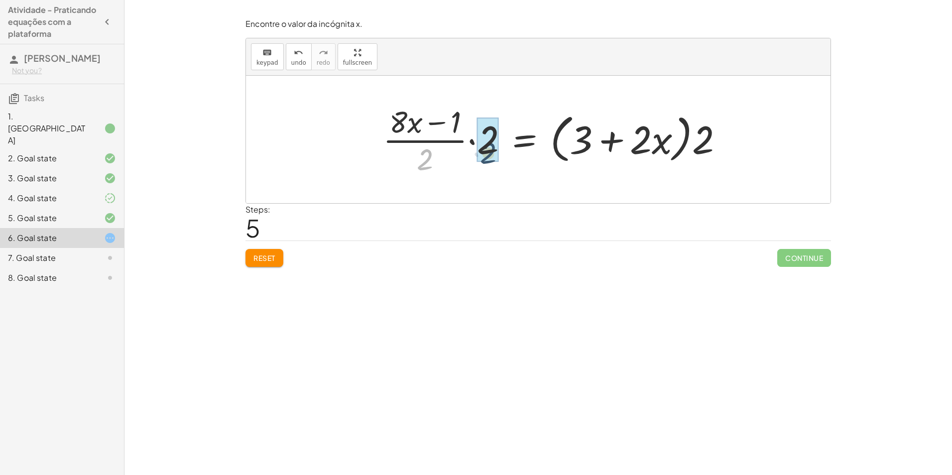
drag, startPoint x: 419, startPoint y: 159, endPoint x: 484, endPoint y: 152, distance: 65.7
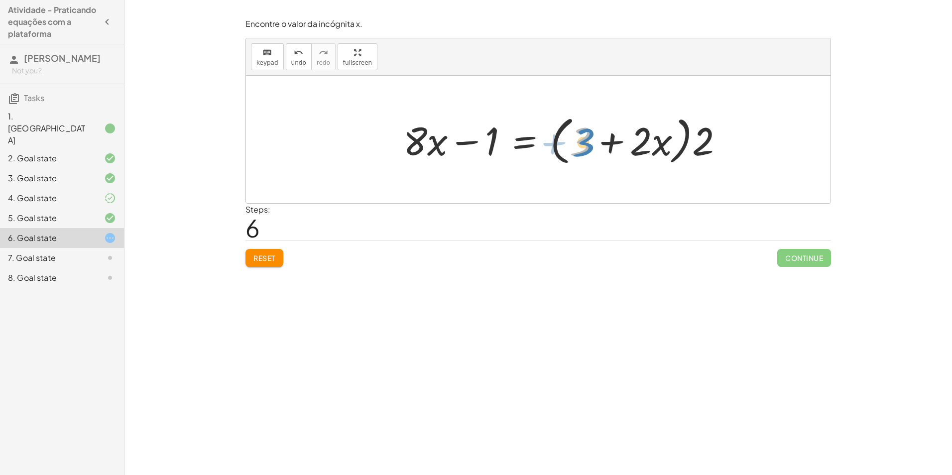
click at [575, 149] on div at bounding box center [567, 139] width 338 height 57
drag, startPoint x: 701, startPoint y: 152, endPoint x: 609, endPoint y: 150, distance: 91.7
click at [609, 150] on div at bounding box center [567, 139] width 338 height 57
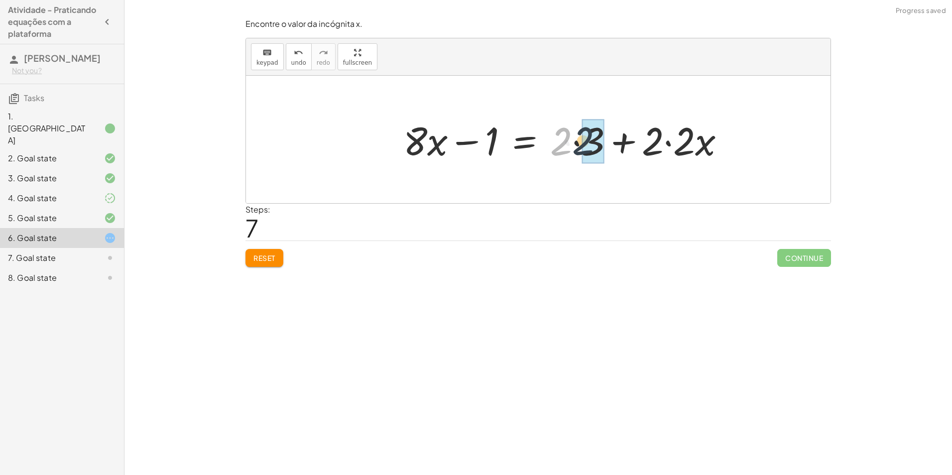
drag, startPoint x: 563, startPoint y: 147, endPoint x: 586, endPoint y: 146, distance: 22.9
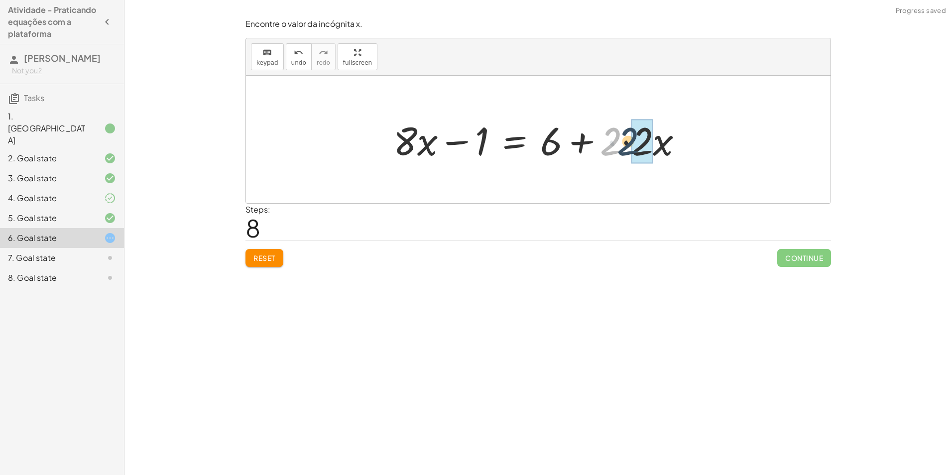
drag, startPoint x: 610, startPoint y: 152, endPoint x: 635, endPoint y: 152, distance: 24.9
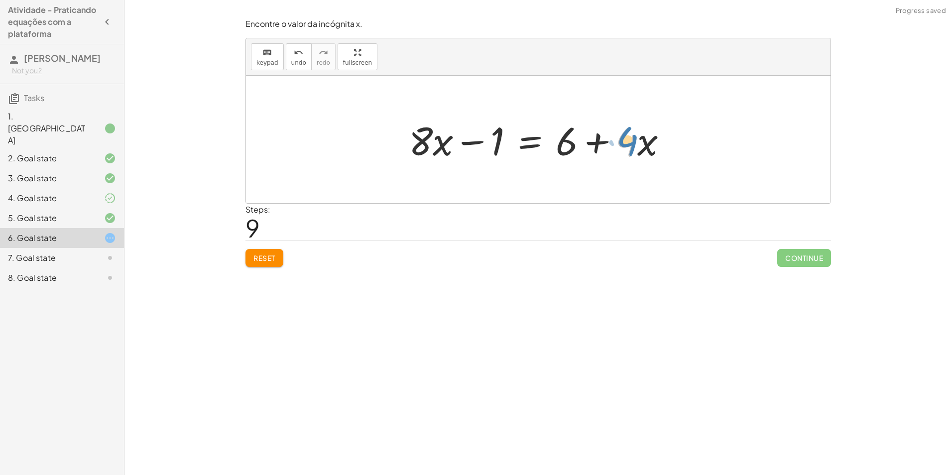
click at [630, 144] on div at bounding box center [542, 139] width 276 height 51
drag, startPoint x: 594, startPoint y: 145, endPoint x: 381, endPoint y: 140, distance: 213.7
click at [381, 140] on div "+ · ( + · 8 · x − 1 ) · 2 − · 2 · x = 3 + · ( + · 8 · x − 1 ) · 2 − · 2 · x + ·…" at bounding box center [538, 140] width 585 height 128
drag, startPoint x: 356, startPoint y: 142, endPoint x: 426, endPoint y: 148, distance: 70.5
click at [426, 148] on div at bounding box center [520, 139] width 466 height 51
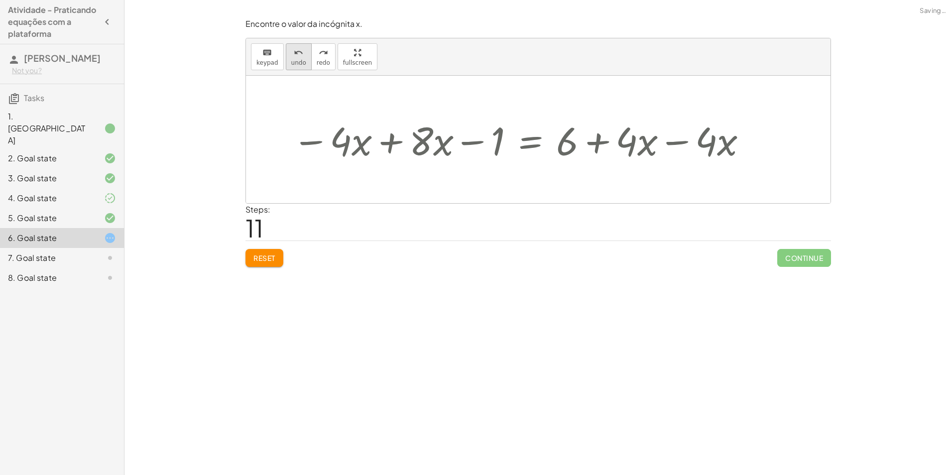
click at [297, 64] on span "undo" at bounding box center [298, 62] width 15 height 7
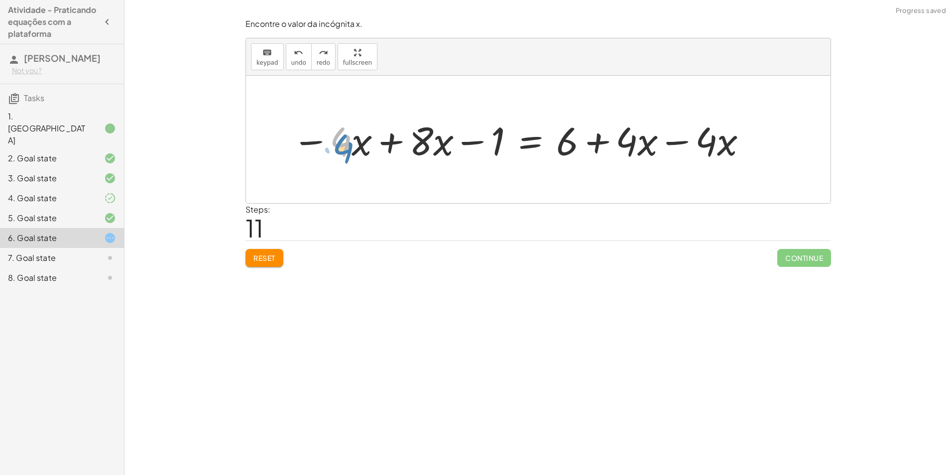
drag, startPoint x: 340, startPoint y: 146, endPoint x: 344, endPoint y: 153, distance: 7.8
click at [344, 153] on div at bounding box center [520, 139] width 466 height 51
drag, startPoint x: 308, startPoint y: 144, endPoint x: 394, endPoint y: 143, distance: 85.7
click at [394, 143] on div at bounding box center [520, 139] width 466 height 51
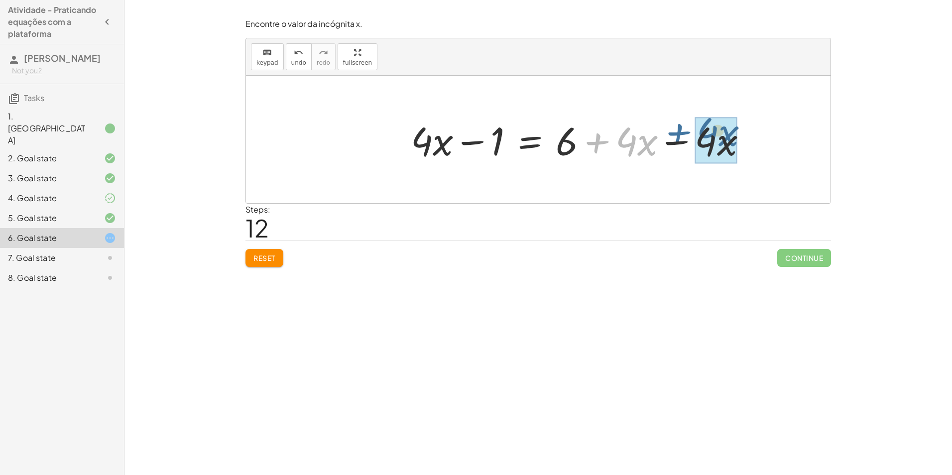
drag, startPoint x: 597, startPoint y: 149, endPoint x: 680, endPoint y: 149, distance: 83.2
click at [680, 149] on div at bounding box center [583, 139] width 354 height 51
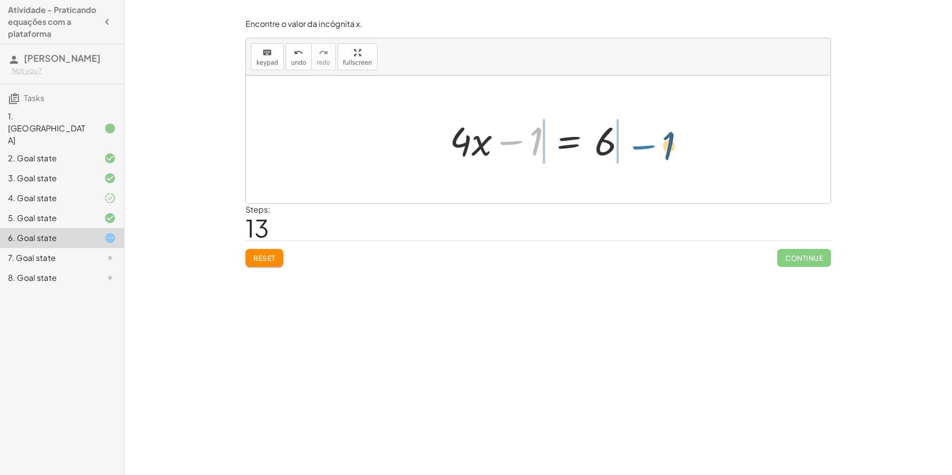
drag, startPoint x: 507, startPoint y: 140, endPoint x: 629, endPoint y: 147, distance: 121.7
click at [629, 147] on div at bounding box center [542, 139] width 195 height 51
drag, startPoint x: 483, startPoint y: 140, endPoint x: 526, endPoint y: 145, distance: 43.7
click at [526, 145] on div at bounding box center [542, 139] width 297 height 51
drag, startPoint x: 549, startPoint y: 137, endPoint x: 612, endPoint y: 141, distance: 62.9
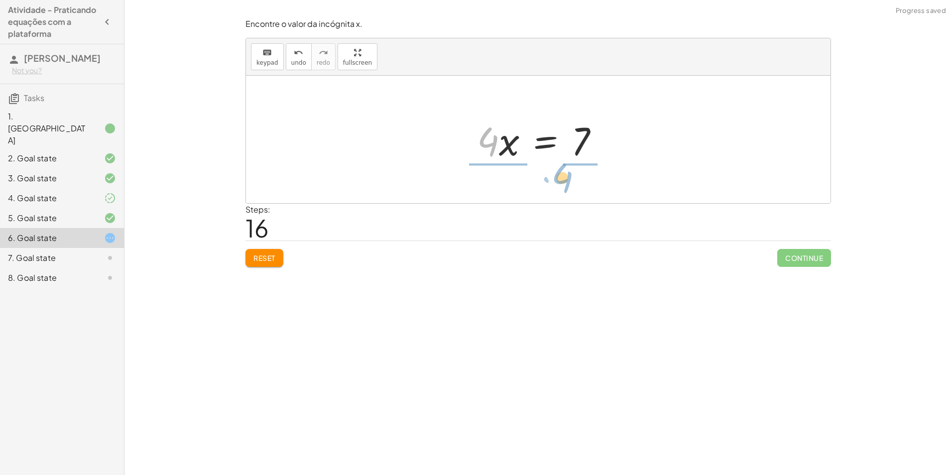
drag, startPoint x: 488, startPoint y: 142, endPoint x: 569, endPoint y: 177, distance: 88.4
drag, startPoint x: 485, startPoint y: 120, endPoint x: 493, endPoint y: 154, distance: 35.2
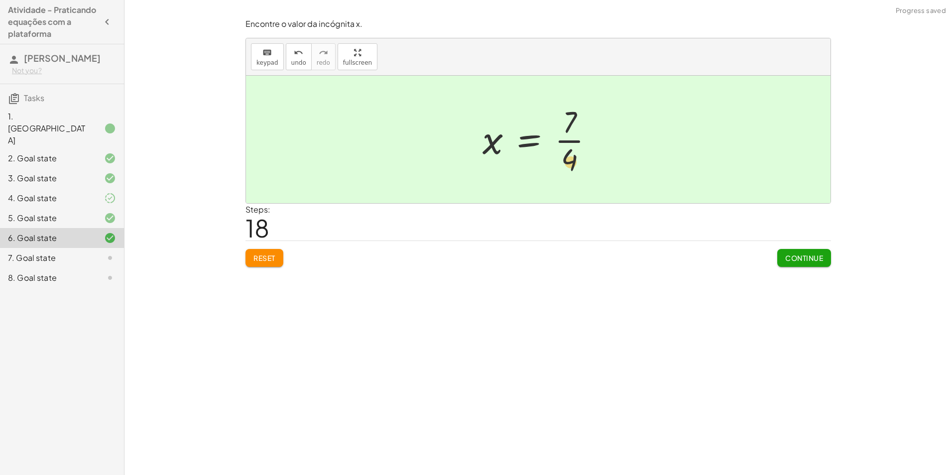
drag, startPoint x: 579, startPoint y: 127, endPoint x: 580, endPoint y: 166, distance: 39.9
click at [580, 166] on div at bounding box center [542, 139] width 129 height 77
drag, startPoint x: 568, startPoint y: 122, endPoint x: 567, endPoint y: 166, distance: 44.8
click at [567, 166] on div at bounding box center [542, 139] width 129 height 77
drag, startPoint x: 567, startPoint y: 166, endPoint x: 574, endPoint y: 112, distance: 54.7
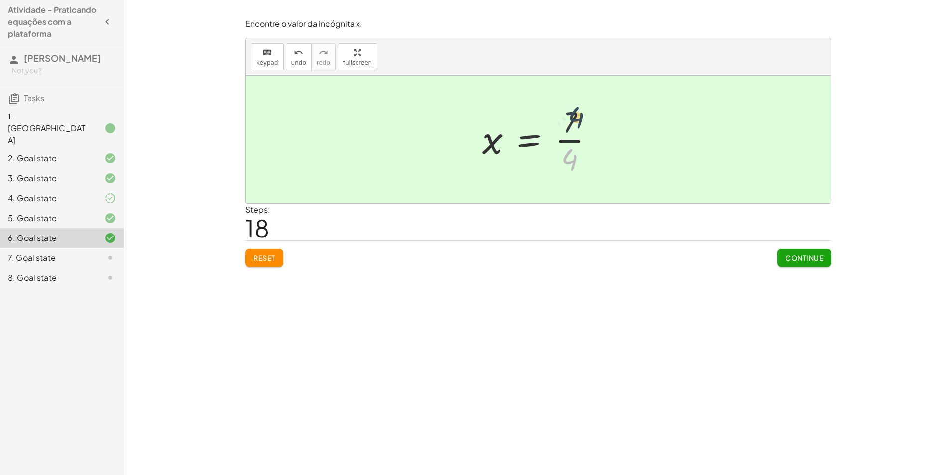
click at [574, 112] on div at bounding box center [542, 139] width 129 height 77
click at [816, 253] on button "Continue" at bounding box center [804, 258] width 54 height 18
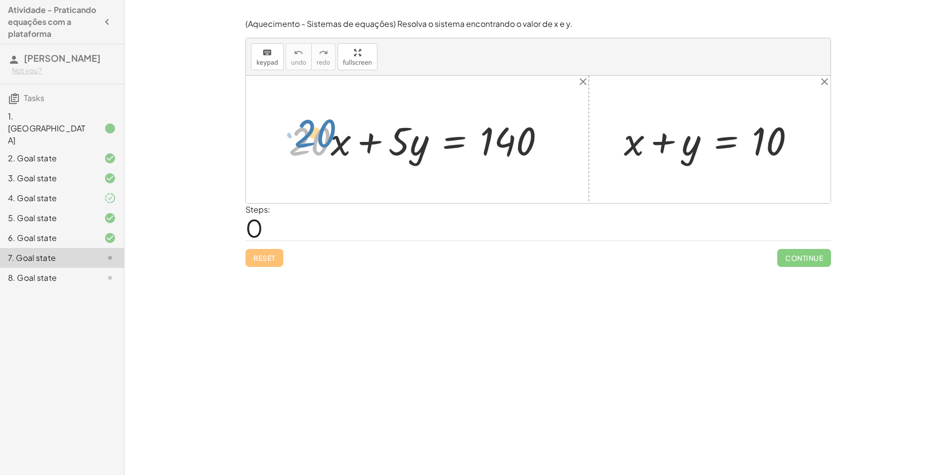
drag, startPoint x: 313, startPoint y: 149, endPoint x: 322, endPoint y: 134, distance: 16.7
click at [318, 139] on div at bounding box center [421, 139] width 274 height 51
drag, startPoint x: 298, startPoint y: 110, endPoint x: 332, endPoint y: 124, distance: 36.4
click at [332, 124] on div "+ · 20 · x + · 5 · y = 140 + x + y = 10" at bounding box center [538, 140] width 585 height 128
drag, startPoint x: 641, startPoint y: 143, endPoint x: 826, endPoint y: 152, distance: 184.5
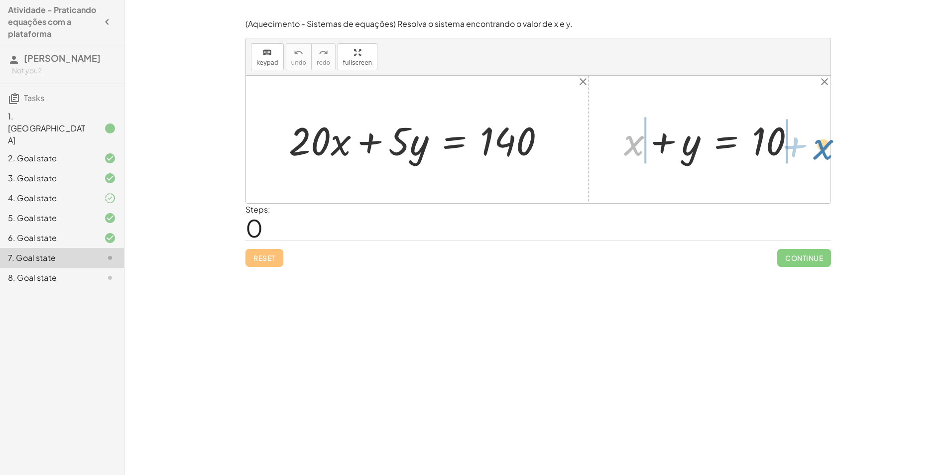
click at [826, 152] on div "+ · 20 · x + · 5 · y = 140 + x + x + y = 10" at bounding box center [538, 140] width 585 height 128
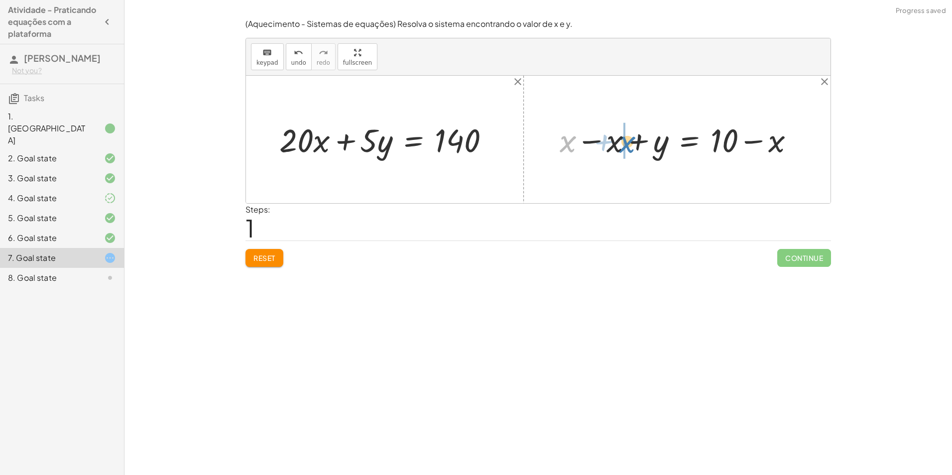
drag, startPoint x: 568, startPoint y: 142, endPoint x: 625, endPoint y: 143, distance: 56.8
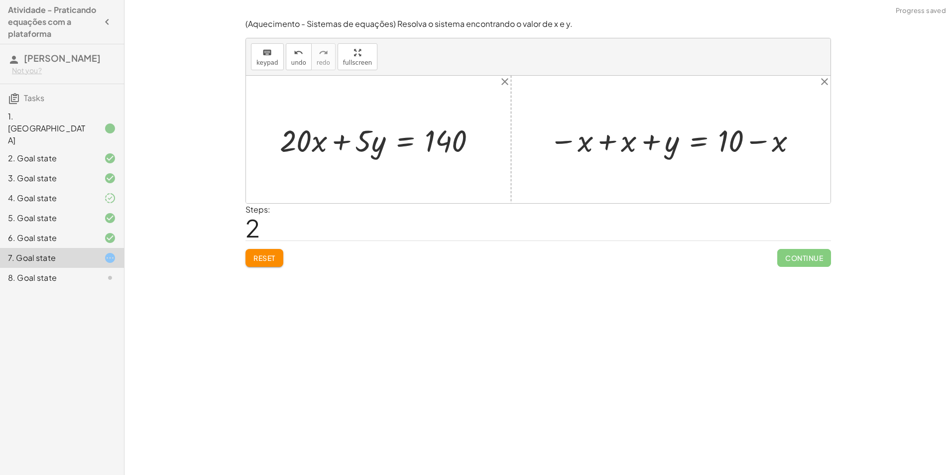
click at [564, 143] on div at bounding box center [674, 140] width 260 height 40
click at [564, 141] on div at bounding box center [674, 140] width 260 height 40
click at [605, 142] on div at bounding box center [674, 140] width 260 height 40
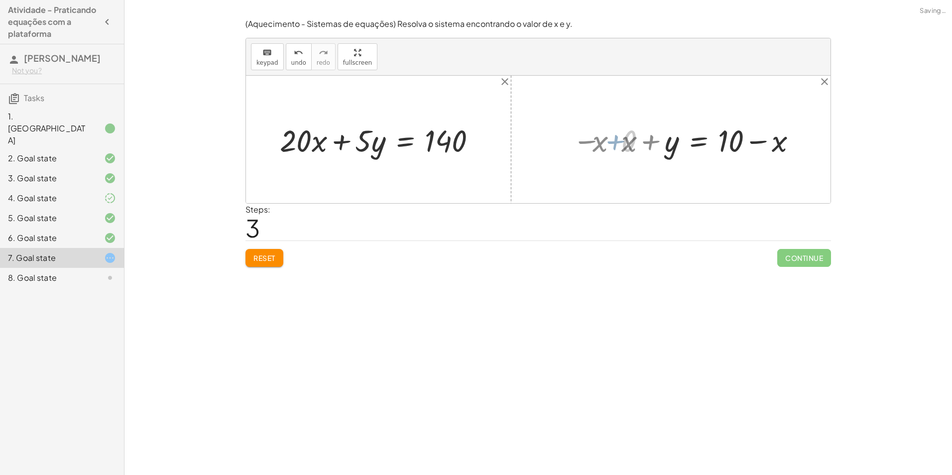
click at [605, 142] on div at bounding box center [538, 140] width 585 height 128
drag, startPoint x: 673, startPoint y: 148, endPoint x: 373, endPoint y: 143, distance: 300.9
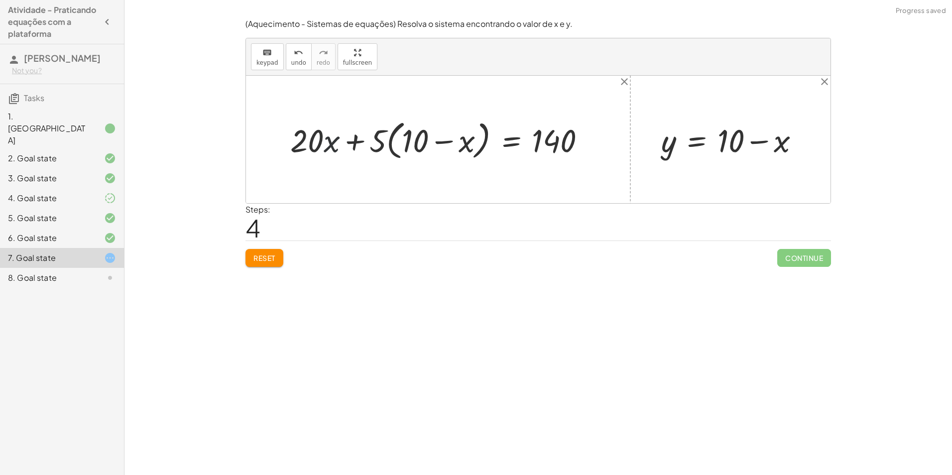
click at [327, 146] on div at bounding box center [441, 139] width 313 height 46
drag, startPoint x: 382, startPoint y: 142, endPoint x: 452, endPoint y: 139, distance: 70.3
click at [452, 139] on div at bounding box center [441, 139] width 313 height 46
drag, startPoint x: 391, startPoint y: 143, endPoint x: 410, endPoint y: 143, distance: 18.9
click at [410, 143] on div at bounding box center [445, 140] width 307 height 42
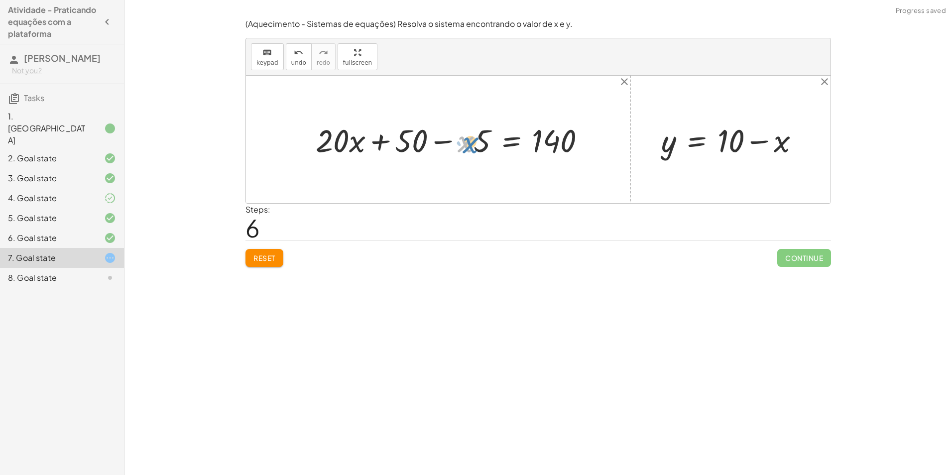
drag, startPoint x: 462, startPoint y: 141, endPoint x: 467, endPoint y: 142, distance: 5.1
click at [467, 142] on div at bounding box center [455, 140] width 288 height 42
drag, startPoint x: 411, startPoint y: 143, endPoint x: 589, endPoint y: 137, distance: 177.9
click at [589, 137] on div at bounding box center [455, 140] width 288 height 42
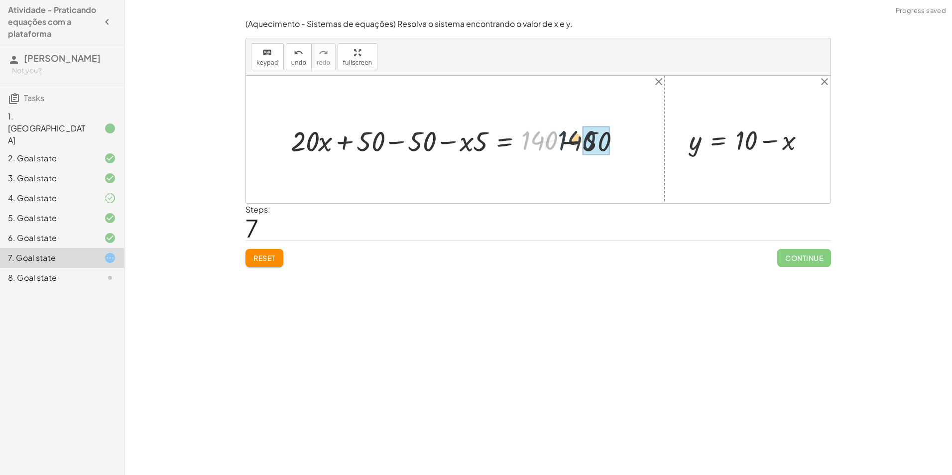
drag, startPoint x: 535, startPoint y: 142, endPoint x: 584, endPoint y: 141, distance: 48.3
drag, startPoint x: 379, startPoint y: 138, endPoint x: 434, endPoint y: 139, distance: 55.3
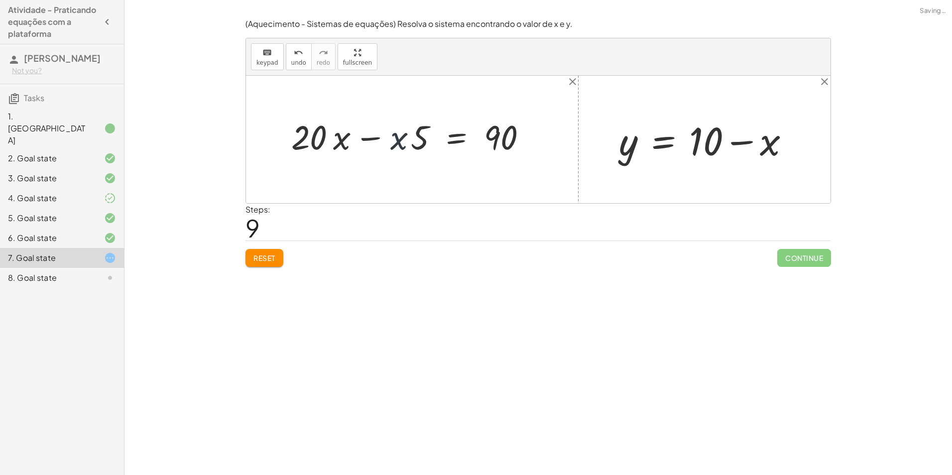
click at [426, 139] on div at bounding box center [415, 139] width 259 height 51
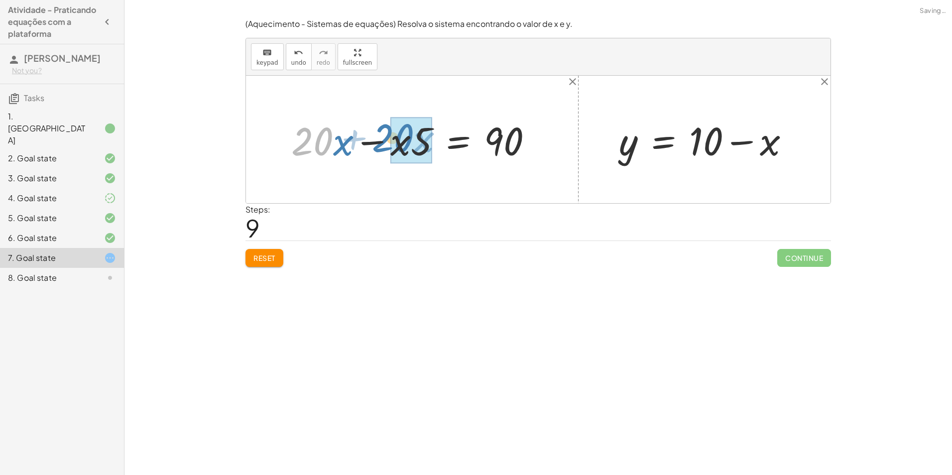
drag, startPoint x: 319, startPoint y: 145, endPoint x: 404, endPoint y: 141, distance: 85.2
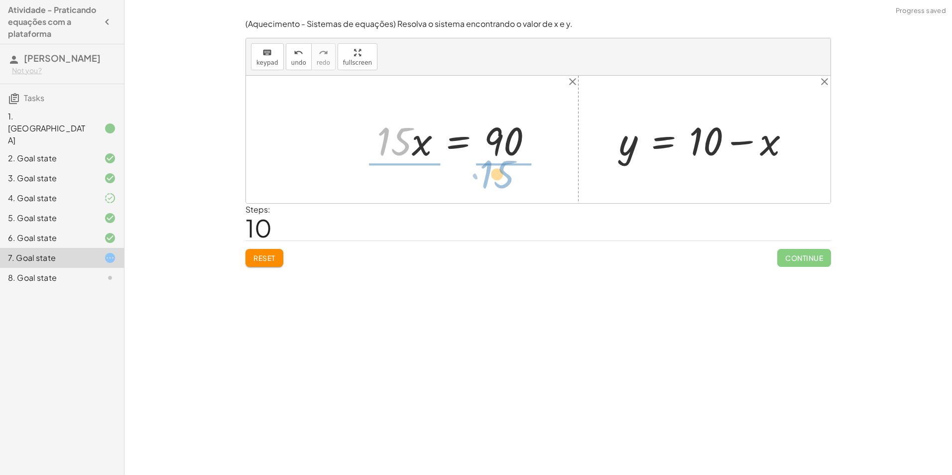
drag, startPoint x: 394, startPoint y: 141, endPoint x: 498, endPoint y: 174, distance: 108.5
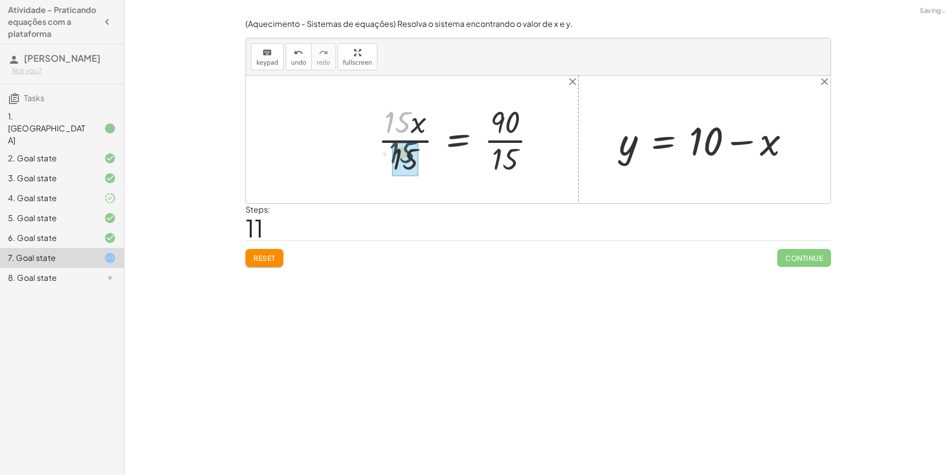
drag, startPoint x: 400, startPoint y: 128, endPoint x: 404, endPoint y: 159, distance: 31.7
drag, startPoint x: 508, startPoint y: 123, endPoint x: 504, endPoint y: 160, distance: 38.0
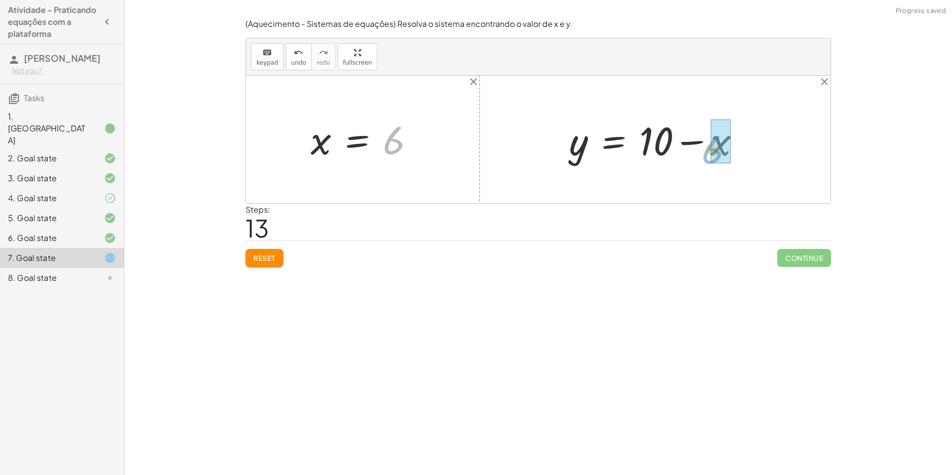
drag, startPoint x: 386, startPoint y: 148, endPoint x: 705, endPoint y: 157, distance: 319.4
click at [705, 157] on div "+ · 20 · x + · 5 · y = 140 + · 20 · x + · 5 · ( + 10 − x ) = 140 + · 20 · x + ·…" at bounding box center [538, 140] width 585 height 128
drag, startPoint x: 649, startPoint y: 148, endPoint x: 712, endPoint y: 158, distance: 63.5
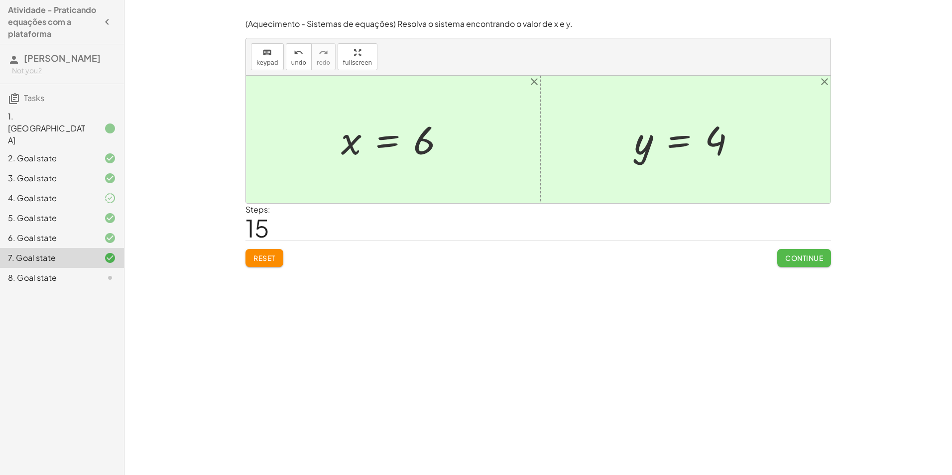
click at [815, 266] on button "Continue" at bounding box center [804, 258] width 54 height 18
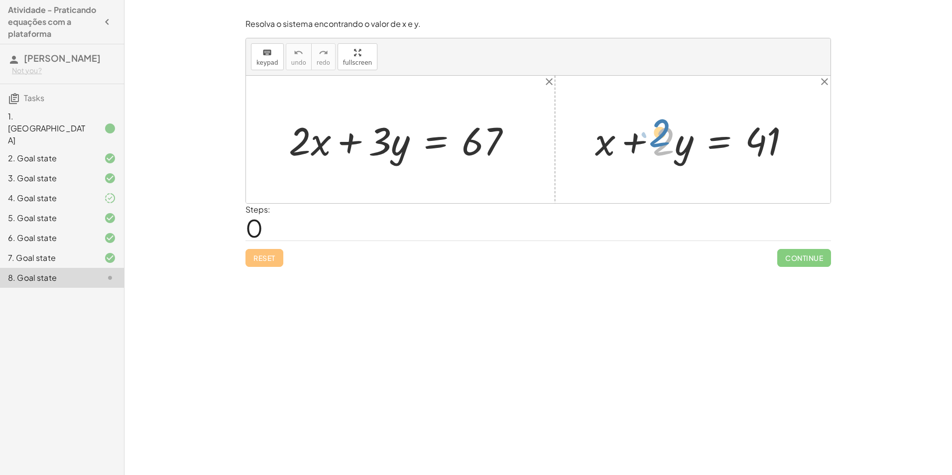
drag, startPoint x: 664, startPoint y: 150, endPoint x: 659, endPoint y: 141, distance: 10.5
click at [659, 141] on div at bounding box center [696, 139] width 213 height 51
click at [665, 149] on div at bounding box center [696, 139] width 213 height 51
drag, startPoint x: 637, startPoint y: 145, endPoint x: 801, endPoint y: 151, distance: 165.0
click at [801, 151] on div at bounding box center [696, 139] width 213 height 51
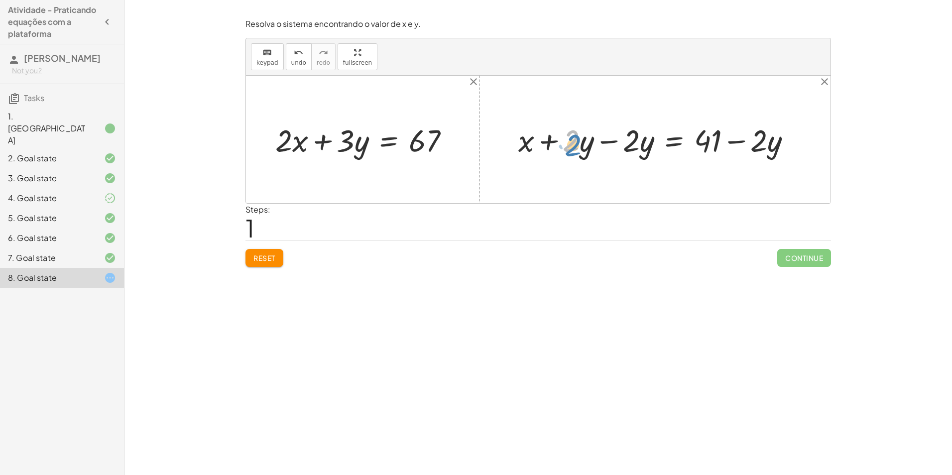
drag, startPoint x: 569, startPoint y: 148, endPoint x: 568, endPoint y: 153, distance: 5.0
click at [568, 153] on div at bounding box center [658, 139] width 291 height 41
drag, startPoint x: 549, startPoint y: 139, endPoint x: 603, endPoint y: 137, distance: 54.3
click at [603, 137] on div at bounding box center [658, 139] width 291 height 41
drag, startPoint x: 646, startPoint y: 147, endPoint x: 290, endPoint y: 151, distance: 356.6
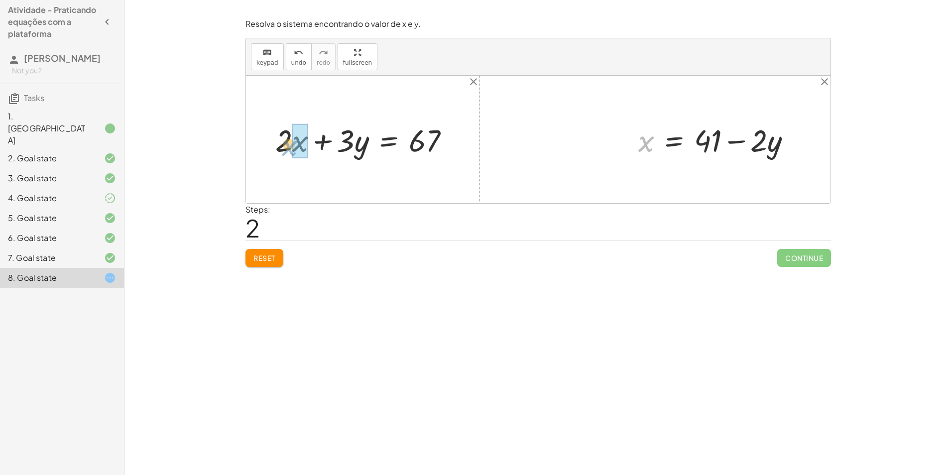
click at [290, 151] on div "+ · 2 · x + · 3 · y = 67 + x + · 2 · y = 41 + x + · 2 · y − · 2 · y = + 41 − · …" at bounding box center [538, 140] width 585 height 128
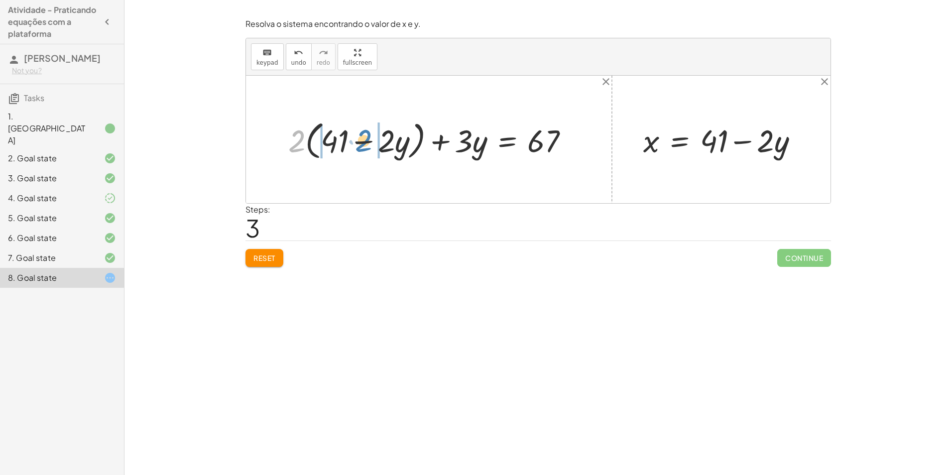
drag, startPoint x: 290, startPoint y: 147, endPoint x: 357, endPoint y: 147, distance: 66.7
click at [357, 147] on div at bounding box center [432, 140] width 298 height 46
drag, startPoint x: 298, startPoint y: 143, endPoint x: 330, endPoint y: 142, distance: 32.4
drag, startPoint x: 381, startPoint y: 145, endPoint x: 398, endPoint y: 147, distance: 17.0
drag, startPoint x: 404, startPoint y: 146, endPoint x: 410, endPoint y: 150, distance: 7.5
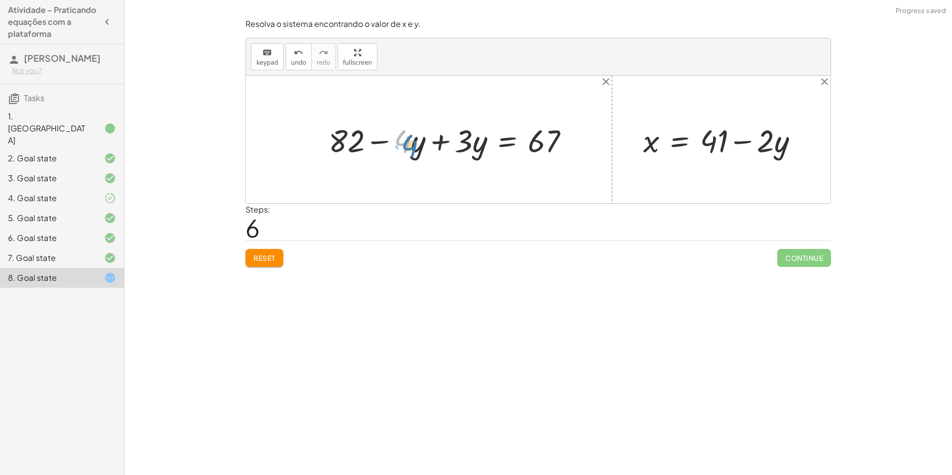
click at [410, 150] on div at bounding box center [453, 139] width 258 height 41
drag, startPoint x: 377, startPoint y: 140, endPoint x: 429, endPoint y: 135, distance: 52.5
click at [429, 135] on div at bounding box center [453, 139] width 258 height 41
drag, startPoint x: 421, startPoint y: 144, endPoint x: 577, endPoint y: 143, distance: 156.4
click at [577, 143] on div at bounding box center [491, 139] width 179 height 41
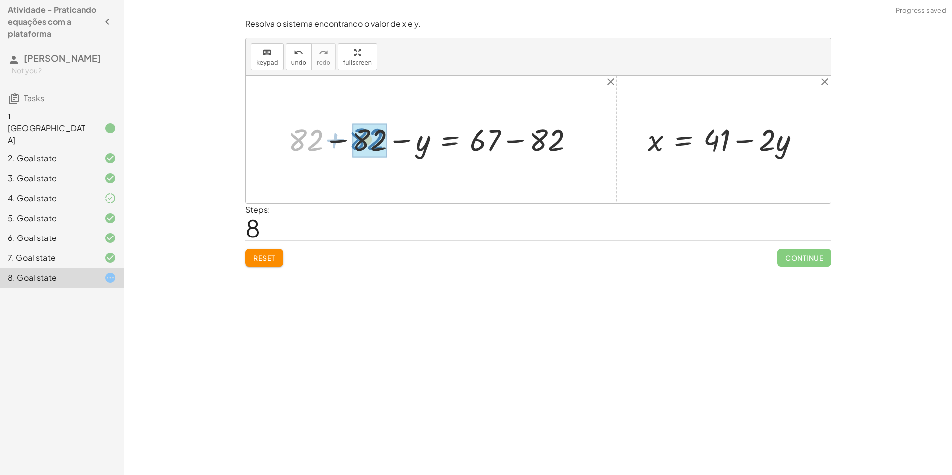
drag, startPoint x: 308, startPoint y: 135, endPoint x: 373, endPoint y: 134, distance: 65.3
drag, startPoint x: 486, startPoint y: 144, endPoint x: 548, endPoint y: 143, distance: 61.8
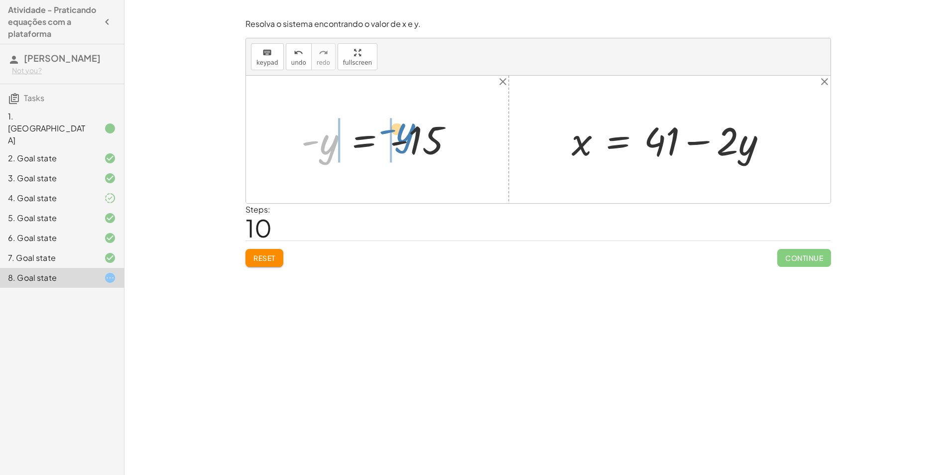
drag, startPoint x: 331, startPoint y: 142, endPoint x: 409, endPoint y: 131, distance: 79.0
click at [409, 131] on div at bounding box center [380, 139] width 169 height 49
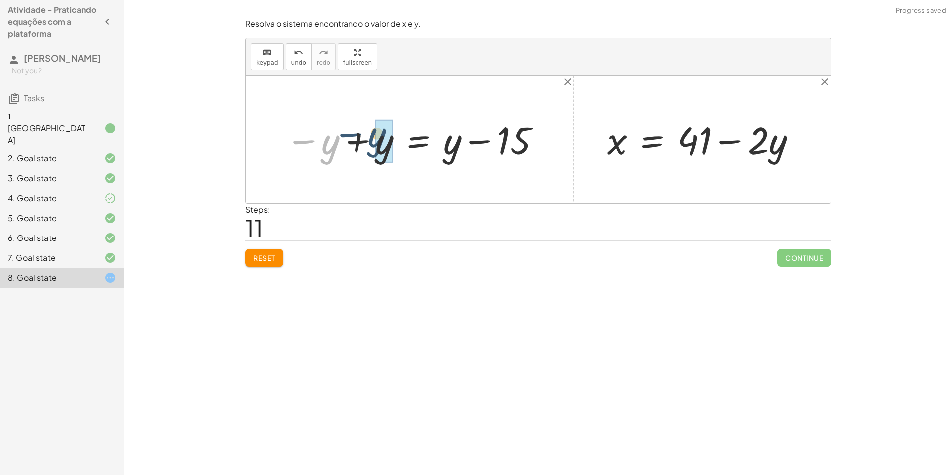
drag, startPoint x: 322, startPoint y: 157, endPoint x: 374, endPoint y: 149, distance: 52.3
click at [374, 149] on div at bounding box center [413, 140] width 267 height 50
drag, startPoint x: 480, startPoint y: 151, endPoint x: 379, endPoint y: 148, distance: 100.7
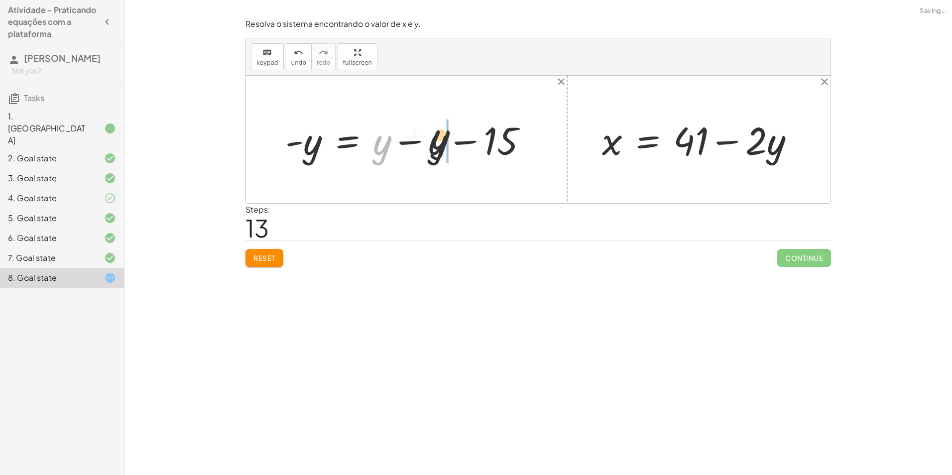
drag, startPoint x: 374, startPoint y: 162, endPoint x: 443, endPoint y: 155, distance: 69.1
click at [443, 155] on div at bounding box center [410, 139] width 260 height 51
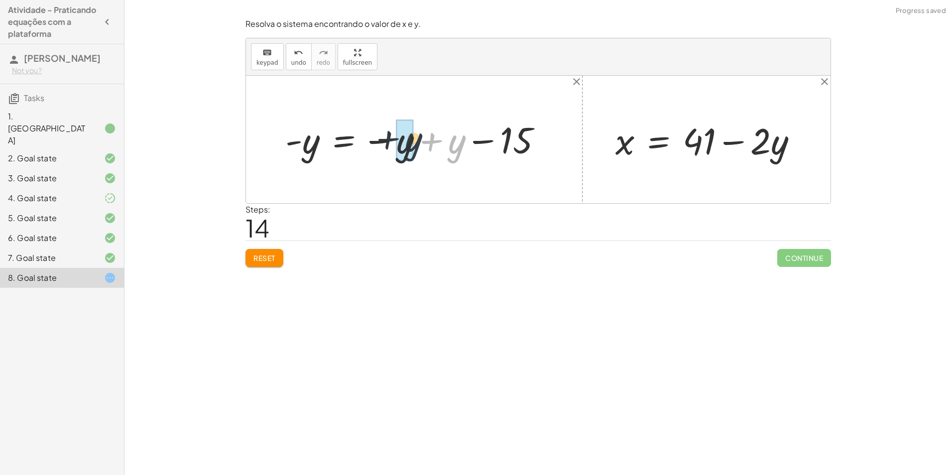
drag, startPoint x: 463, startPoint y: 149, endPoint x: 415, endPoint y: 147, distance: 47.9
drag, startPoint x: 295, startPoint y: 138, endPoint x: 381, endPoint y: 139, distance: 86.2
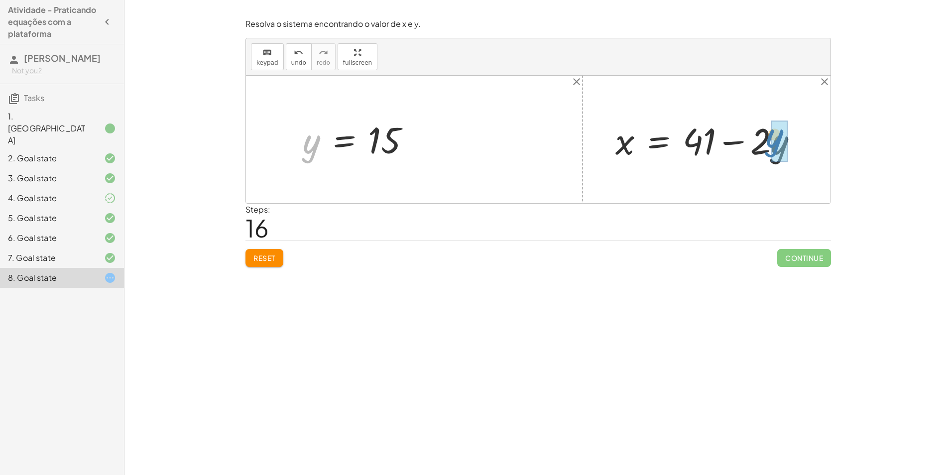
drag, startPoint x: 310, startPoint y: 144, endPoint x: 773, endPoint y: 138, distance: 463.2
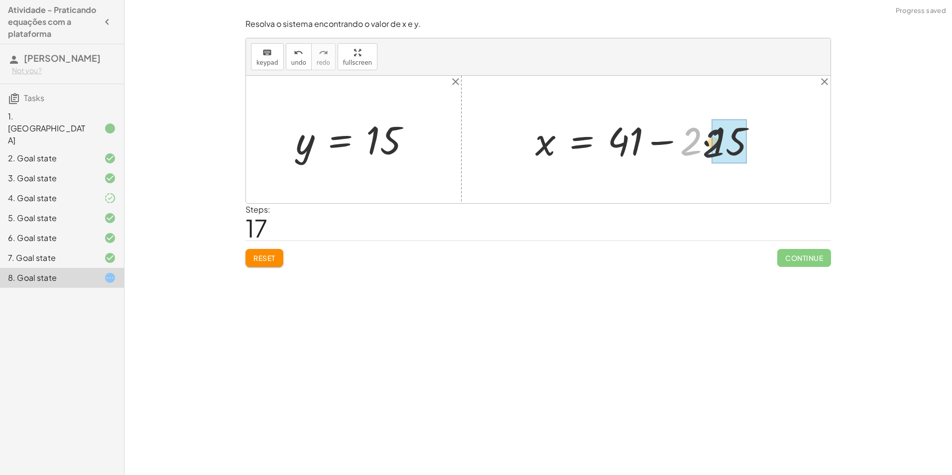
drag, startPoint x: 687, startPoint y: 140, endPoint x: 713, endPoint y: 142, distance: 26.5
drag, startPoint x: 621, startPoint y: 134, endPoint x: 675, endPoint y: 135, distance: 54.3
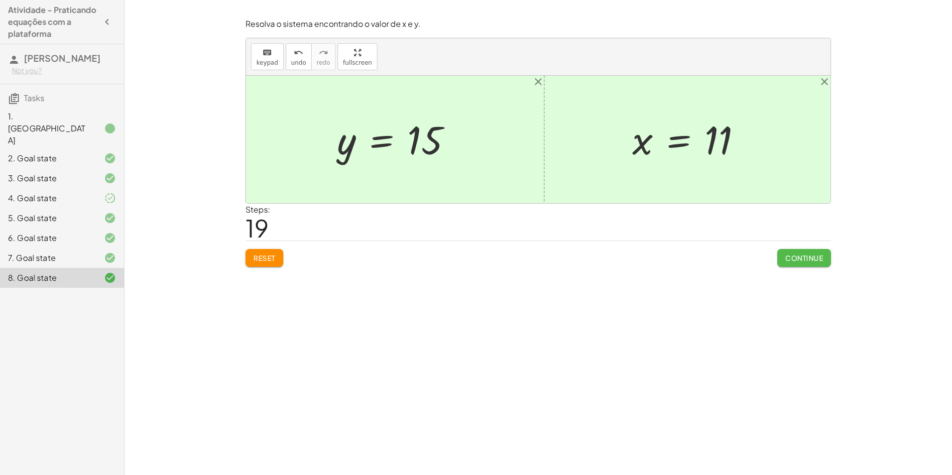
click at [788, 262] on span "Continue" at bounding box center [804, 258] width 38 height 9
